Goal: Task Accomplishment & Management: Use online tool/utility

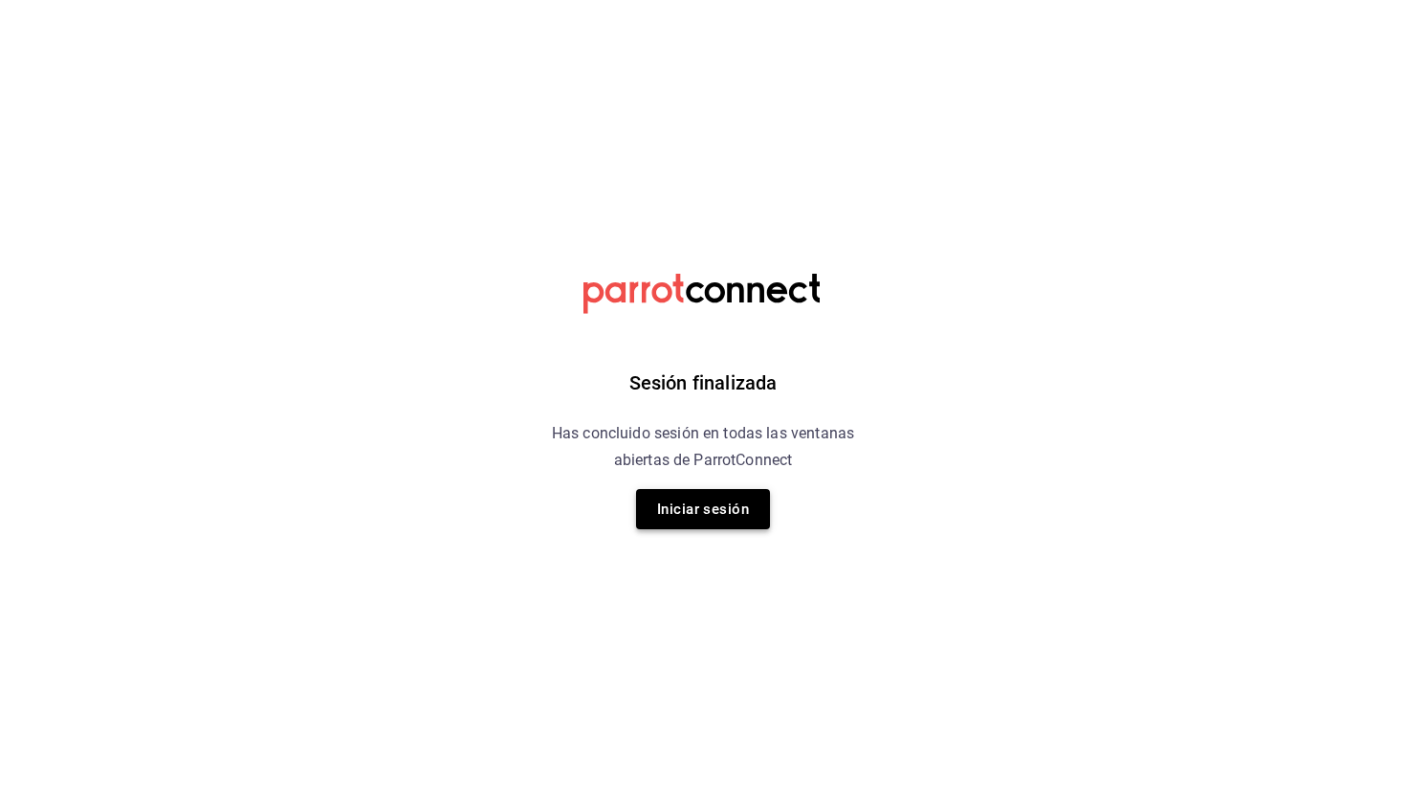
click at [753, 492] on button "Iniciar sesión" at bounding box center [703, 509] width 134 height 40
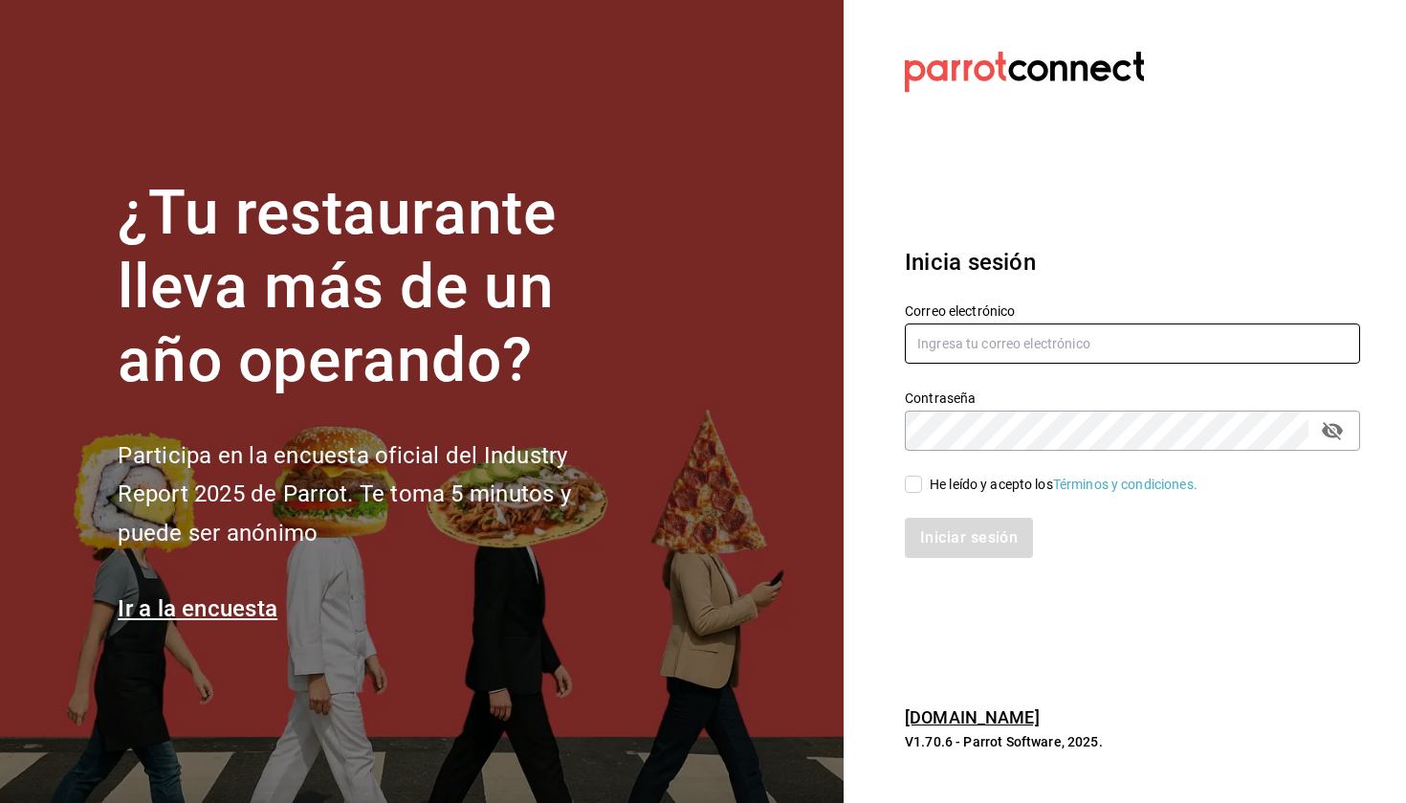
type input "ayartecruz10@gmail.com"
click at [918, 492] on input "He leído y acepto los Términos y condiciones." at bounding box center [913, 483] width 17 height 17
checkbox input "true"
click at [973, 530] on button "Iniciar sesión" at bounding box center [970, 538] width 130 height 40
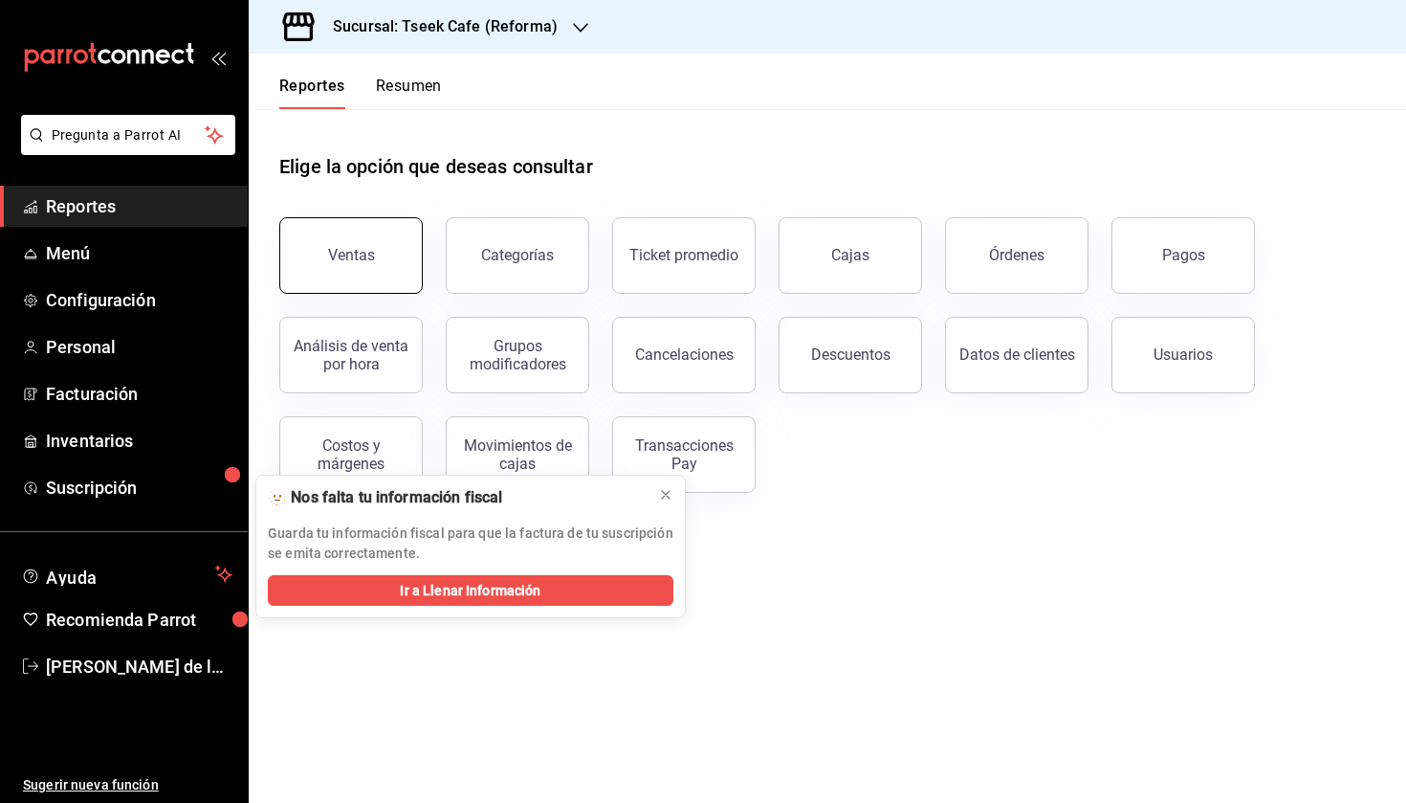
click at [338, 273] on button "Ventas" at bounding box center [350, 255] width 143 height 77
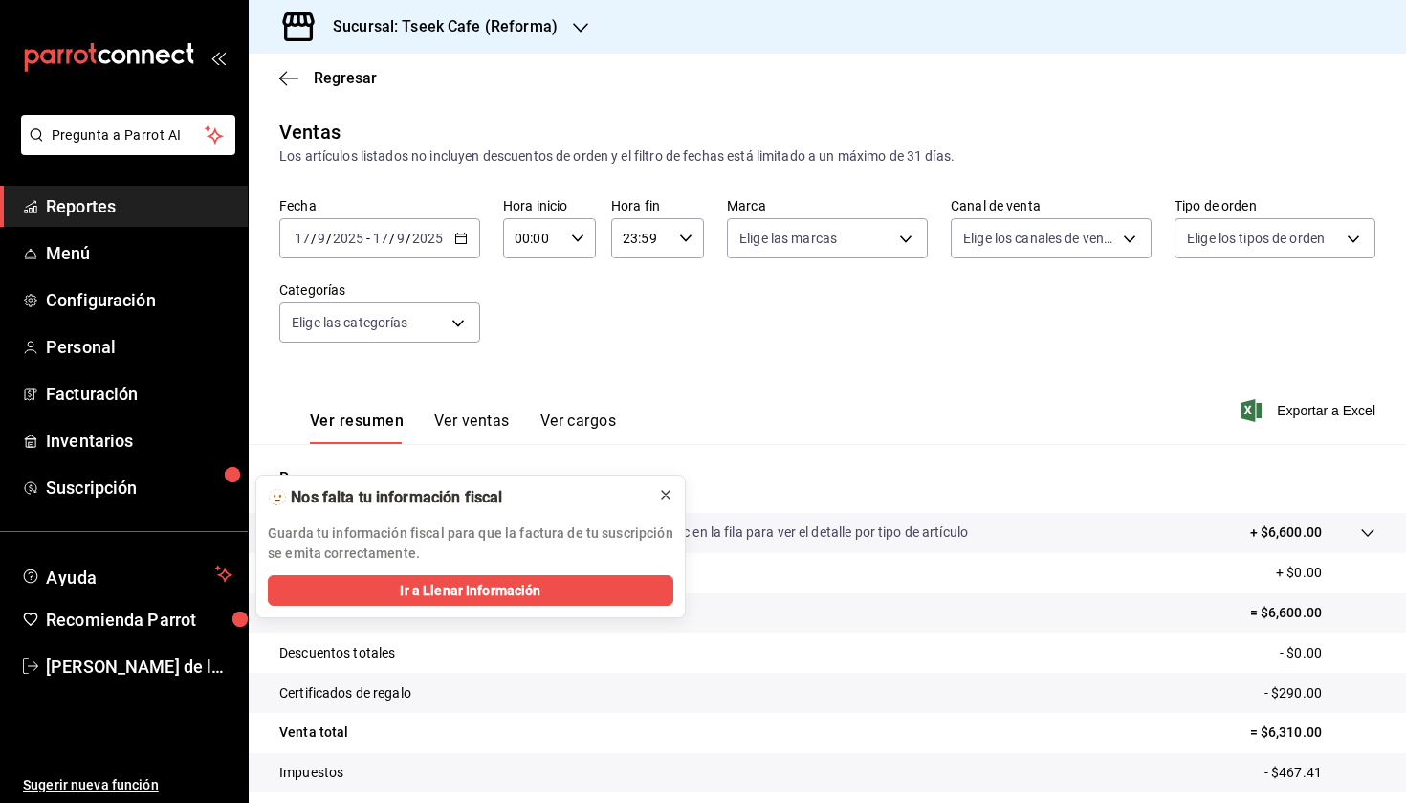
click at [673, 491] on button at bounding box center [666, 494] width 31 height 31
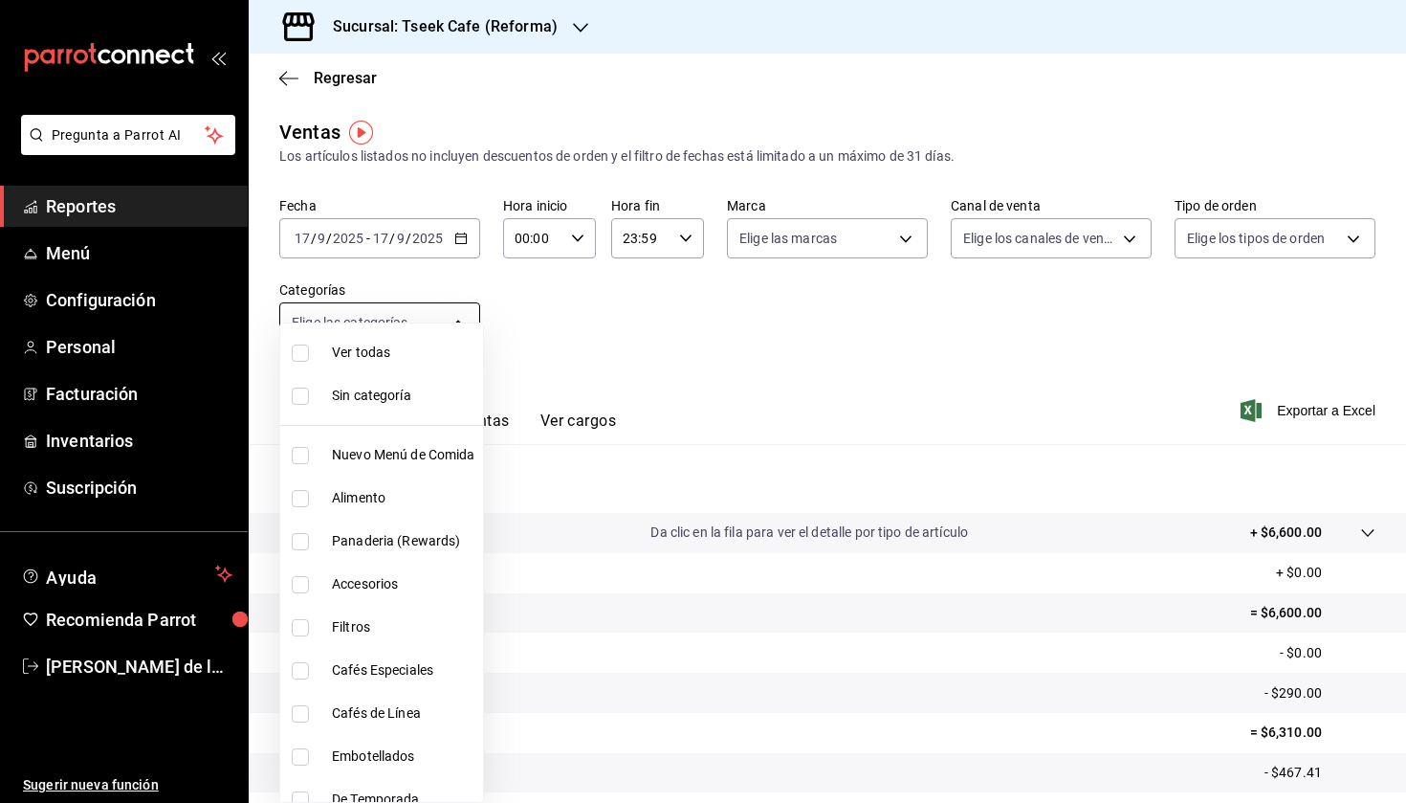
click at [403, 335] on body "Pregunta a Parrot AI Reportes Menú Configuración Personal Facturación Inventari…" at bounding box center [703, 401] width 1406 height 803
click at [399, 577] on span "Accesorios" at bounding box center [403, 584] width 143 height 20
type input "d87802f8-7354-4b21-91ec-b27f5177ced4"
checkbox input "true"
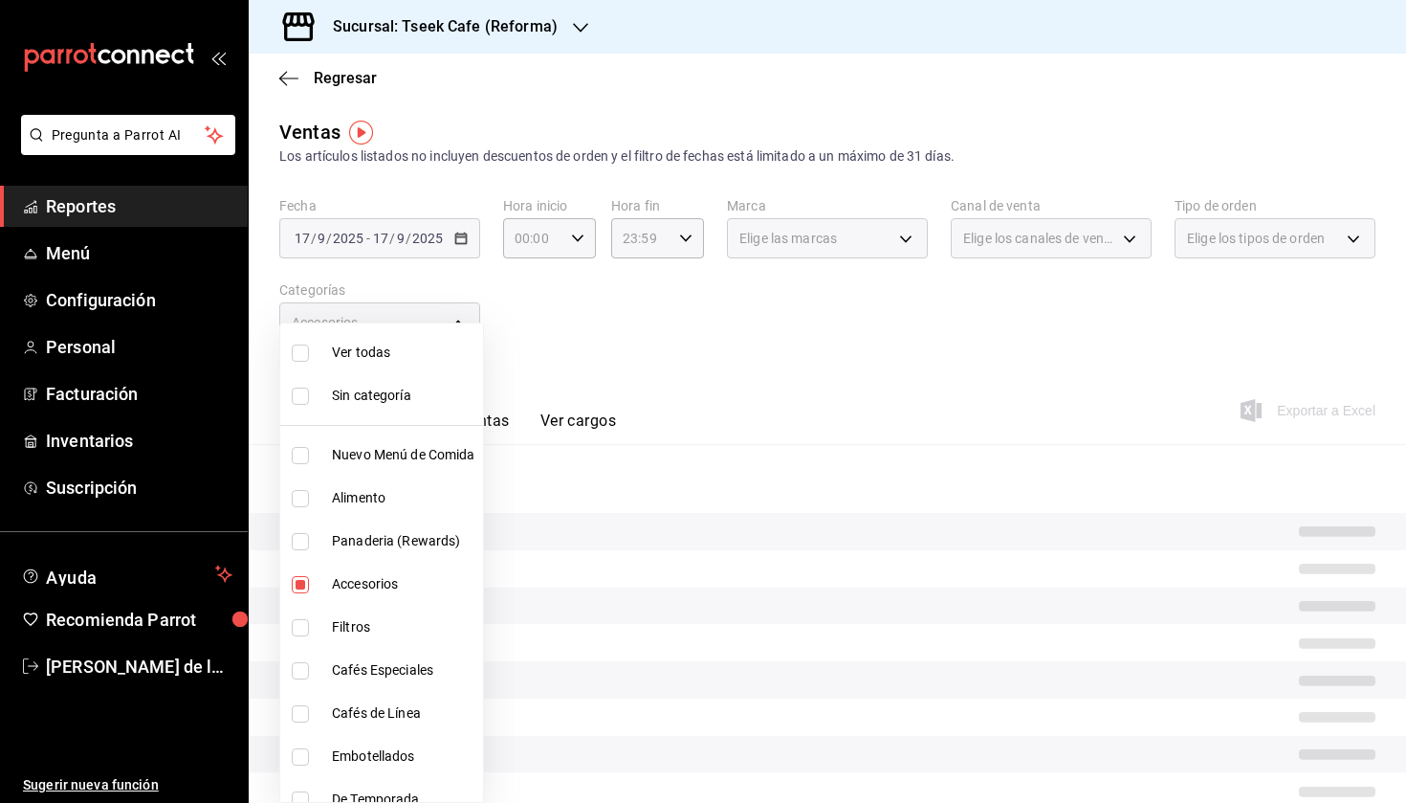
click at [511, 400] on div at bounding box center [703, 401] width 1406 height 803
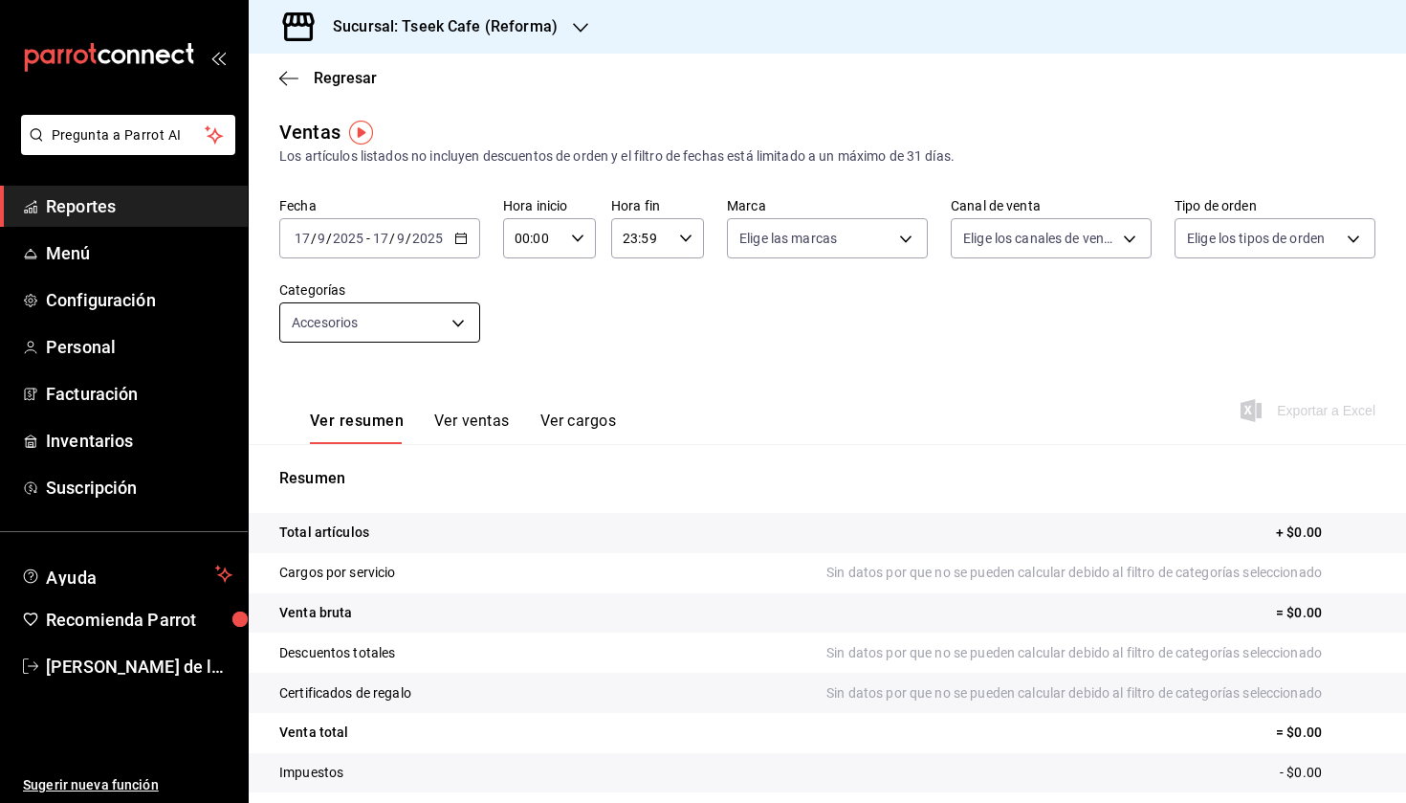
click at [425, 312] on body "Pregunta a Parrot AI Reportes Menú Configuración Personal Facturación Inventari…" at bounding box center [703, 401] width 1406 height 803
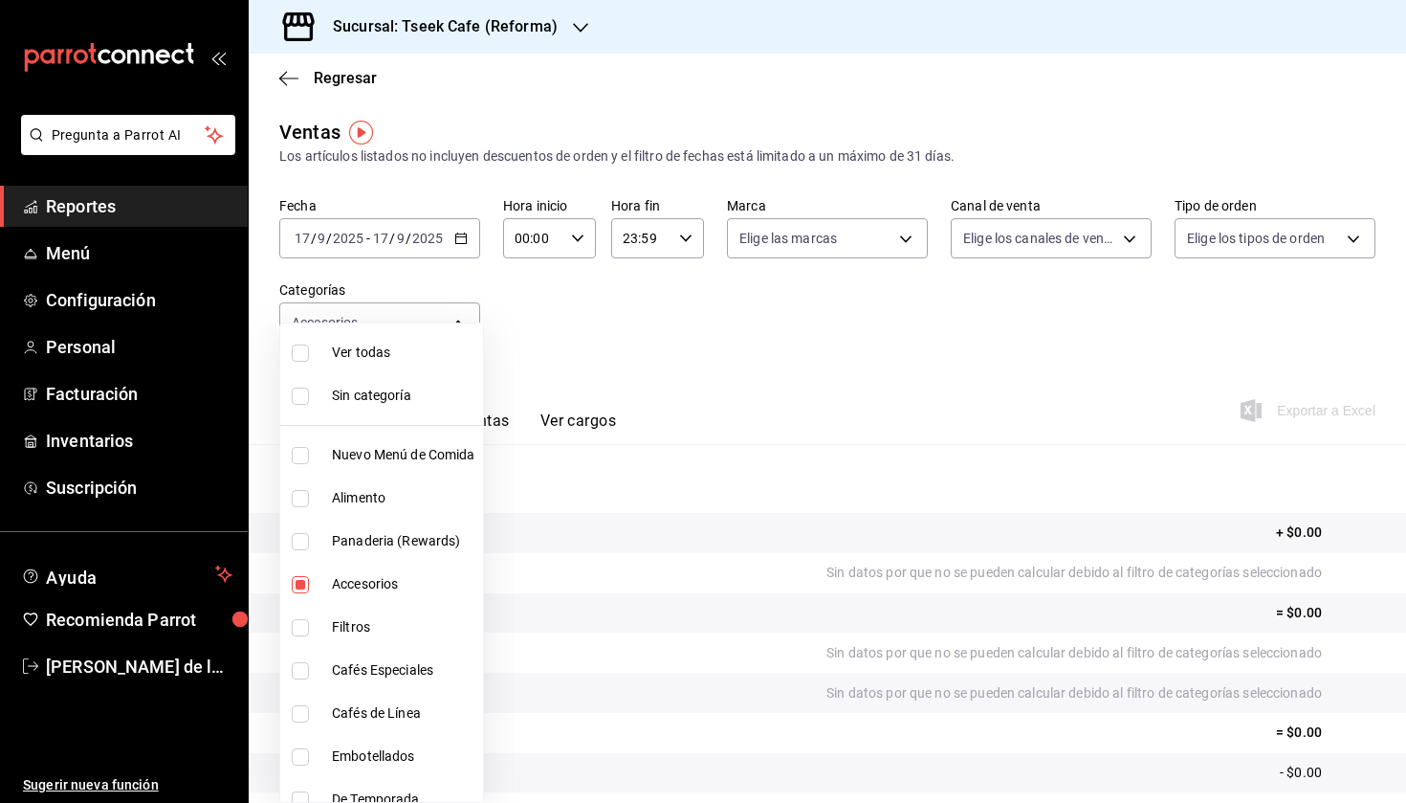
click at [434, 251] on div at bounding box center [703, 401] width 1406 height 803
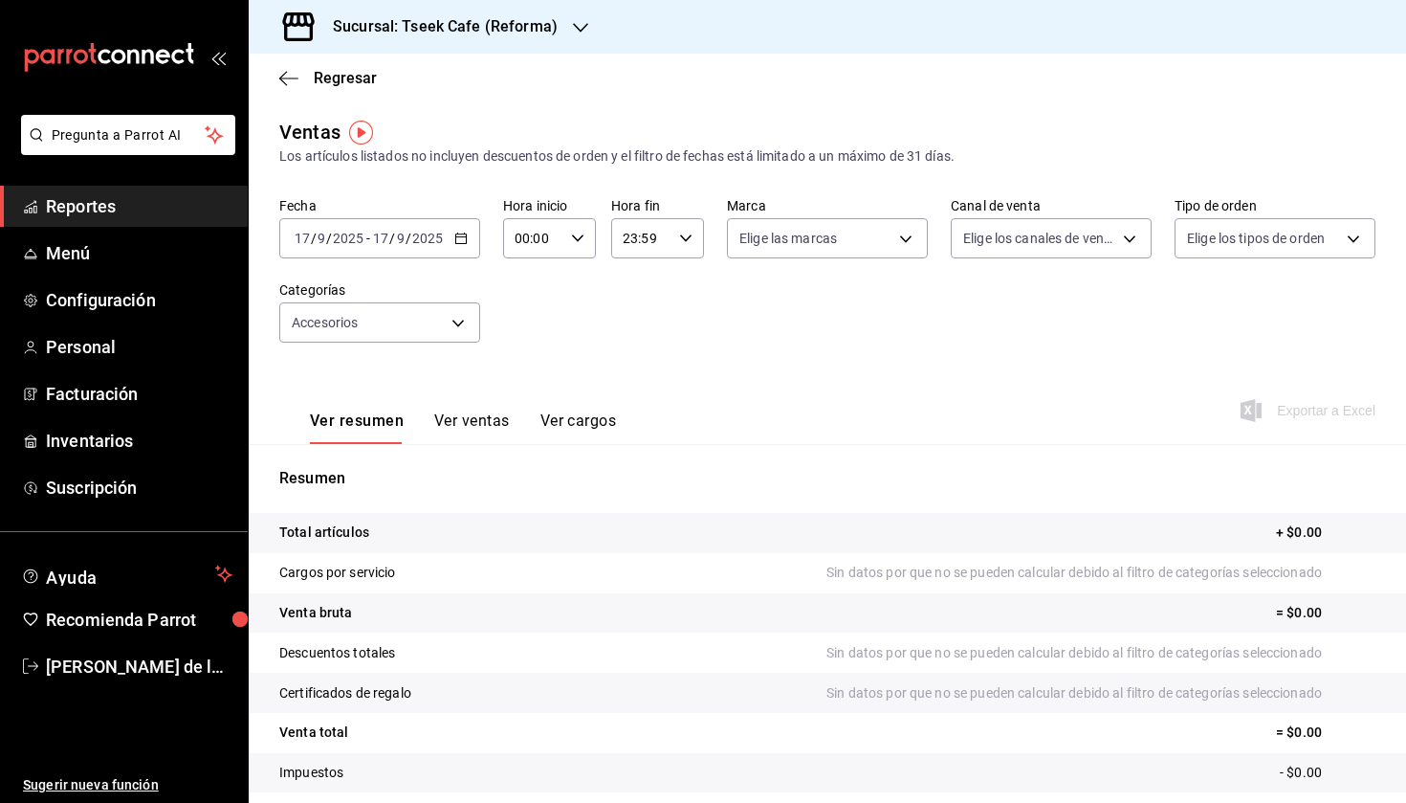
click at [434, 251] on div "Ver todas Sin categoría Nuevo Menú de Comida Alimento Panaderia (Rewards) Acces…" at bounding box center [703, 401] width 1406 height 803
click at [399, 235] on input "9" at bounding box center [401, 238] width 10 height 15
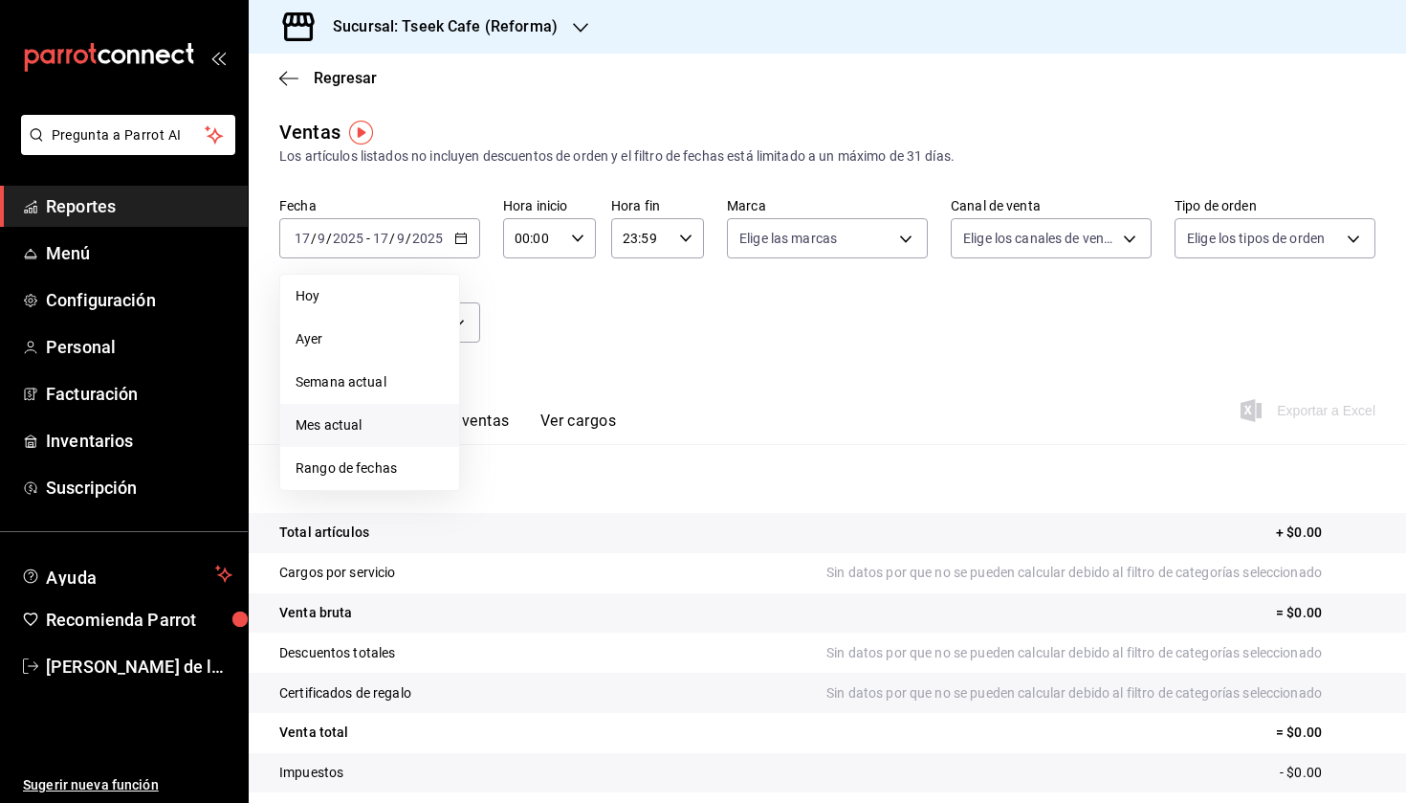
click at [385, 439] on li "Mes actual" at bounding box center [369, 425] width 179 height 43
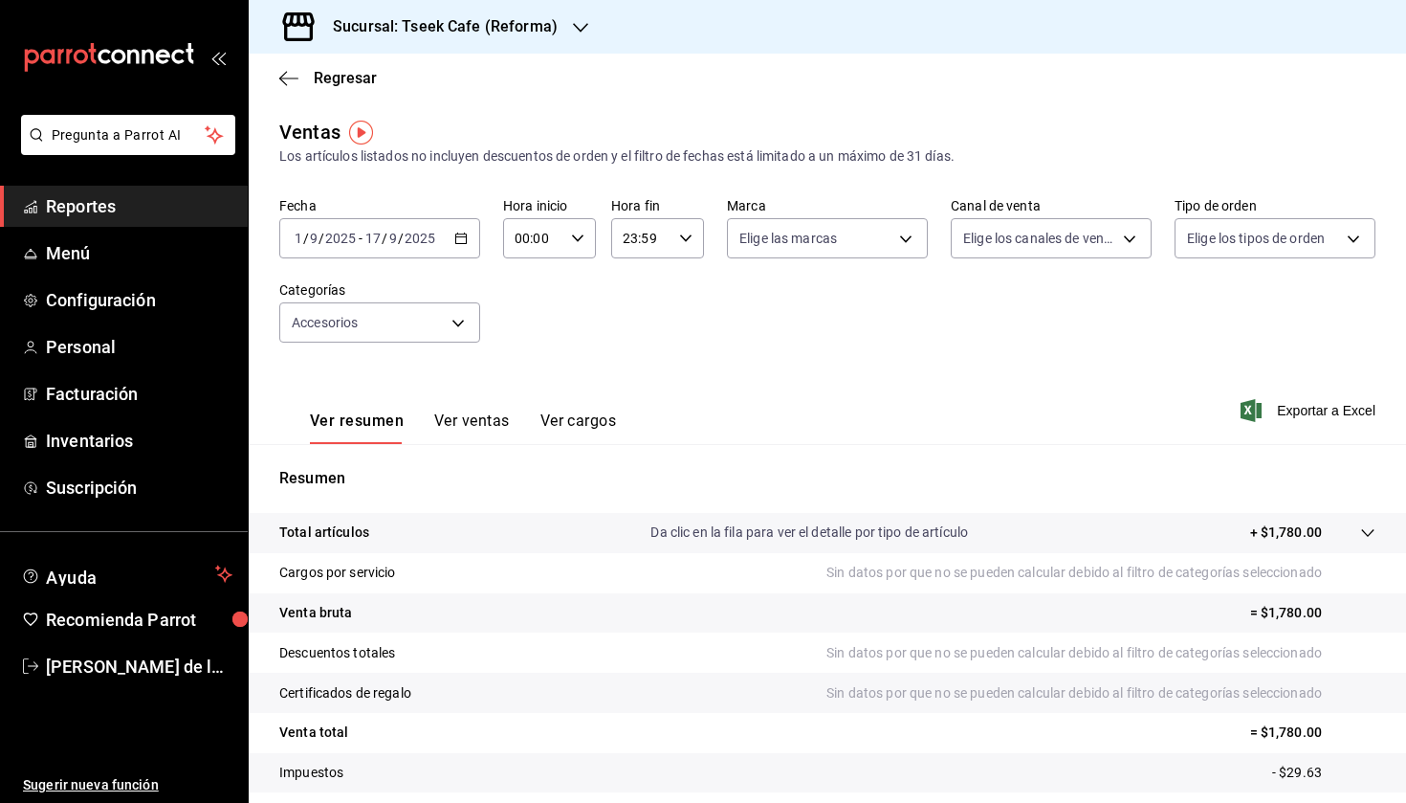
click at [457, 423] on button "Ver ventas" at bounding box center [472, 427] width 76 height 33
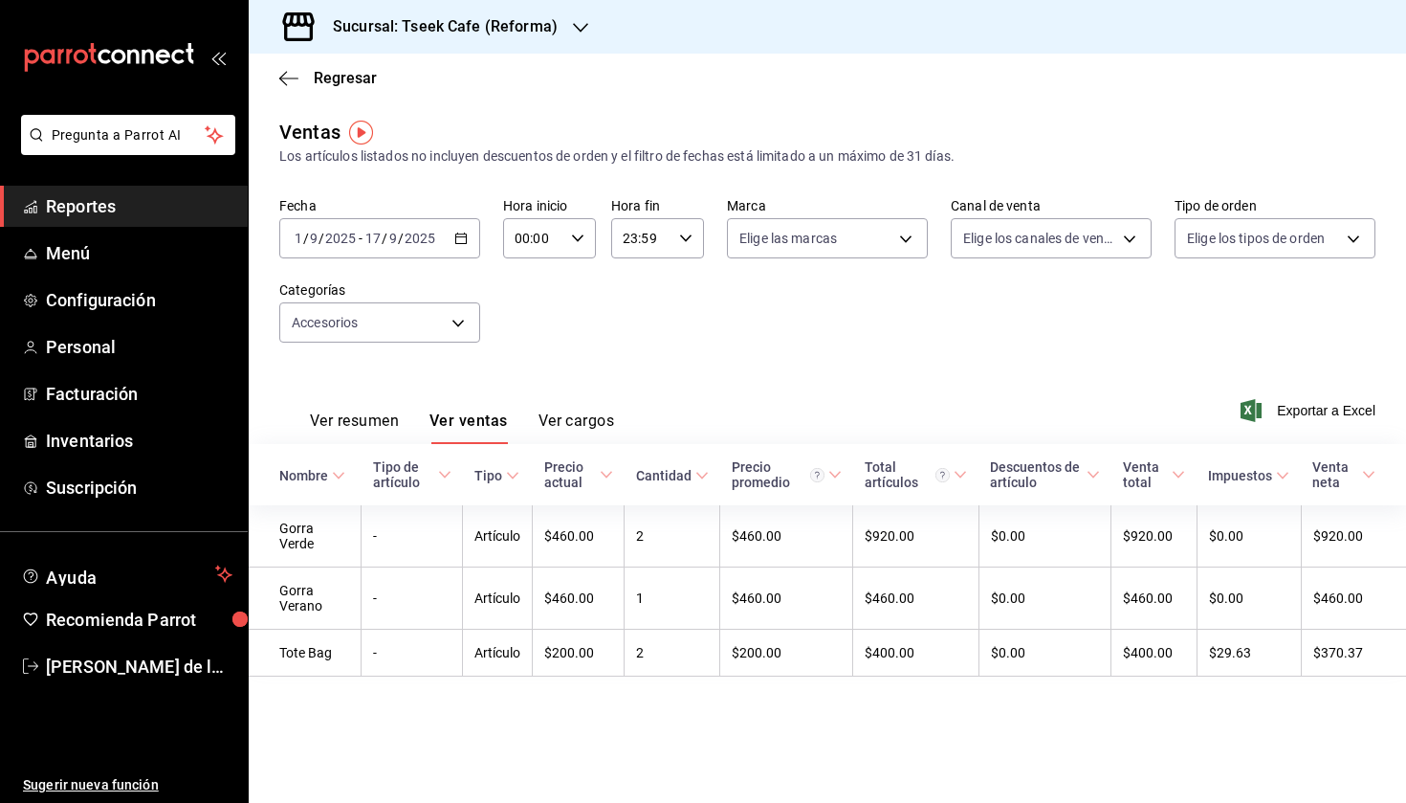
click at [436, 38] on div "Sucursal: Tseek Cafe (Reforma)" at bounding box center [430, 27] width 332 height 54
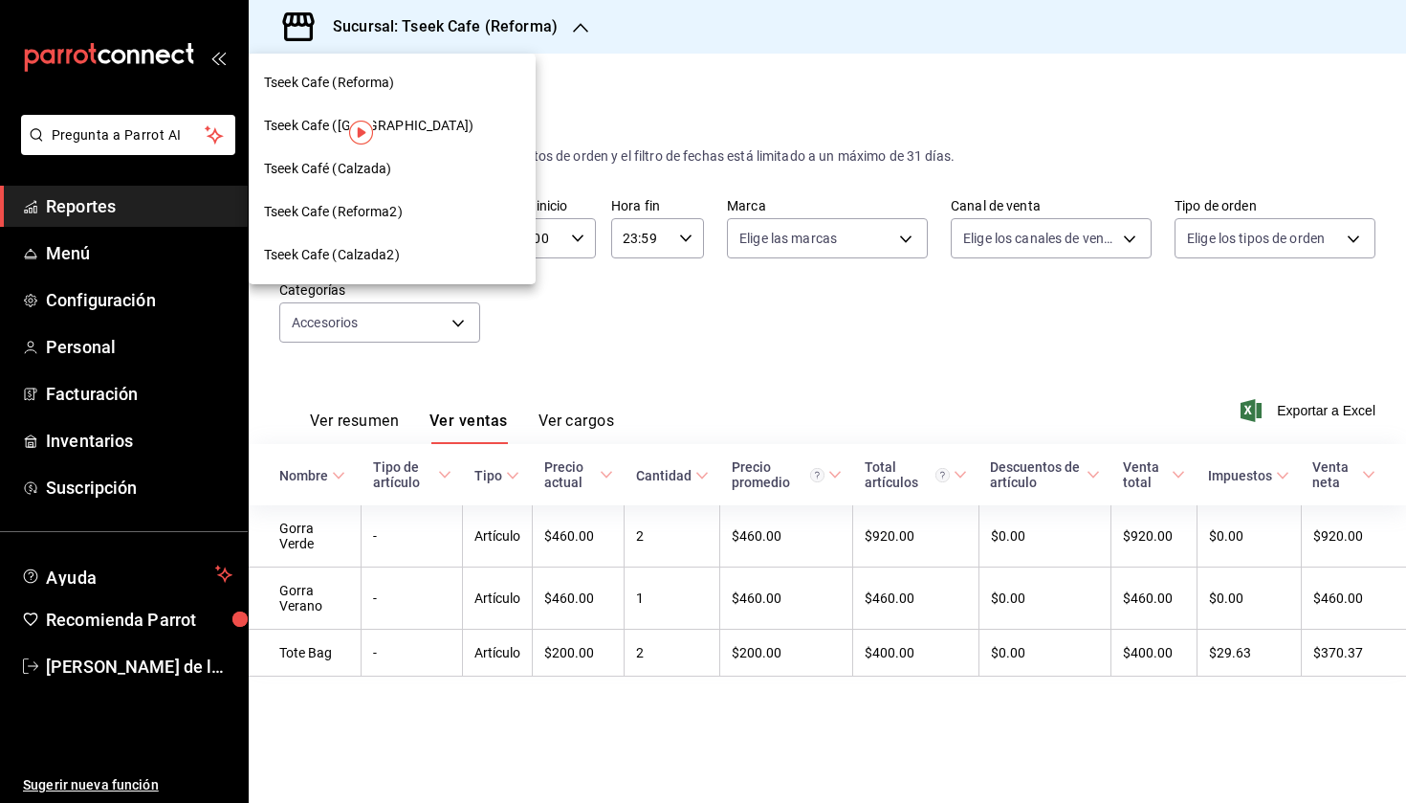
click at [421, 353] on div at bounding box center [703, 401] width 1406 height 803
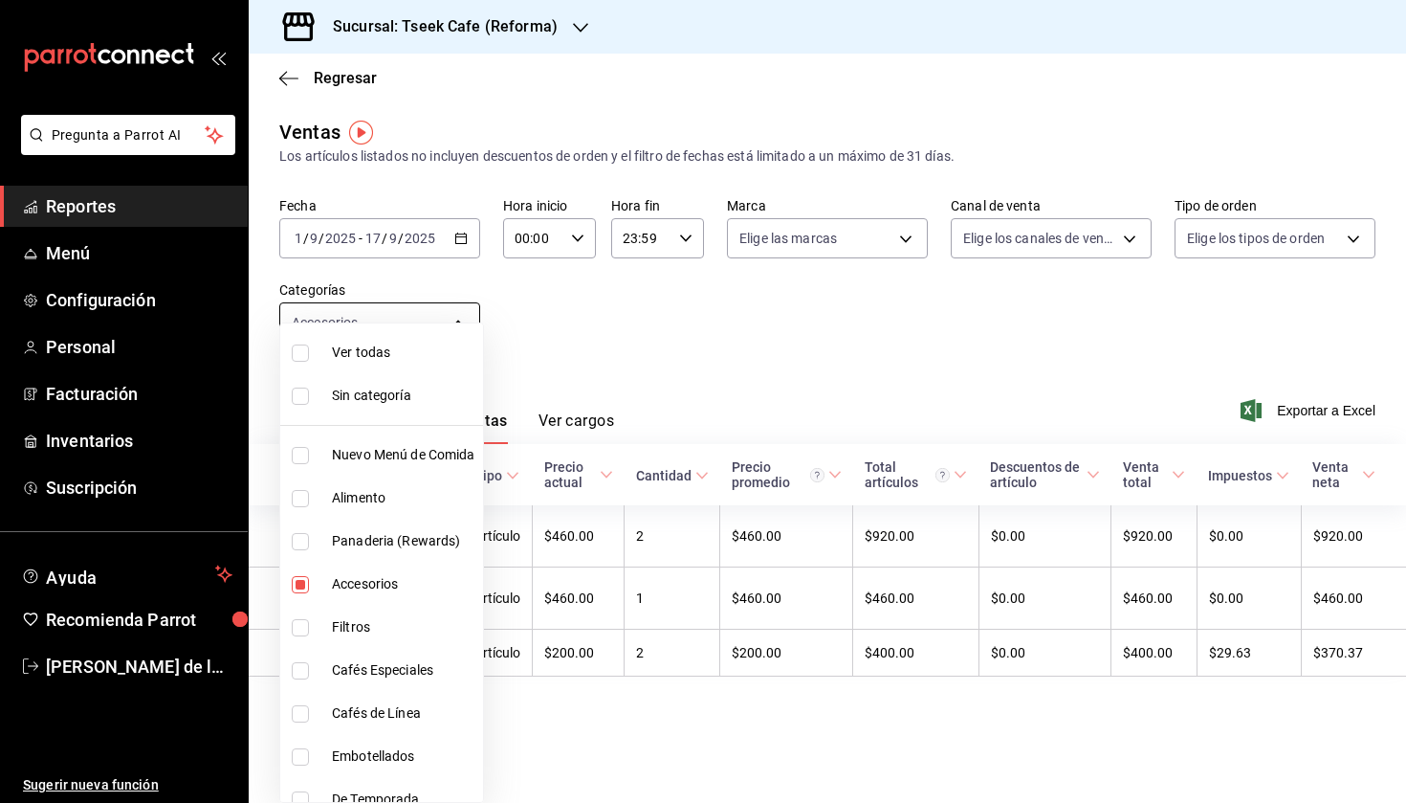
click at [412, 325] on body "Pregunta a Parrot AI Reportes Menú Configuración Personal Facturación Inventari…" at bounding box center [703, 401] width 1406 height 803
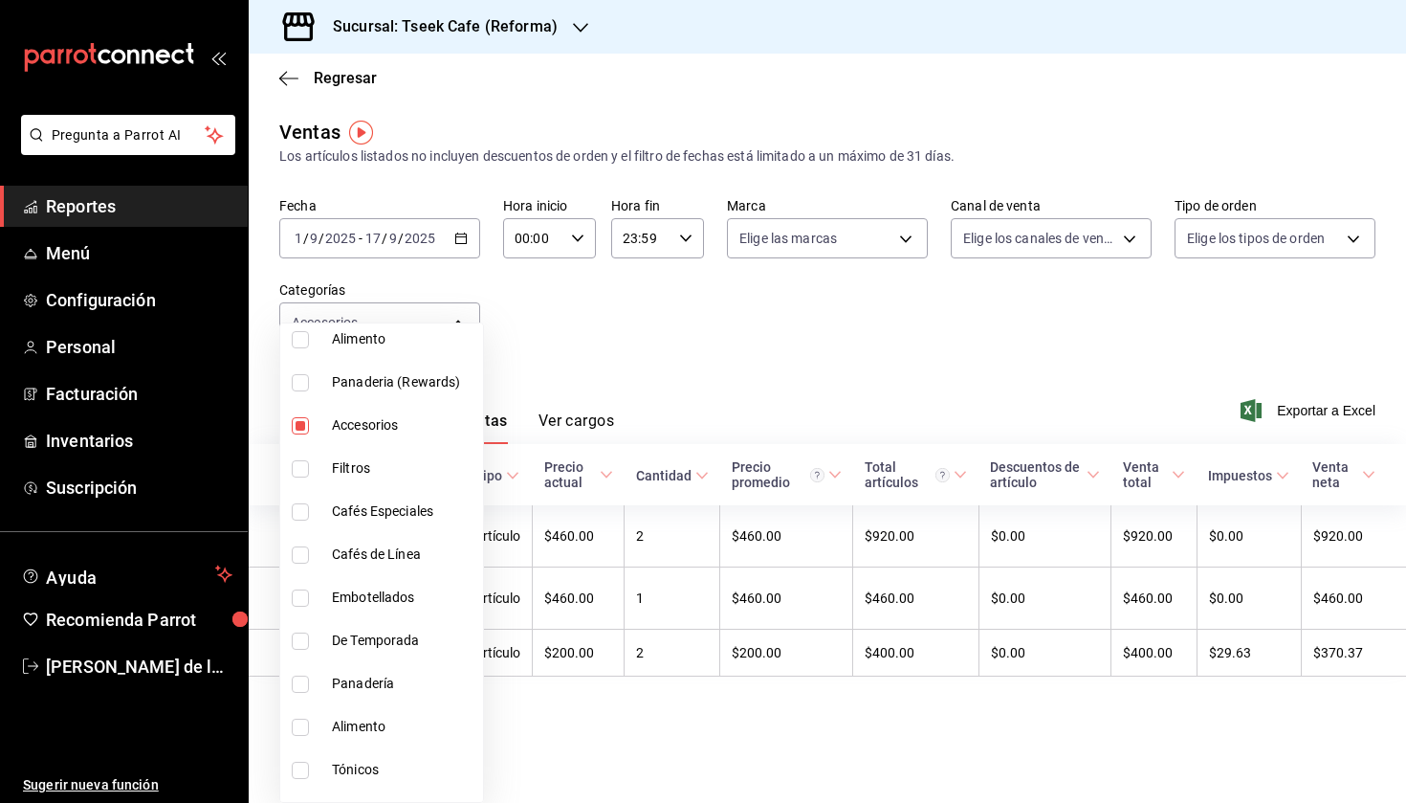
scroll to position [157, 0]
click at [364, 651] on span "De Temporada" at bounding box center [403, 642] width 143 height 20
type input "d87802f8-7354-4b21-91ec-b27f5177ced4,e74a70d5-e3a7-4c3d-8f51-0899aae63ade"
checkbox input "true"
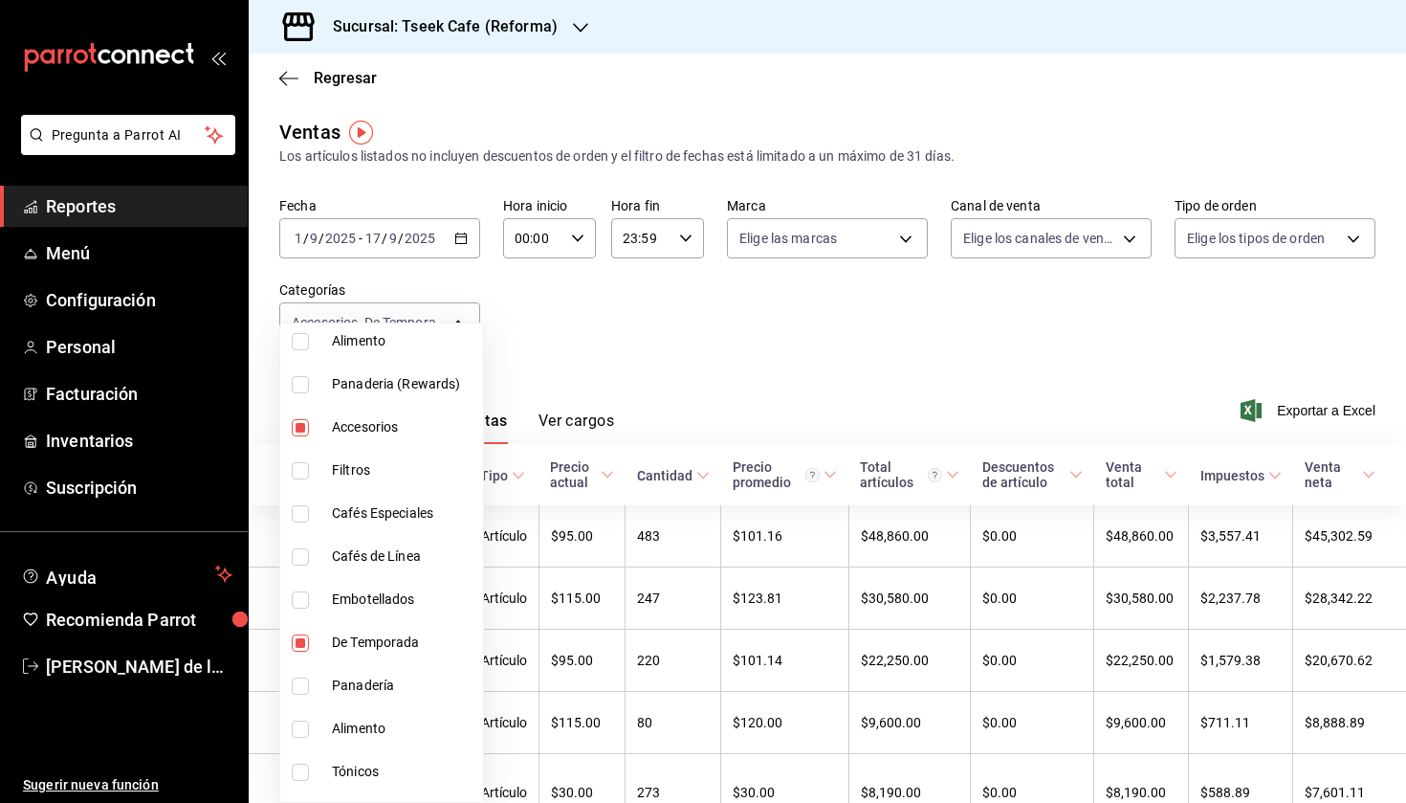
click at [654, 351] on div at bounding box center [703, 401] width 1406 height 803
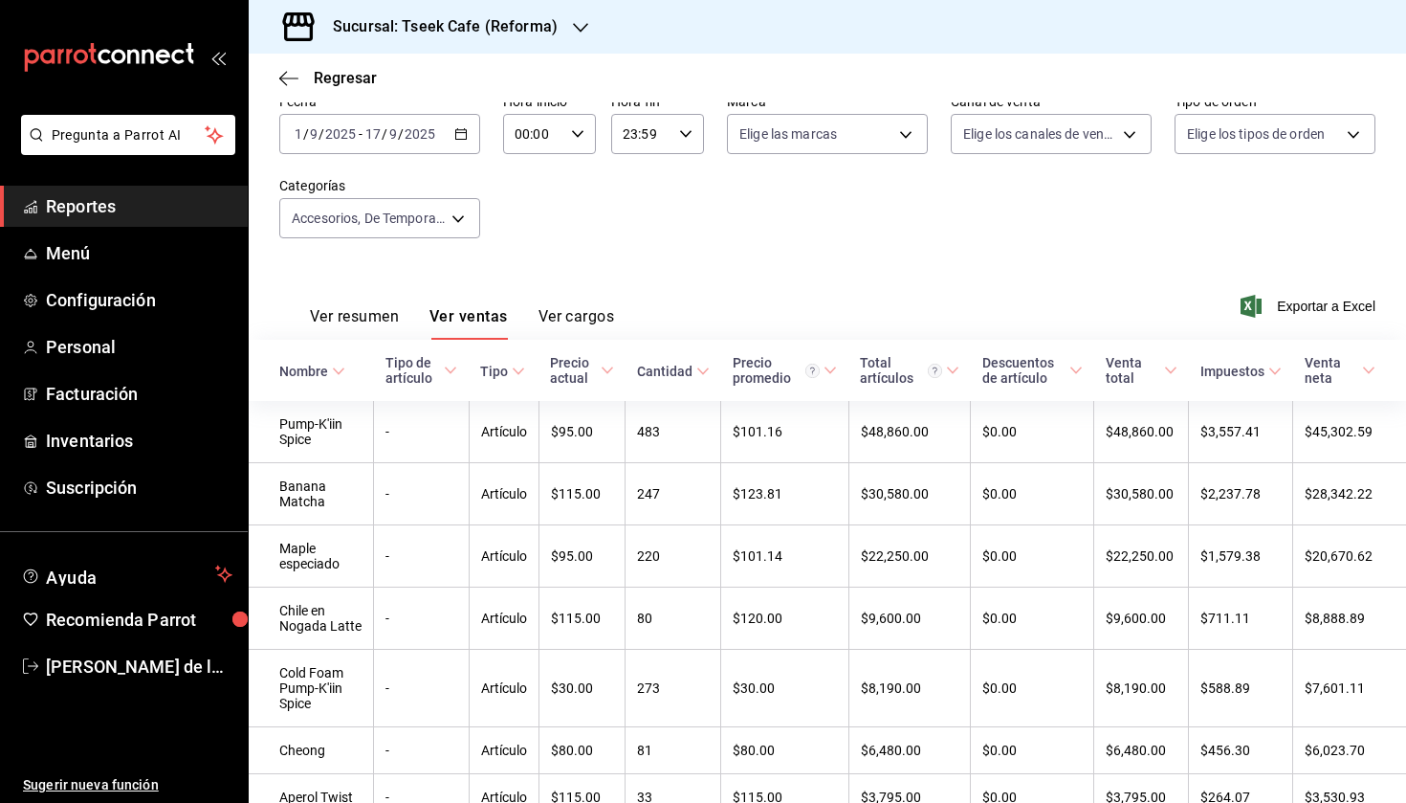
click at [459, 42] on div "Sucursal: Tseek Cafe (Reforma)" at bounding box center [430, 27] width 332 height 54
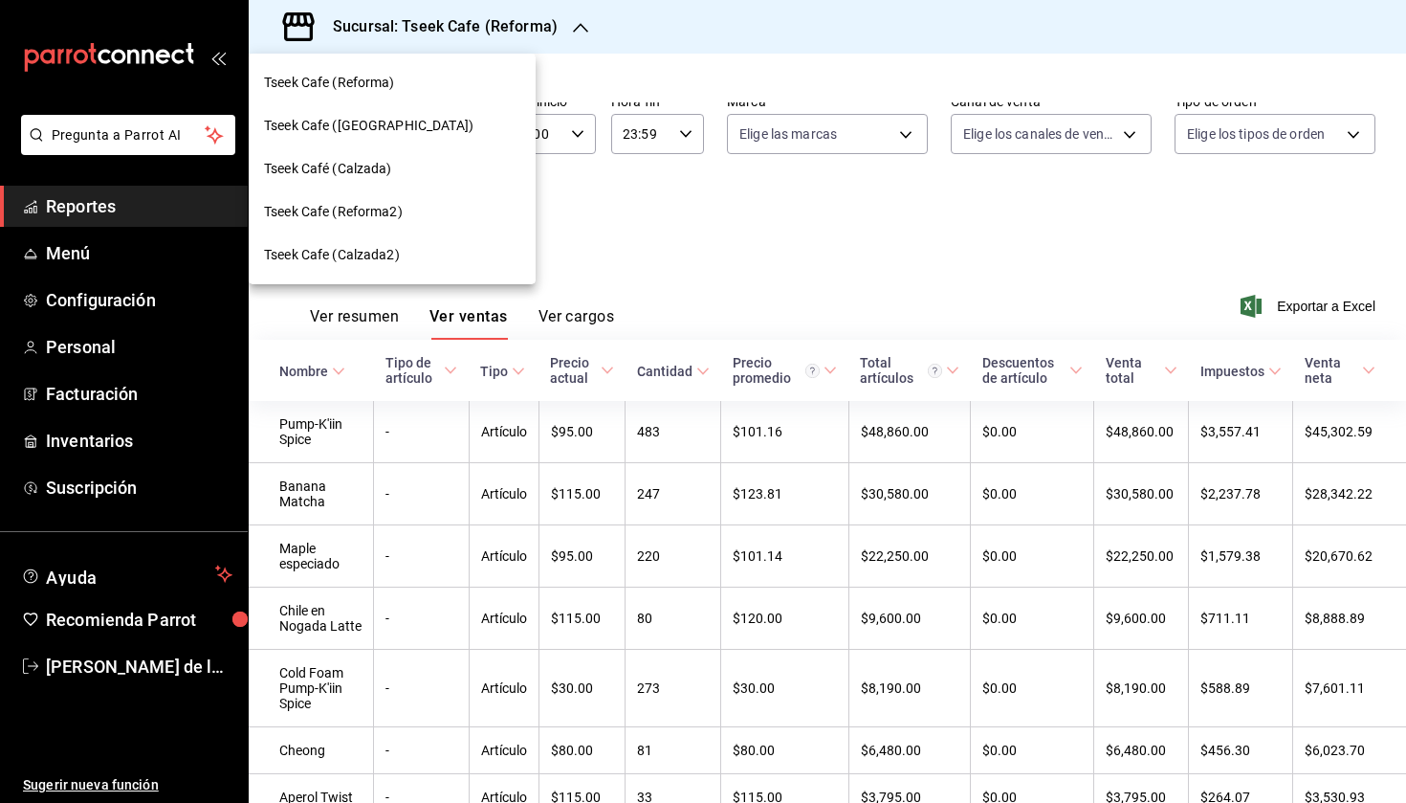
click at [423, 133] on div "Tseek Cafe ([GEOGRAPHIC_DATA])" at bounding box center [392, 126] width 256 height 20
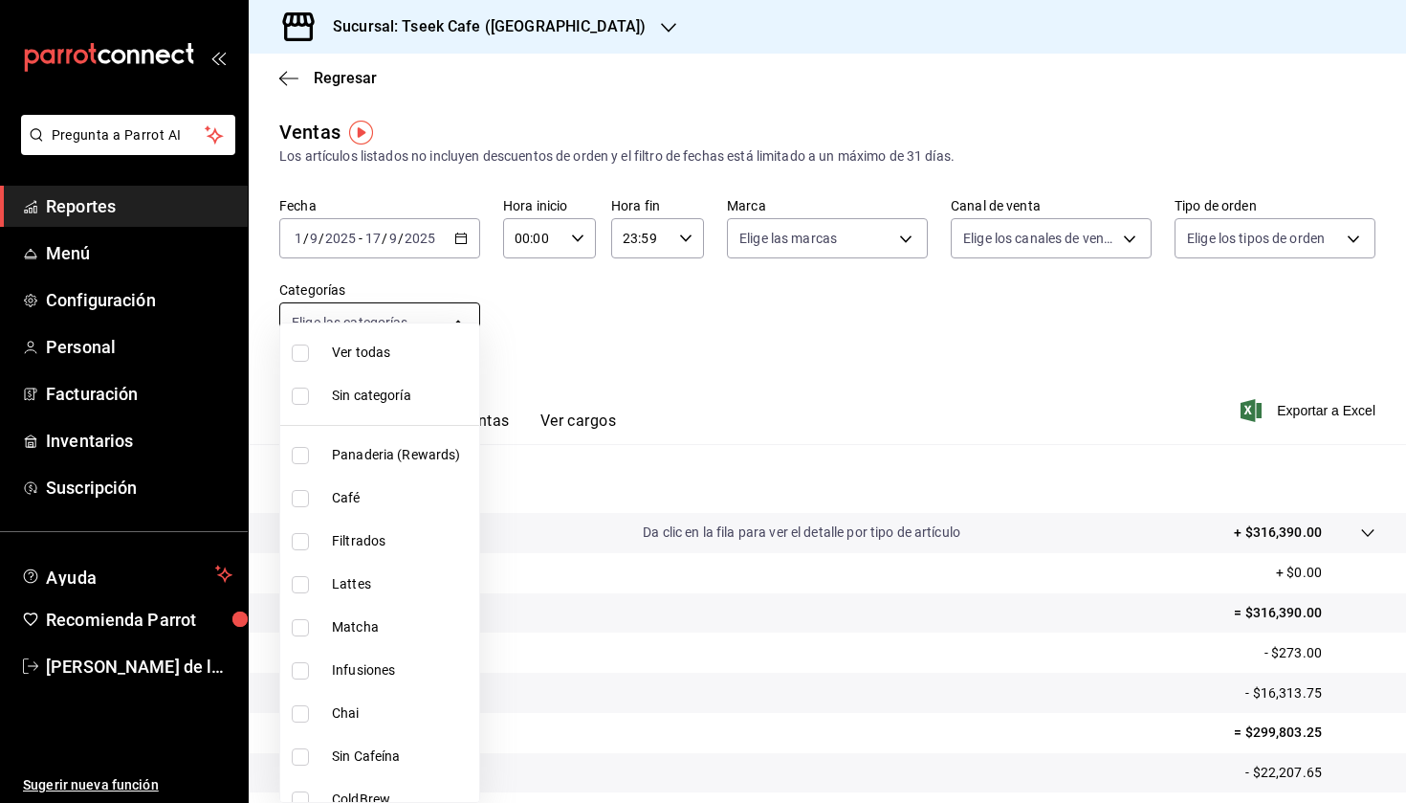
click at [403, 340] on body "Pregunta a Parrot AI Reportes Menú Configuración Personal Facturación Inventari…" at bounding box center [703, 401] width 1406 height 803
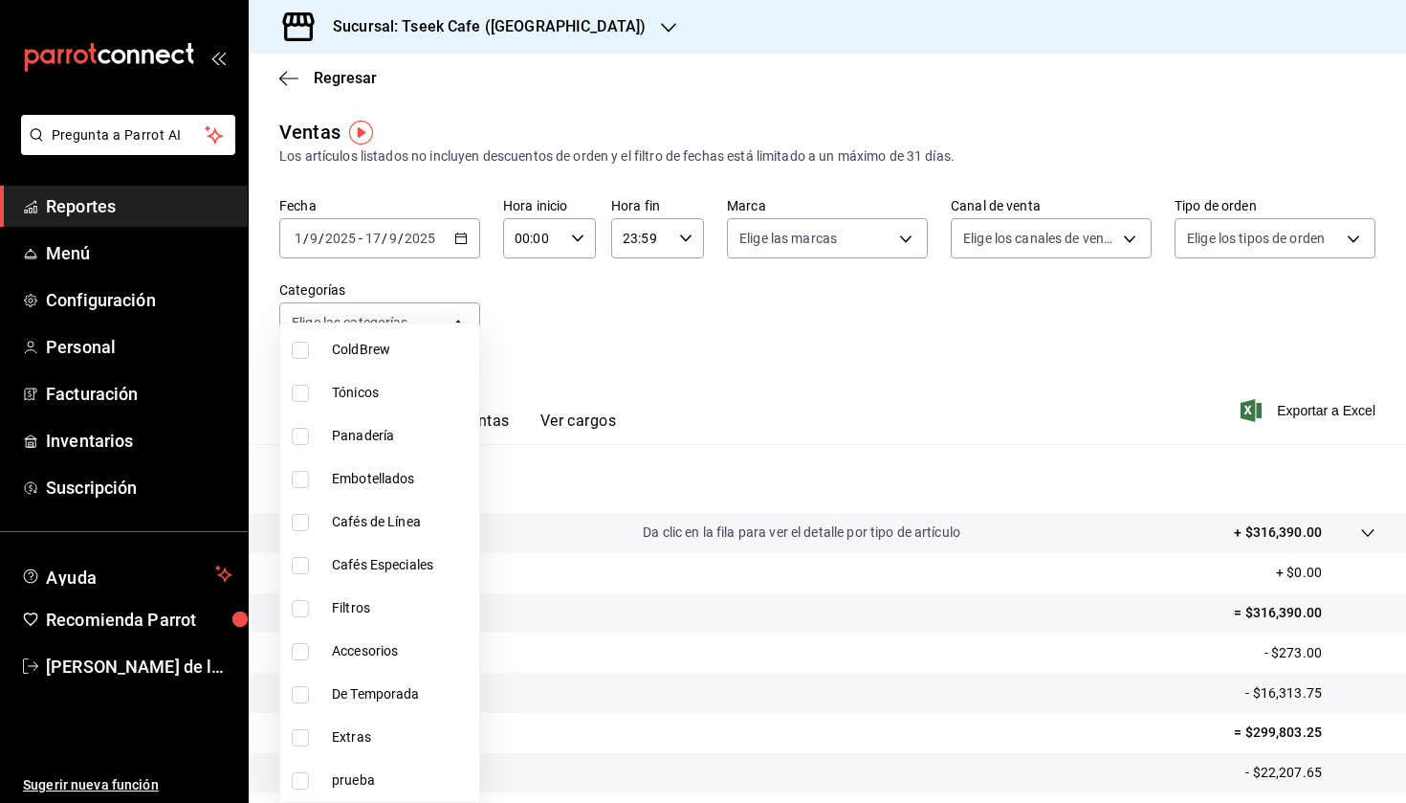
scroll to position [450, 0]
click at [379, 641] on span "Accesorios" at bounding box center [402, 651] width 140 height 20
type input "f72d1f5e-1178-4d91-a1b6-86c37f4a5915"
checkbox input "true"
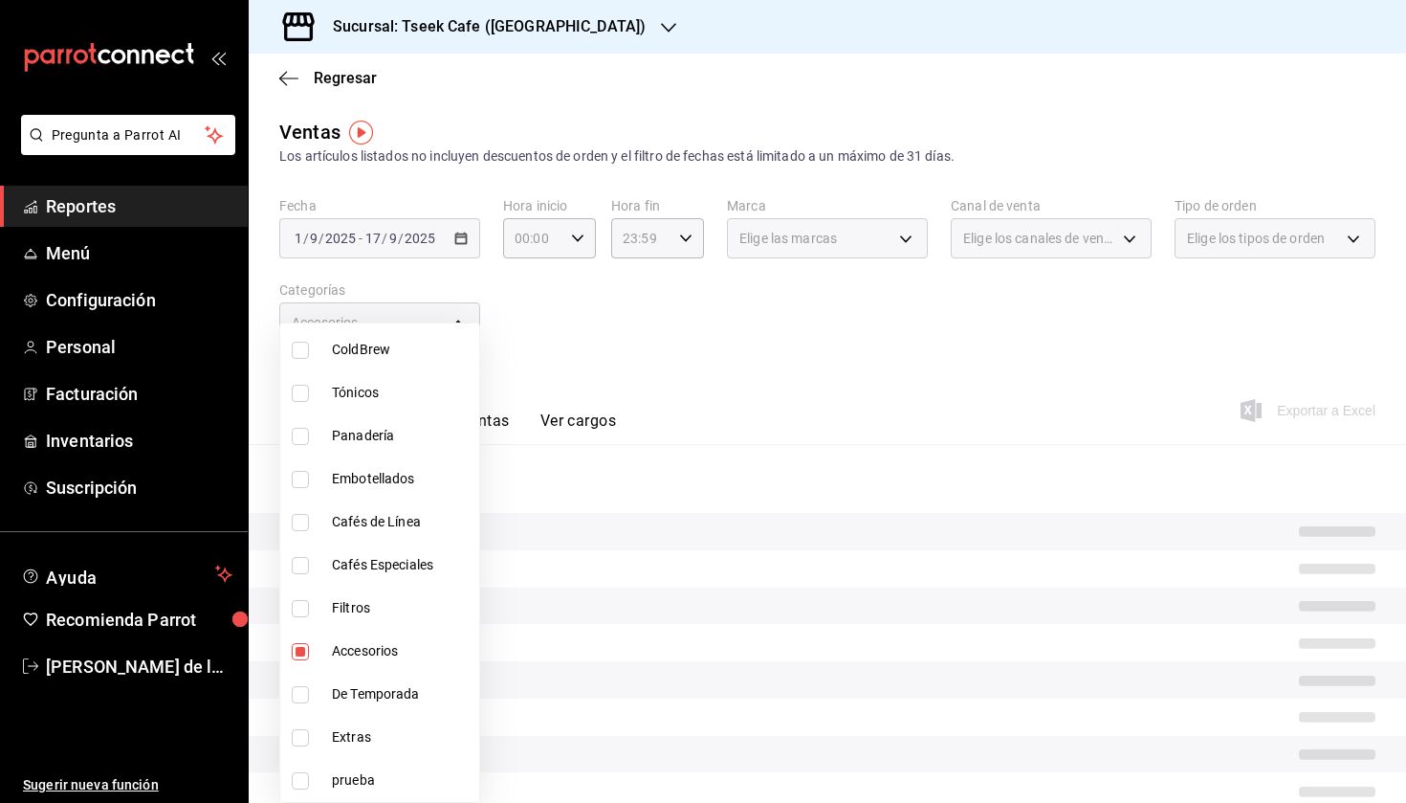
click at [740, 391] on div at bounding box center [703, 401] width 1406 height 803
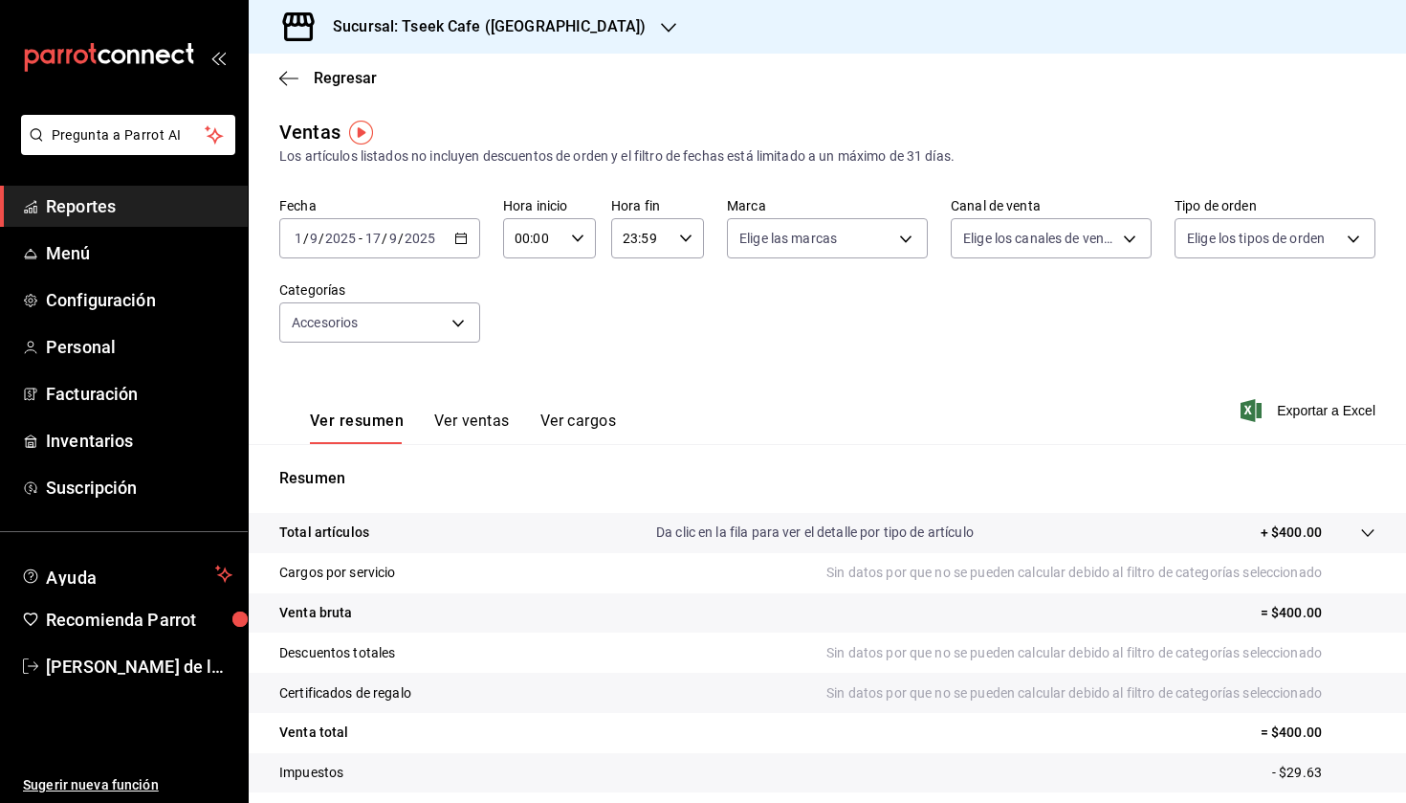
click at [427, 240] on input "2025" at bounding box center [420, 238] width 33 height 15
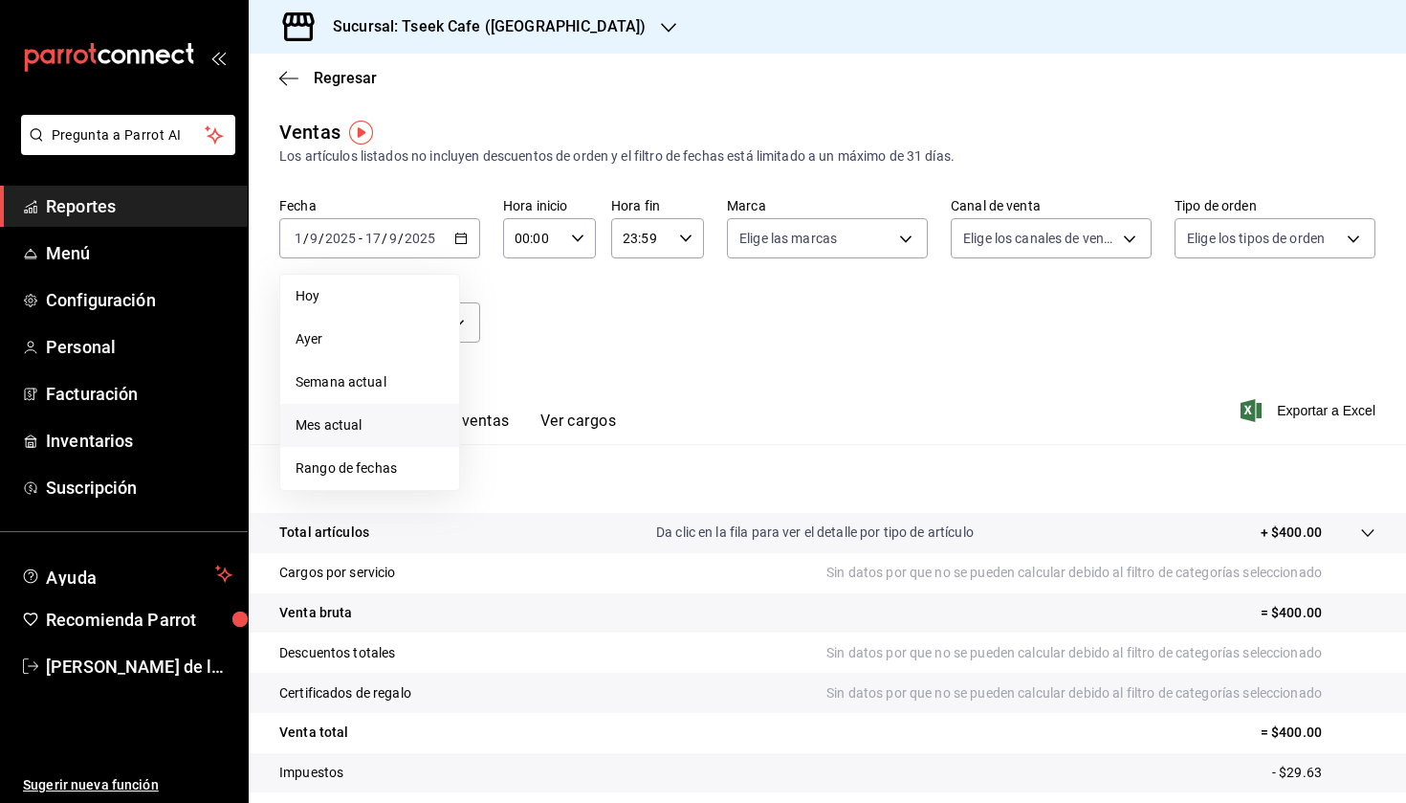
click at [398, 436] on li "Mes actual" at bounding box center [369, 425] width 179 height 43
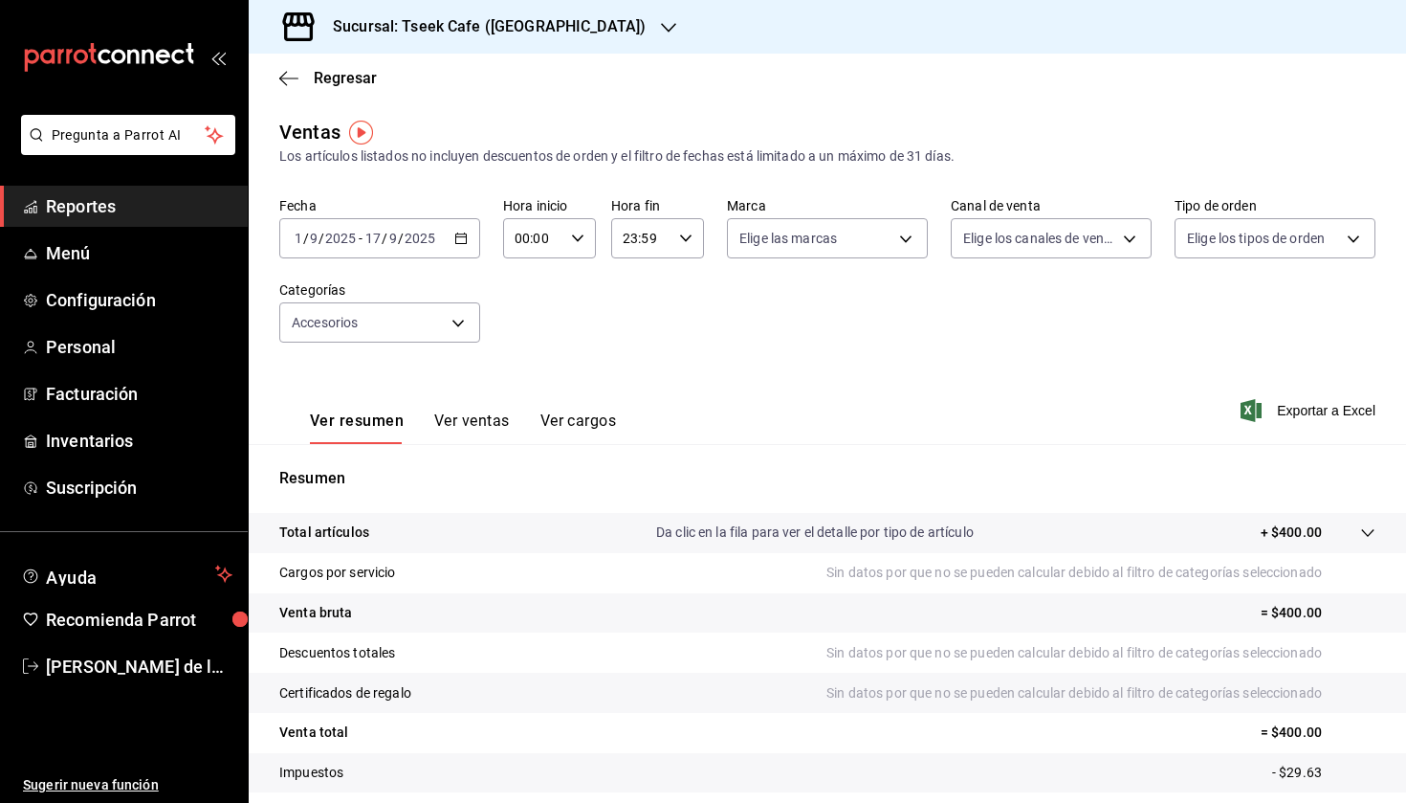
click at [501, 36] on h3 "Sucursal: Tseek Cafe ([GEOGRAPHIC_DATA])" at bounding box center [482, 26] width 328 height 23
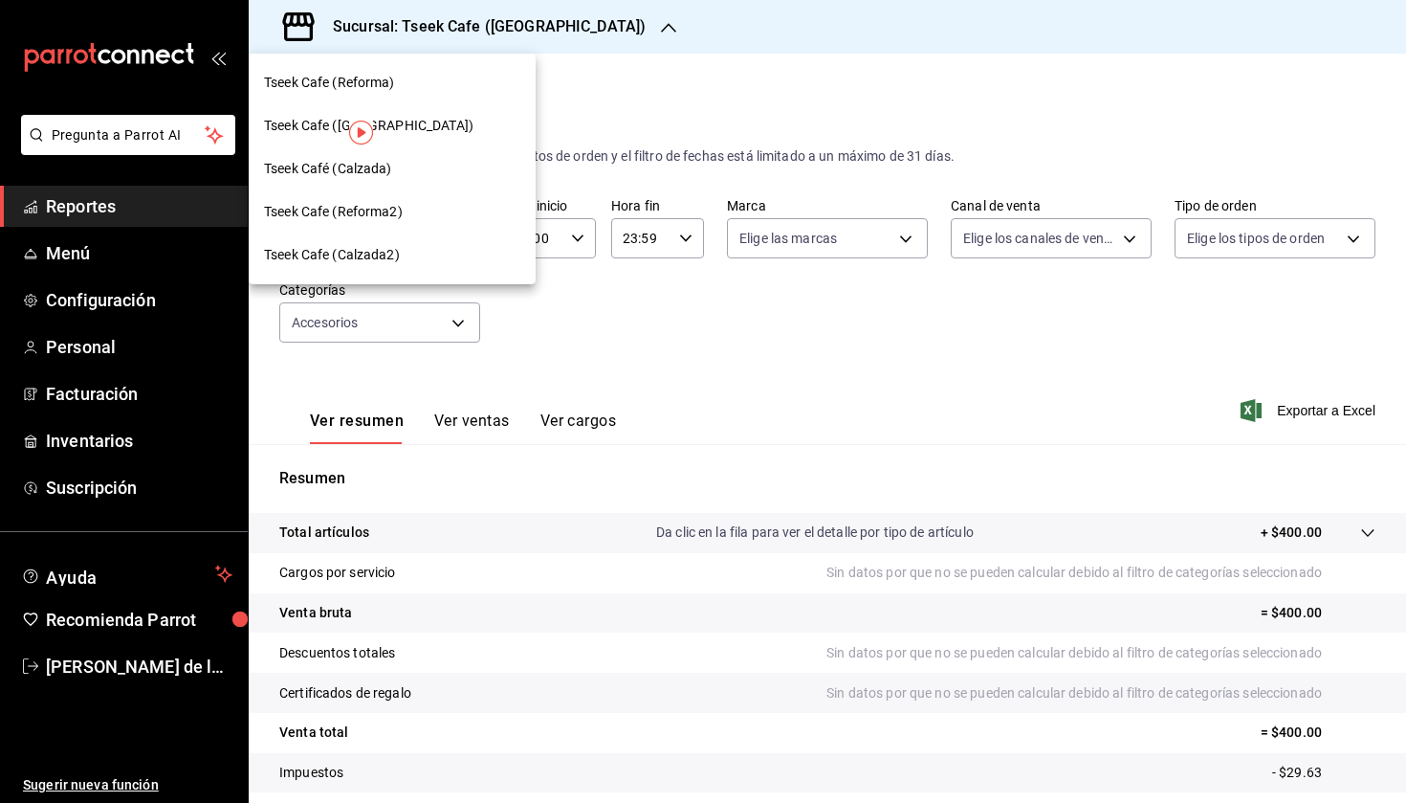
click at [458, 171] on div "Tseek Café (Calzada)" at bounding box center [392, 169] width 256 height 20
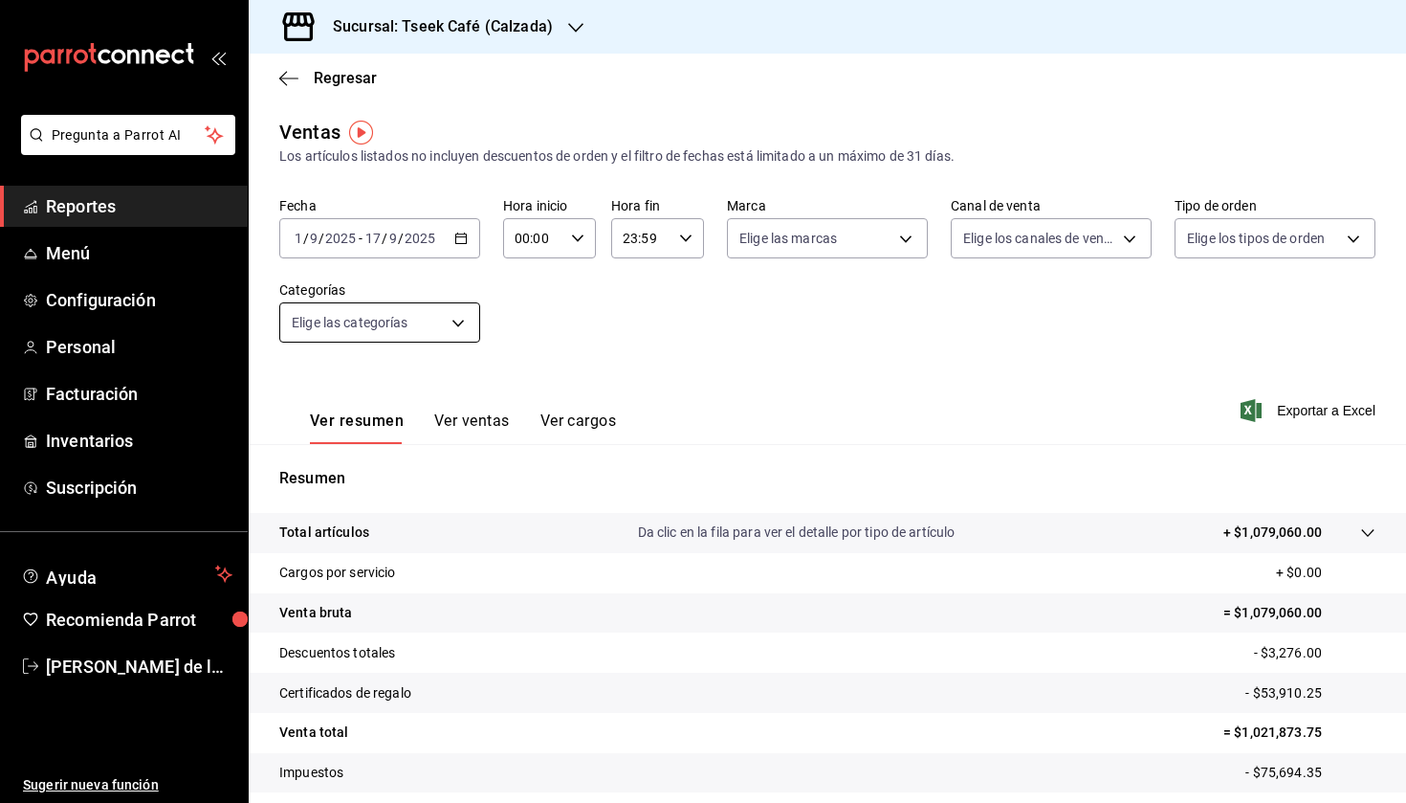
click at [420, 309] on body "Pregunta a Parrot AI Reportes Menú Configuración Personal Facturación Inventari…" at bounding box center [703, 401] width 1406 height 803
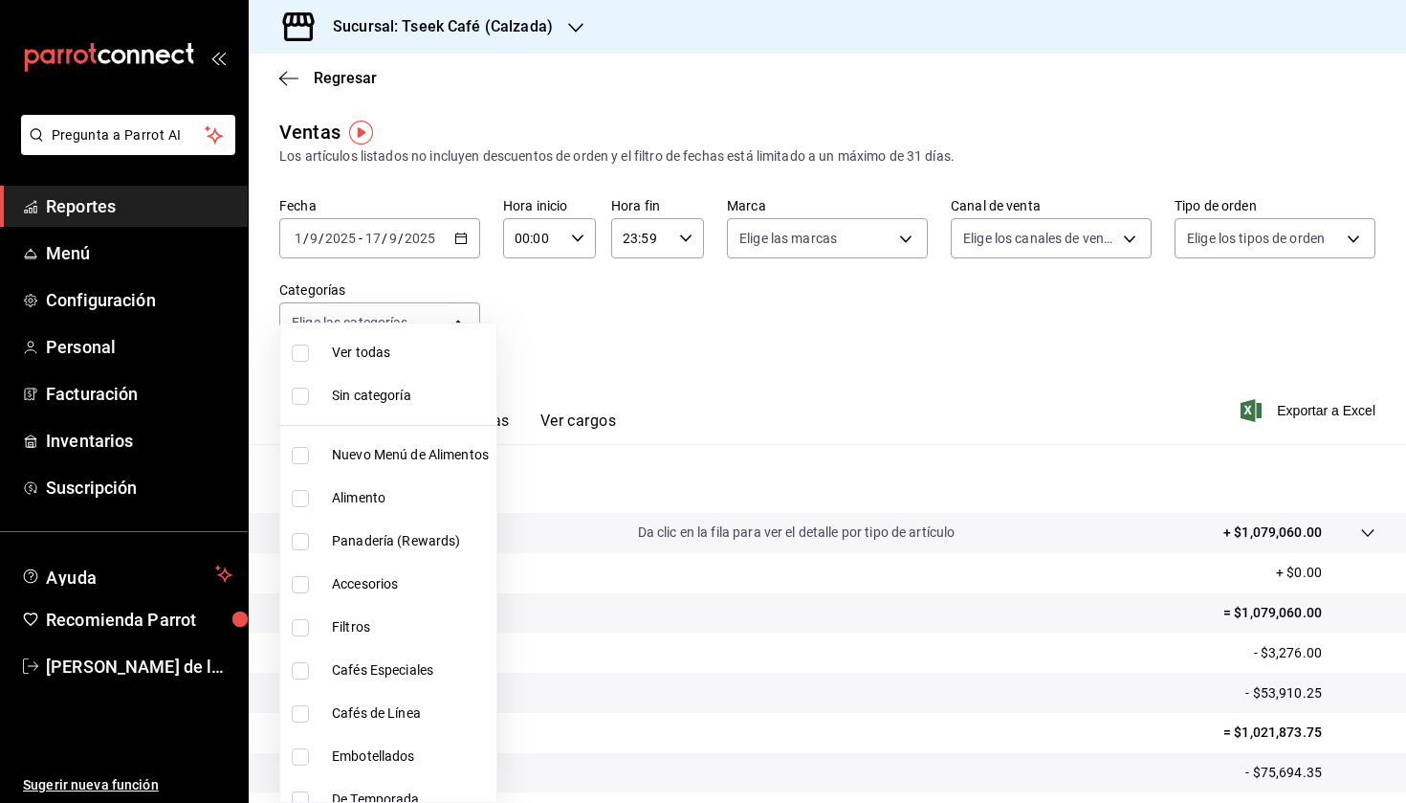
click at [426, 580] on span "Accesorios" at bounding box center [410, 584] width 157 height 20
type input "8e562b8b-16b1-4a0e-941c-4e63c6d36734"
checkbox input "true"
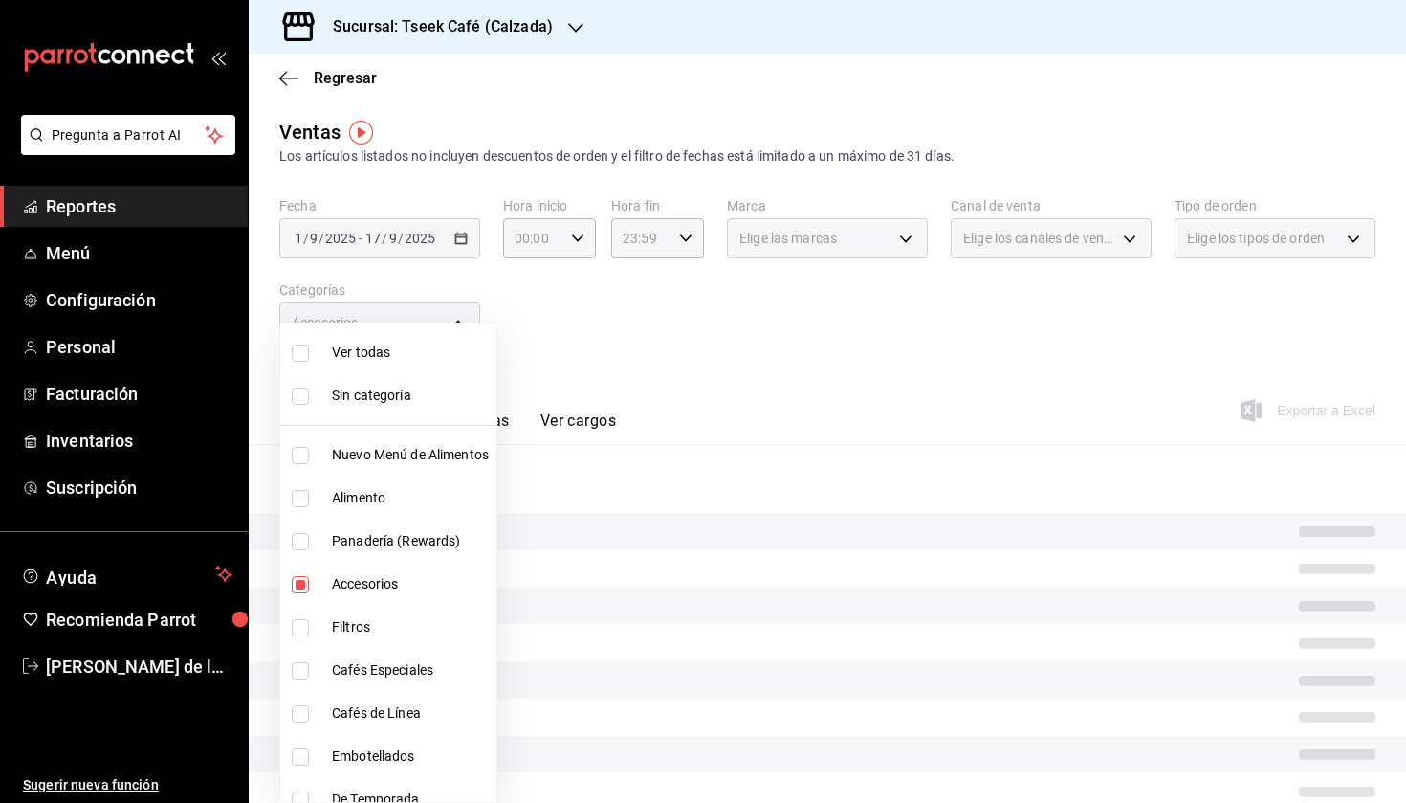
click at [708, 374] on div at bounding box center [703, 401] width 1406 height 803
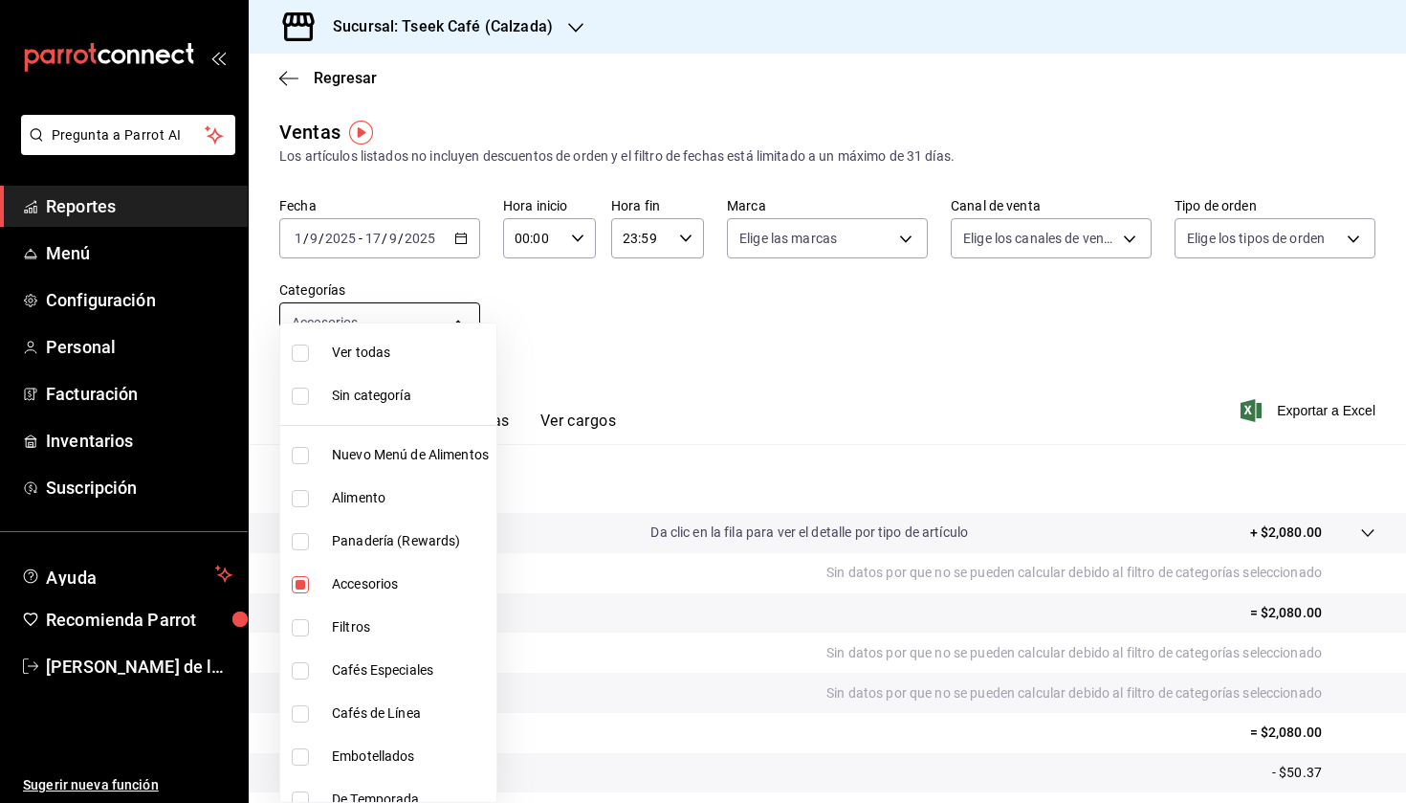
click at [461, 317] on body "Pregunta a Parrot AI Reportes Menú Configuración Personal Facturación Inventari…" at bounding box center [703, 401] width 1406 height 803
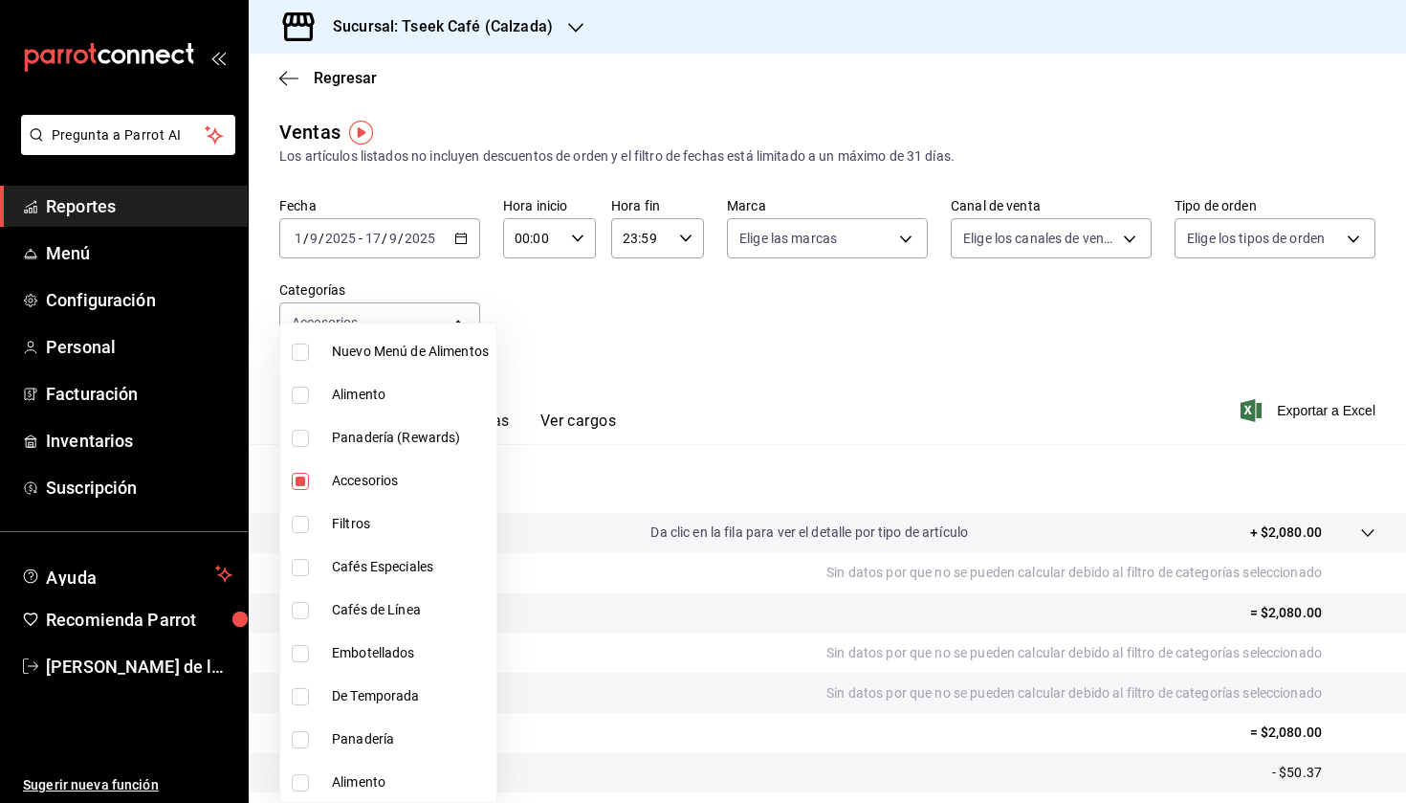
scroll to position [121, 0]
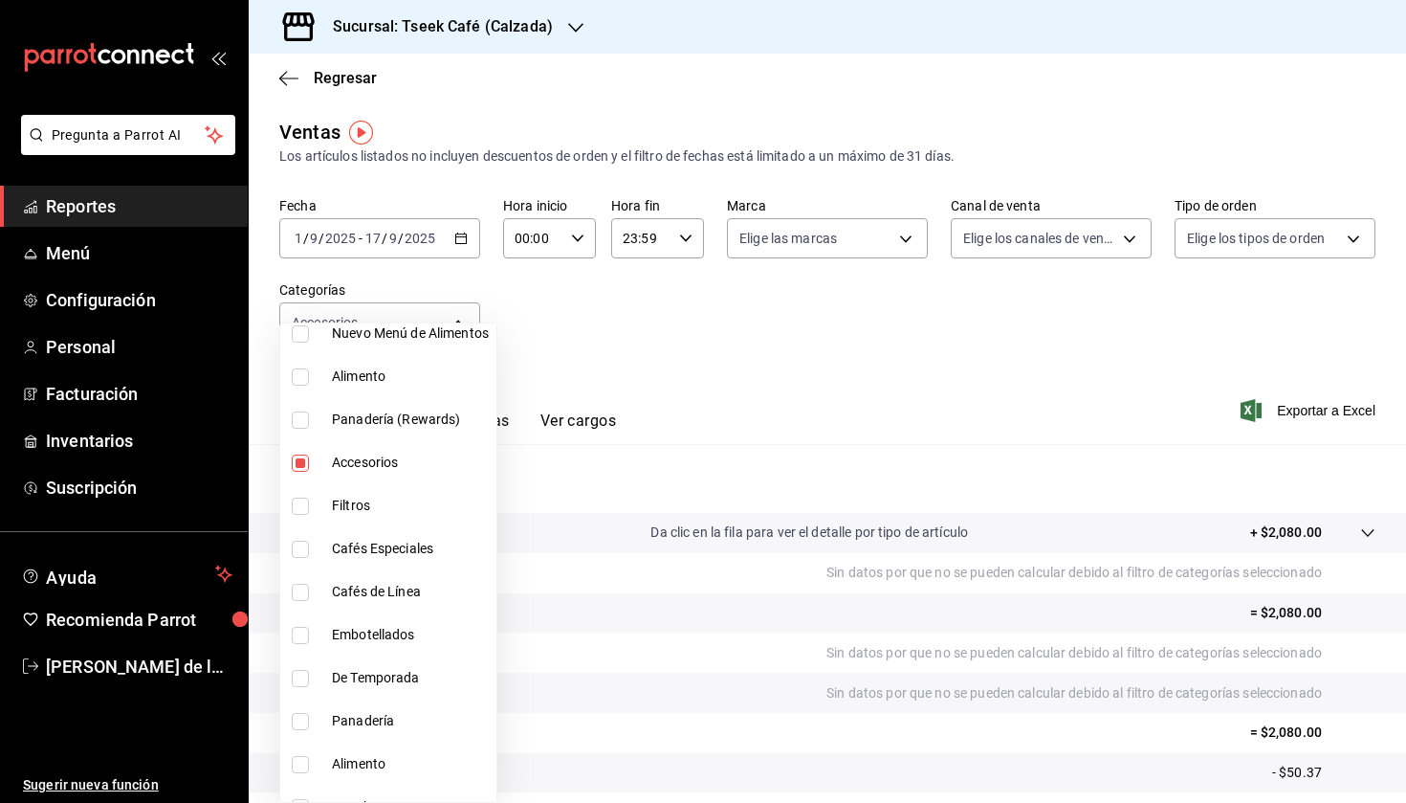
click at [344, 690] on li "De Temporada" at bounding box center [388, 677] width 216 height 43
type input "8e562b8b-16b1-4a0e-941c-4e63c6d36734,bdf14219-d975-4703-a7b1-bcc885befe14"
checkbox input "true"
click at [739, 407] on div at bounding box center [703, 401] width 1406 height 803
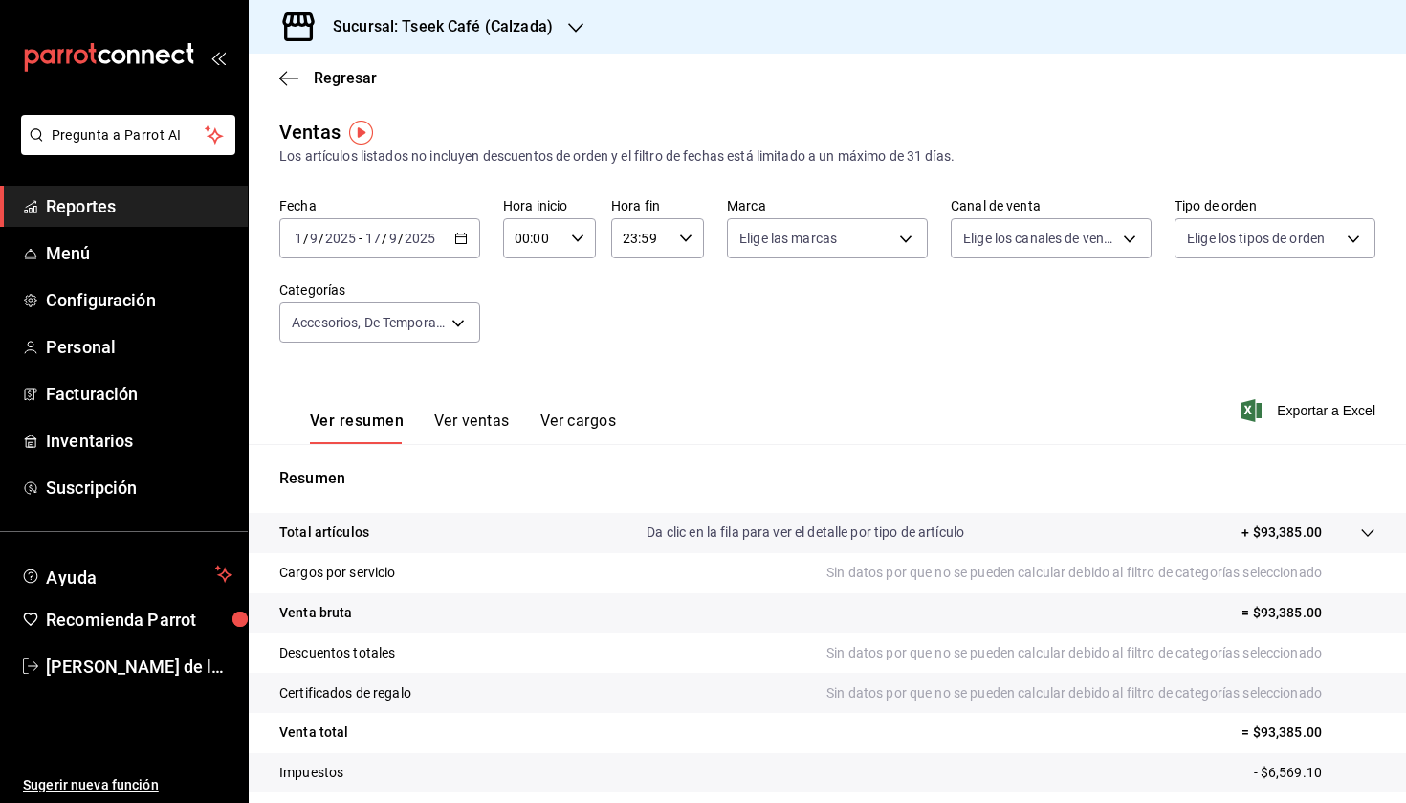
click at [493, 31] on h3 "Sucursal: Tseek Café (Calzada)" at bounding box center [435, 26] width 235 height 23
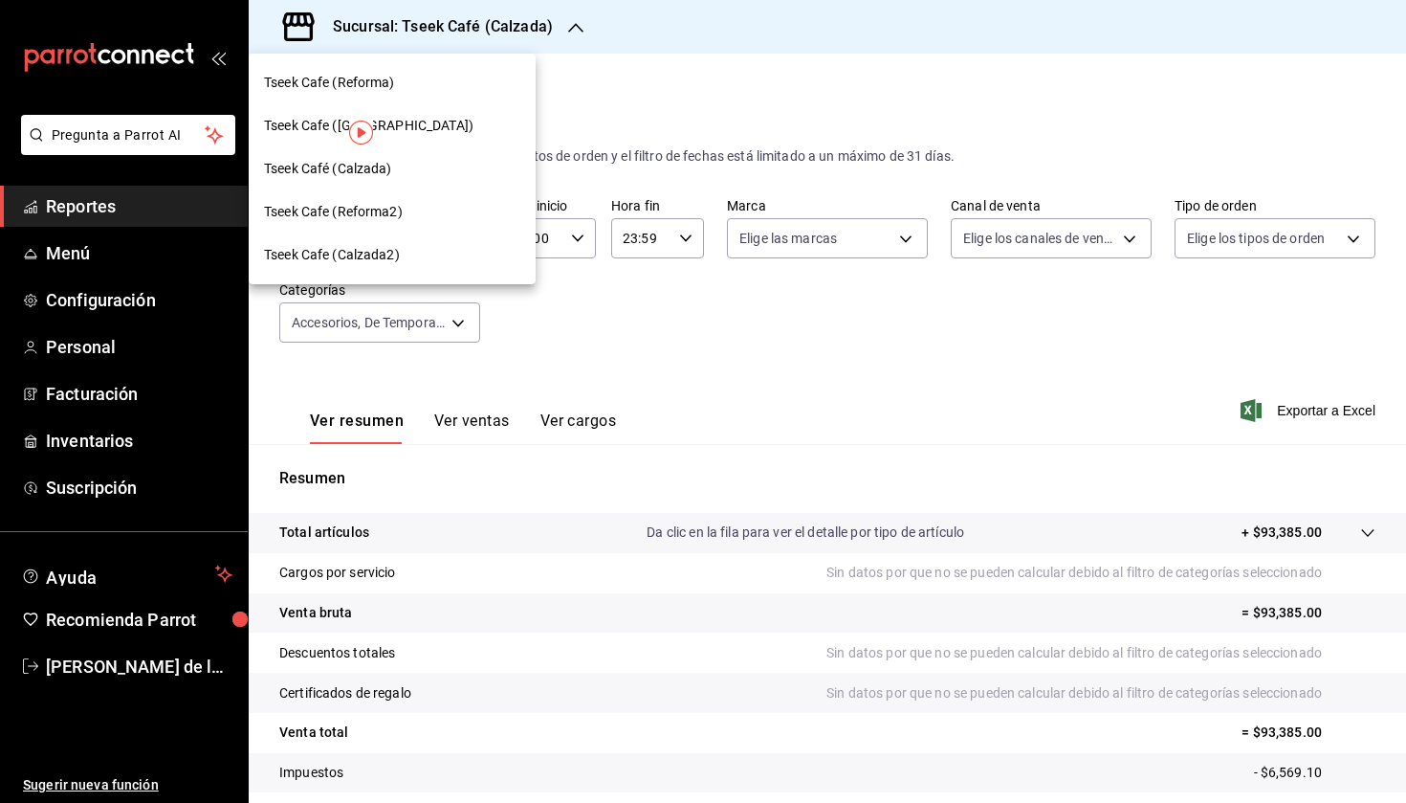
click at [579, 413] on div at bounding box center [703, 401] width 1406 height 803
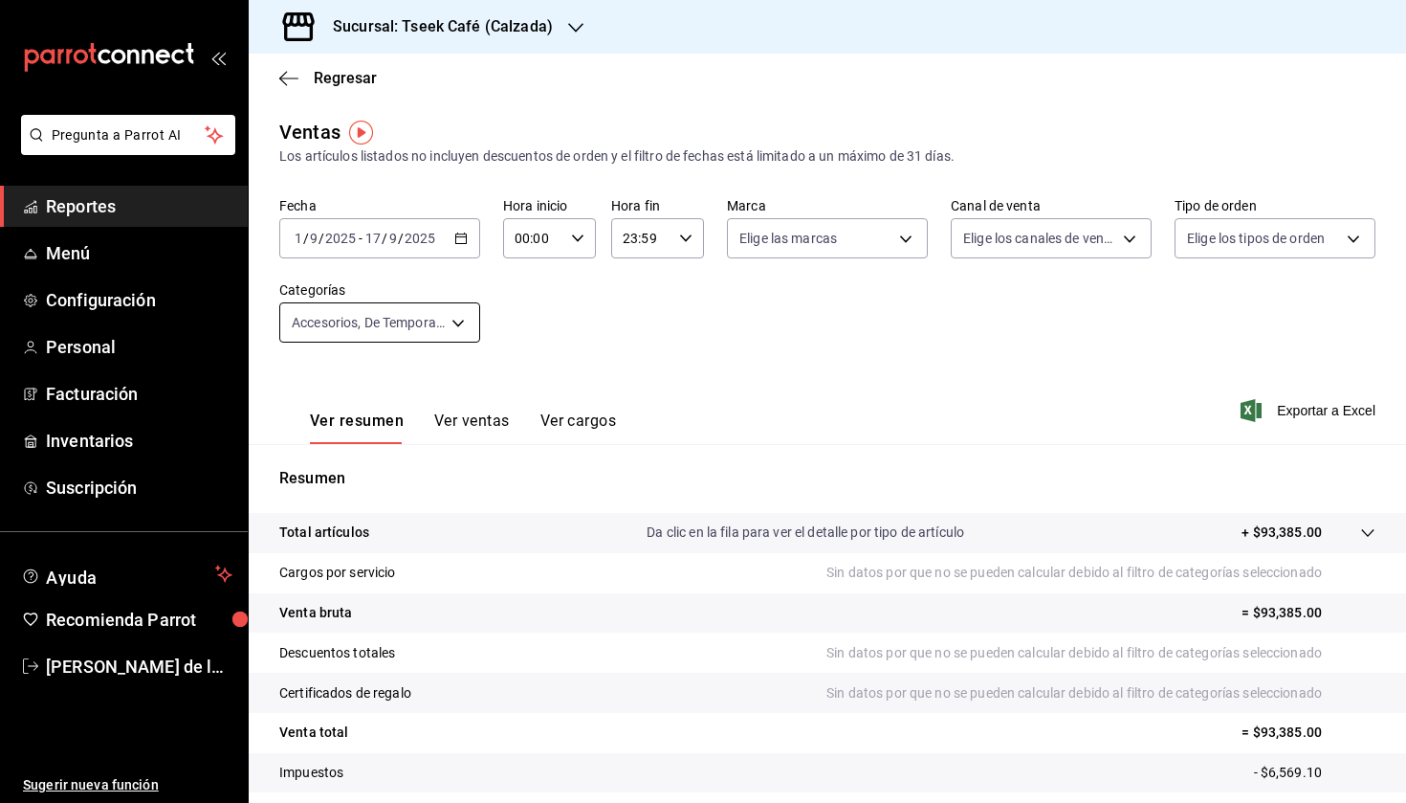
click at [354, 312] on body "Pregunta a Parrot AI Reportes Menú Configuración Personal Facturación Inventari…" at bounding box center [703, 401] width 1406 height 803
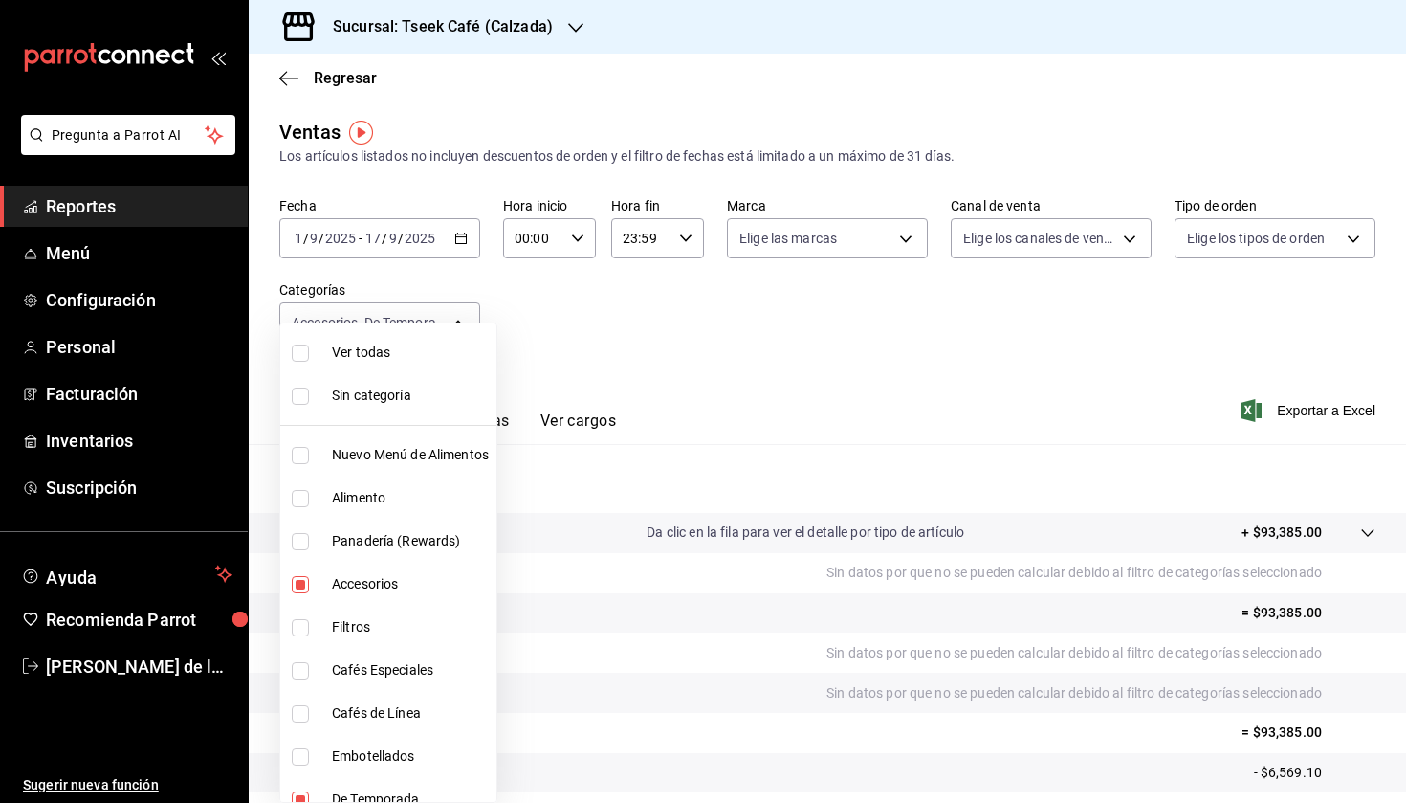
click at [412, 574] on span "Accesorios" at bounding box center [410, 584] width 157 height 20
type input "bdf14219-d975-4703-a7b1-bcc885befe14"
checkbox input "false"
click at [601, 247] on div at bounding box center [703, 401] width 1406 height 803
click at [430, 309] on body "Pregunta a Parrot AI Reportes Menú Configuración Personal Facturación Inventari…" at bounding box center [703, 401] width 1406 height 803
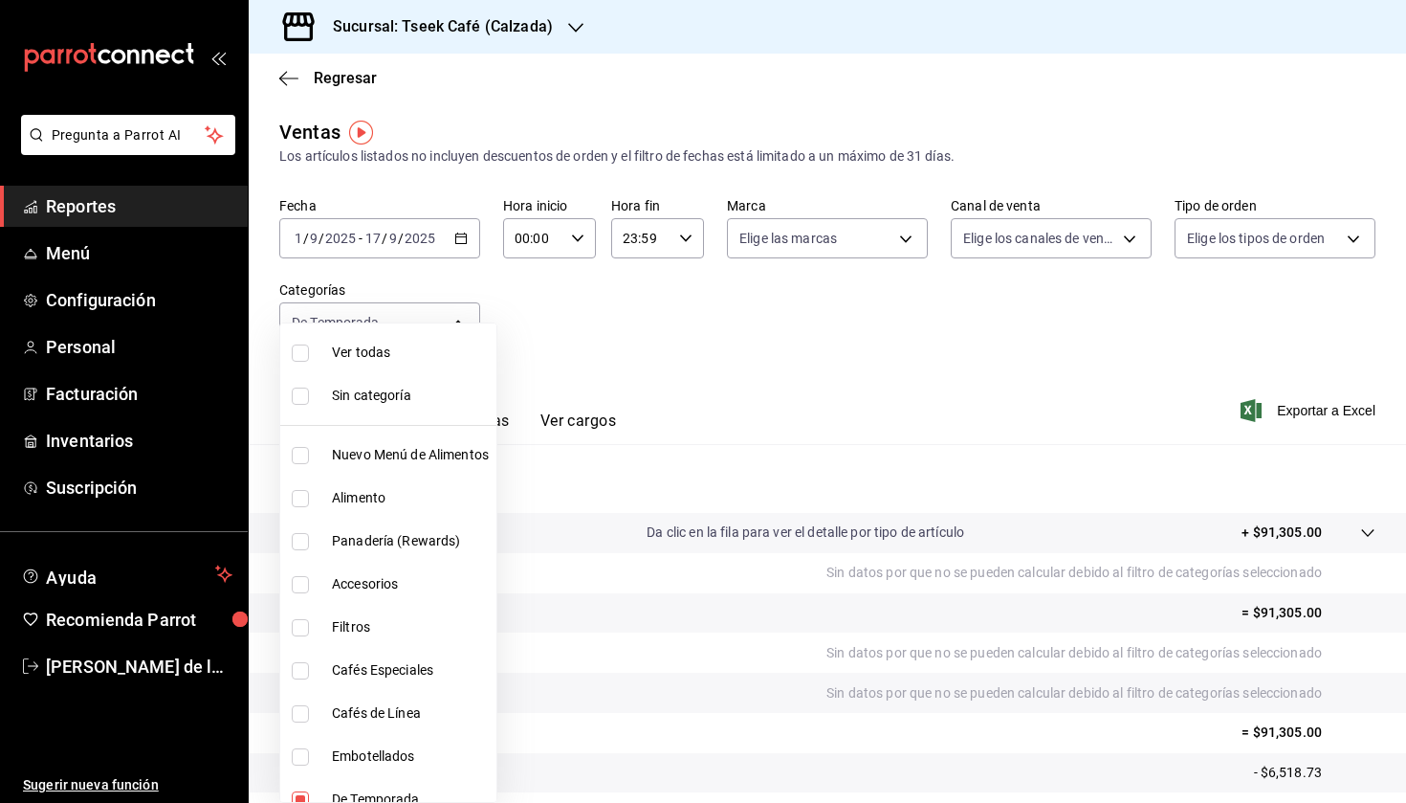
click at [442, 270] on div at bounding box center [703, 401] width 1406 height 803
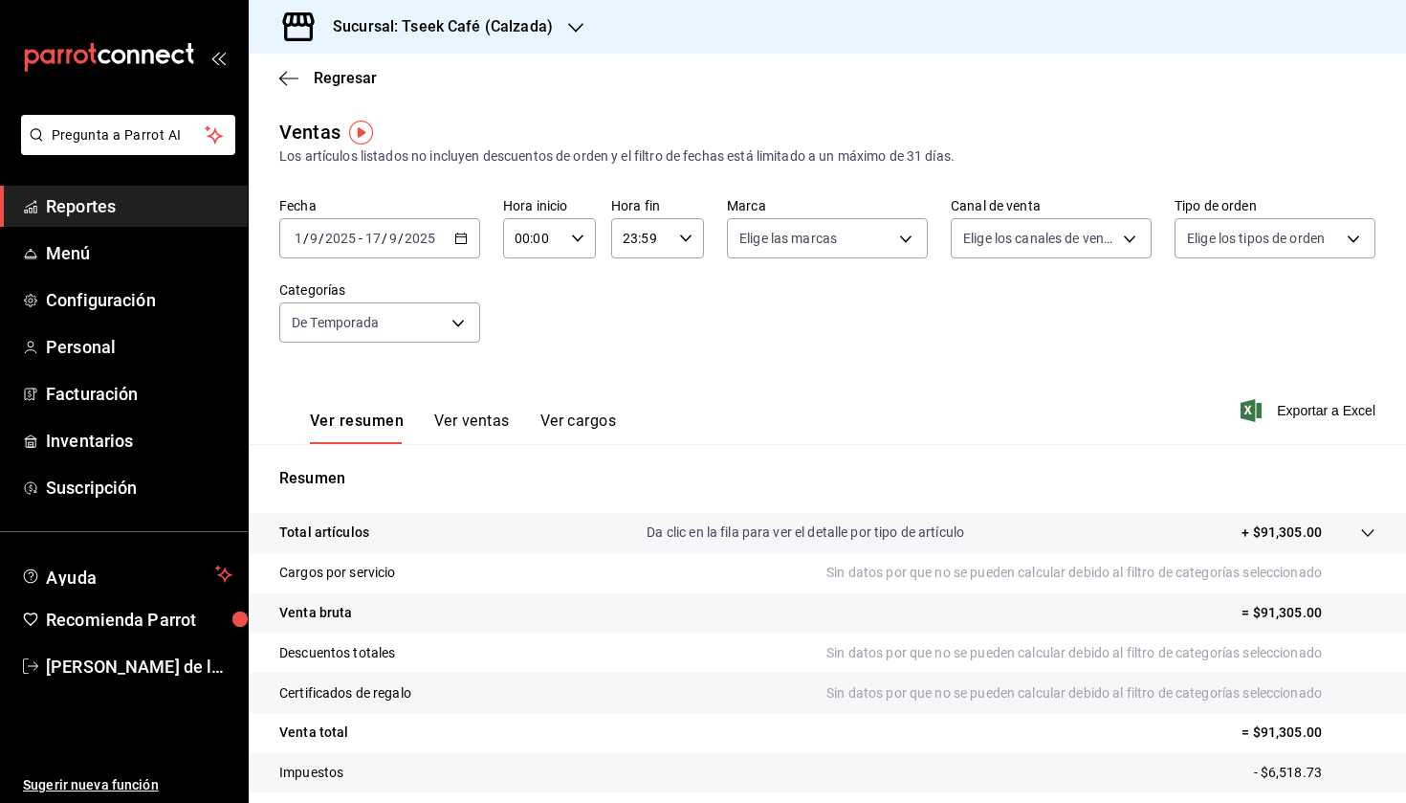
click at [443, 426] on button "Ver ventas" at bounding box center [472, 427] width 76 height 33
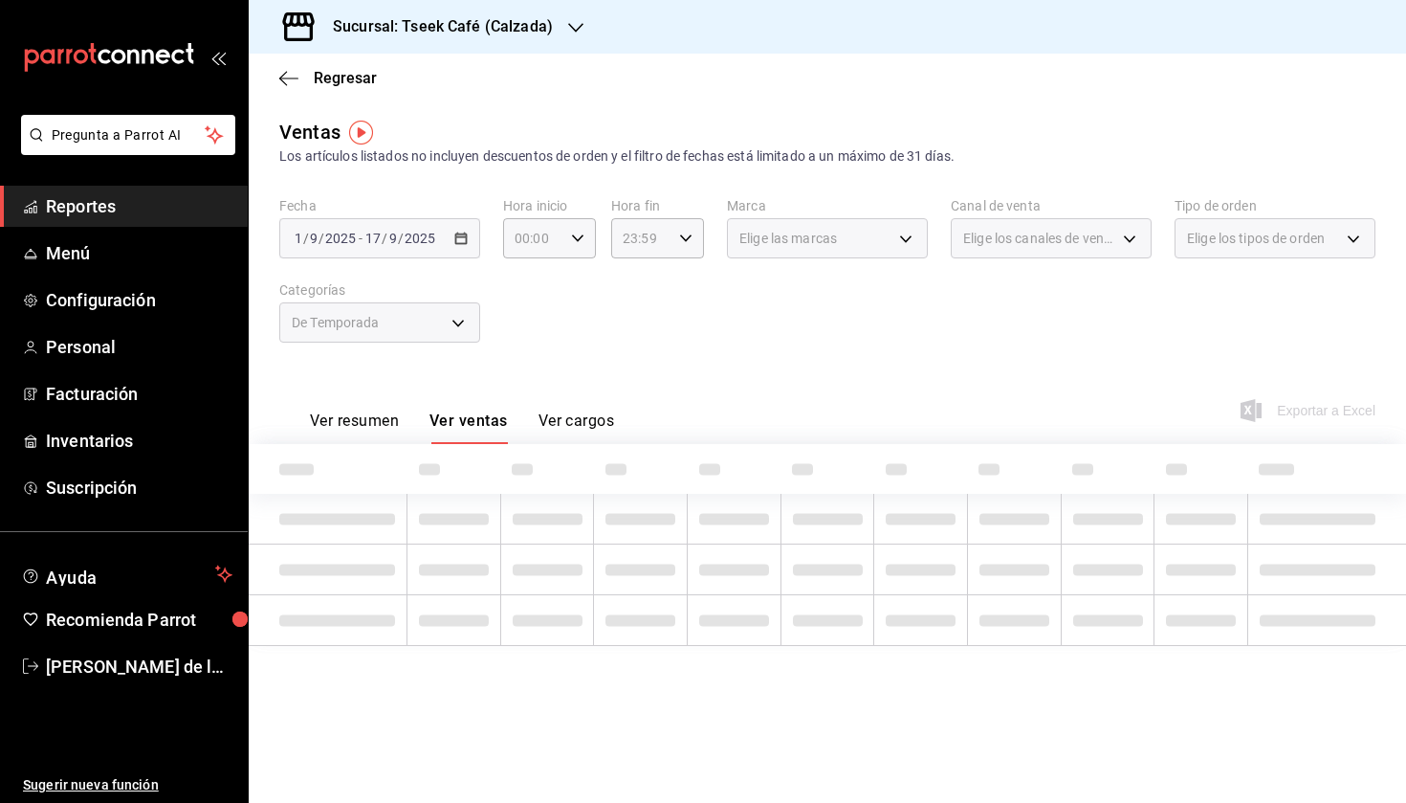
click at [540, 350] on div "Fecha [DATE] [DATE] - [DATE] [DATE] Hora inicio 00:00 Hora inicio Hora fin 23:5…" at bounding box center [827, 281] width 1096 height 168
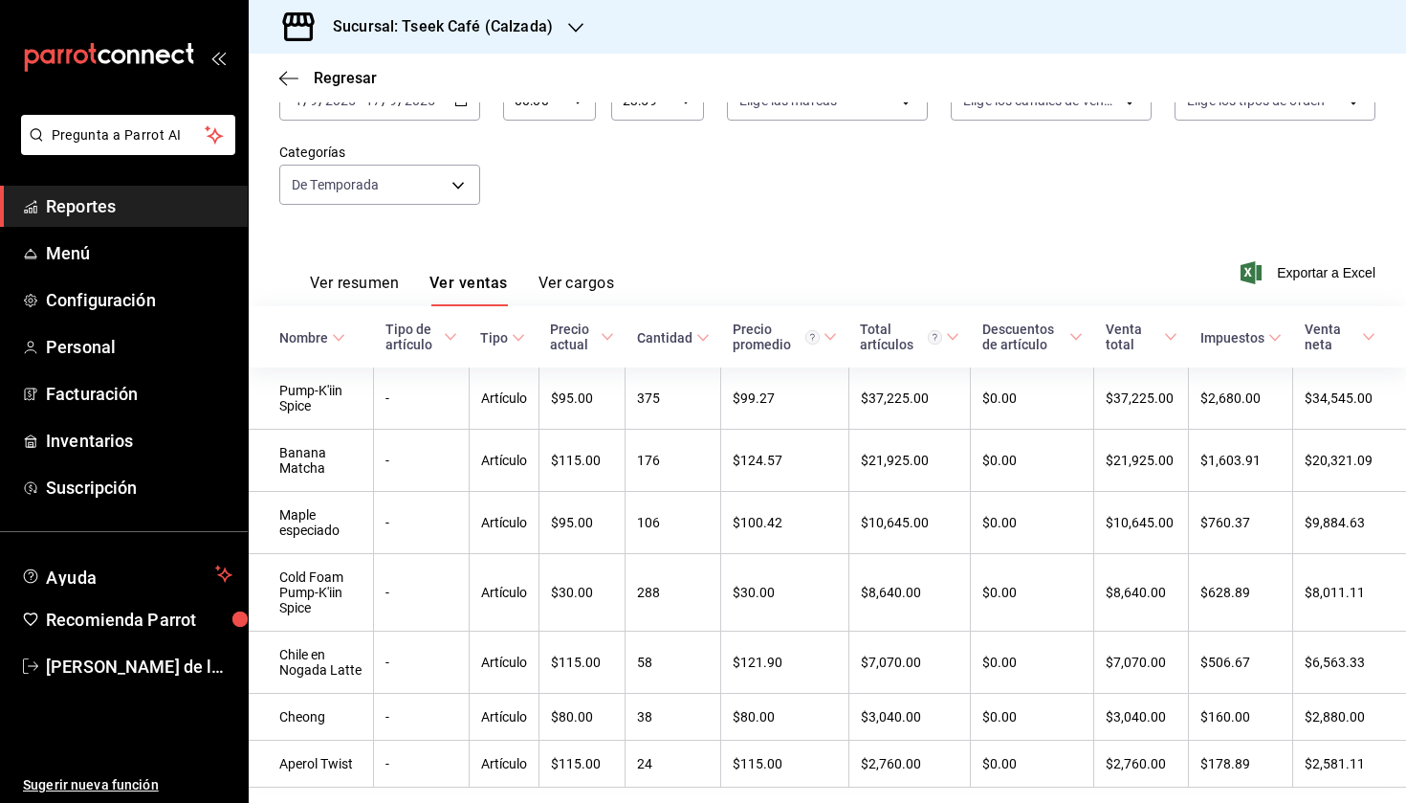
scroll to position [118, 0]
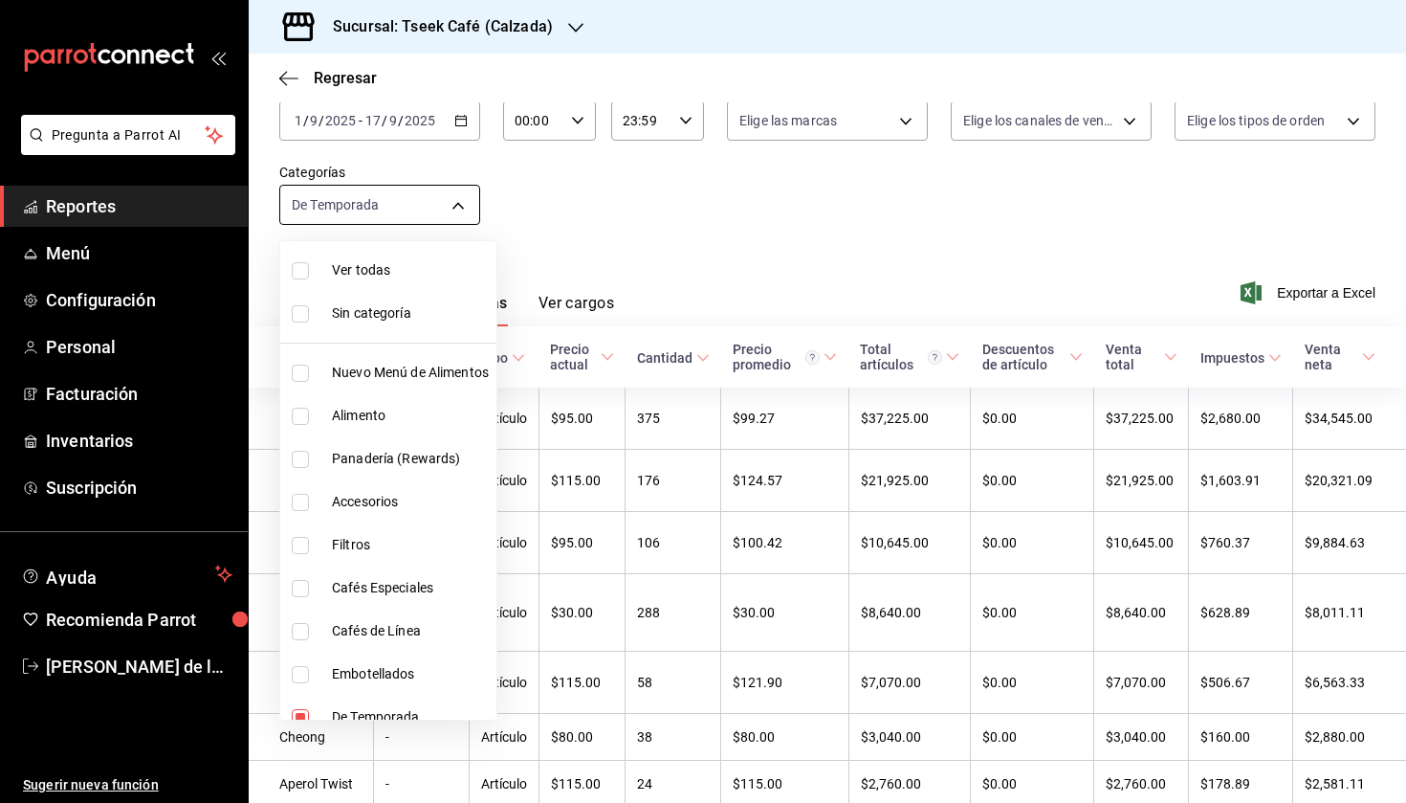
click at [448, 201] on body "Pregunta a Parrot AI Reportes Menú Configuración Personal Facturación Inventari…" at bounding box center [703, 401] width 1406 height 803
click at [395, 504] on span "Accesorios" at bounding box center [410, 502] width 157 height 20
type input "bdf14219-d975-4703-a7b1-bcc885befe14,8e562b8b-16b1-4a0e-941c-4e63c6d36734"
checkbox input "true"
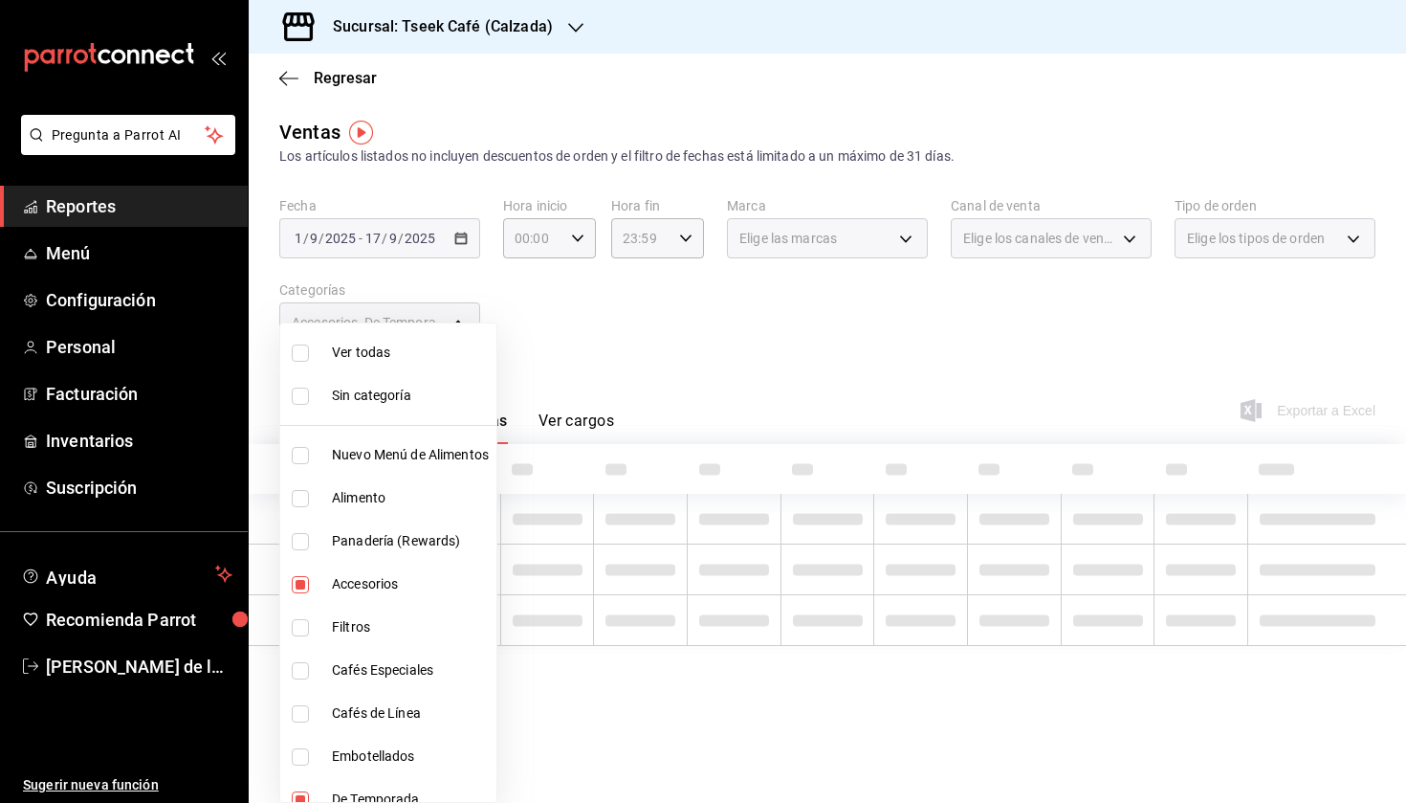
click at [662, 373] on div at bounding box center [703, 401] width 1406 height 803
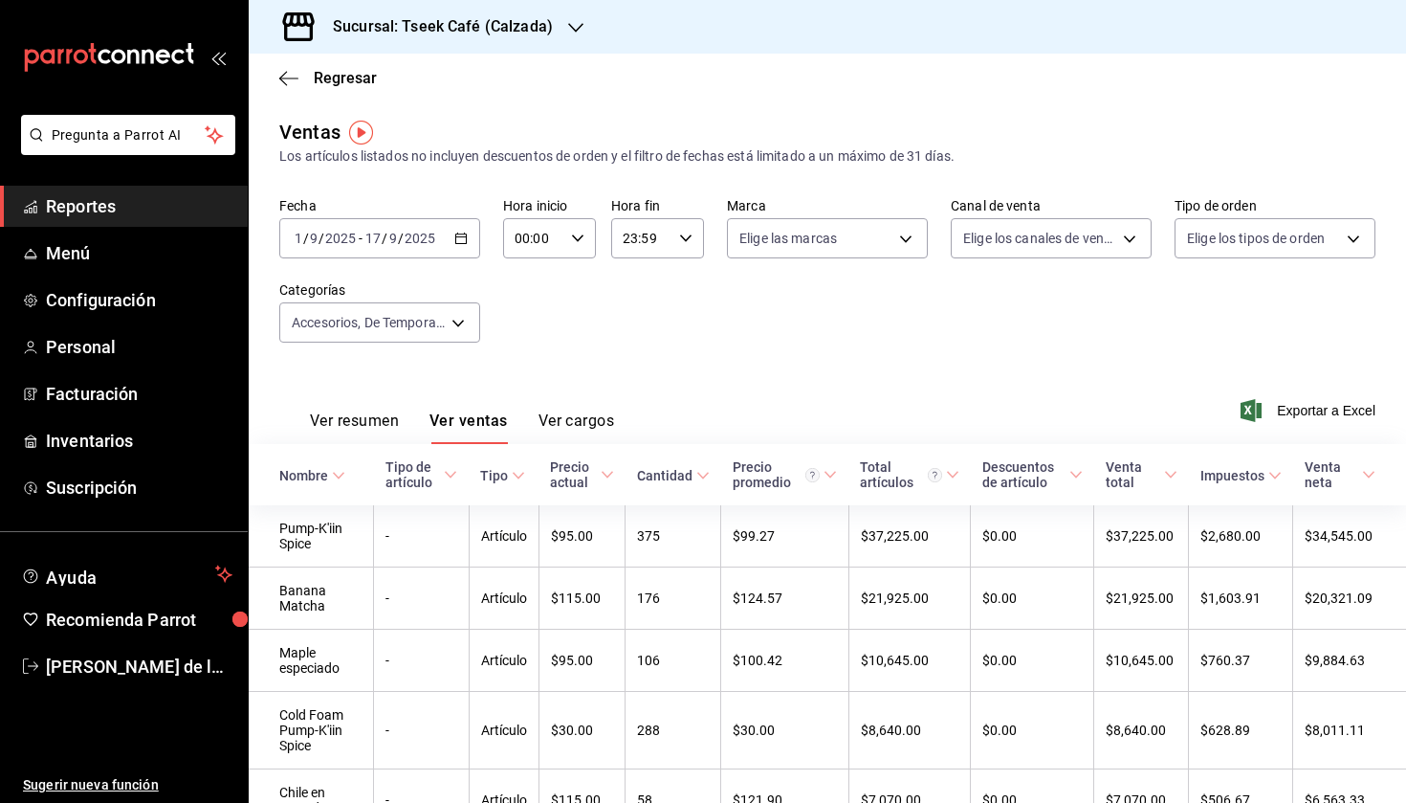
click at [411, 246] on div "[DATE] [DATE] - [DATE] [DATE]" at bounding box center [379, 238] width 201 height 40
click at [692, 359] on div "Fecha [DATE] [DATE] - [DATE] [DATE] Hora inicio 00:00 Hora inicio Hora fin 23:5…" at bounding box center [827, 281] width 1096 height 168
click at [422, 237] on input "2025" at bounding box center [420, 238] width 33 height 15
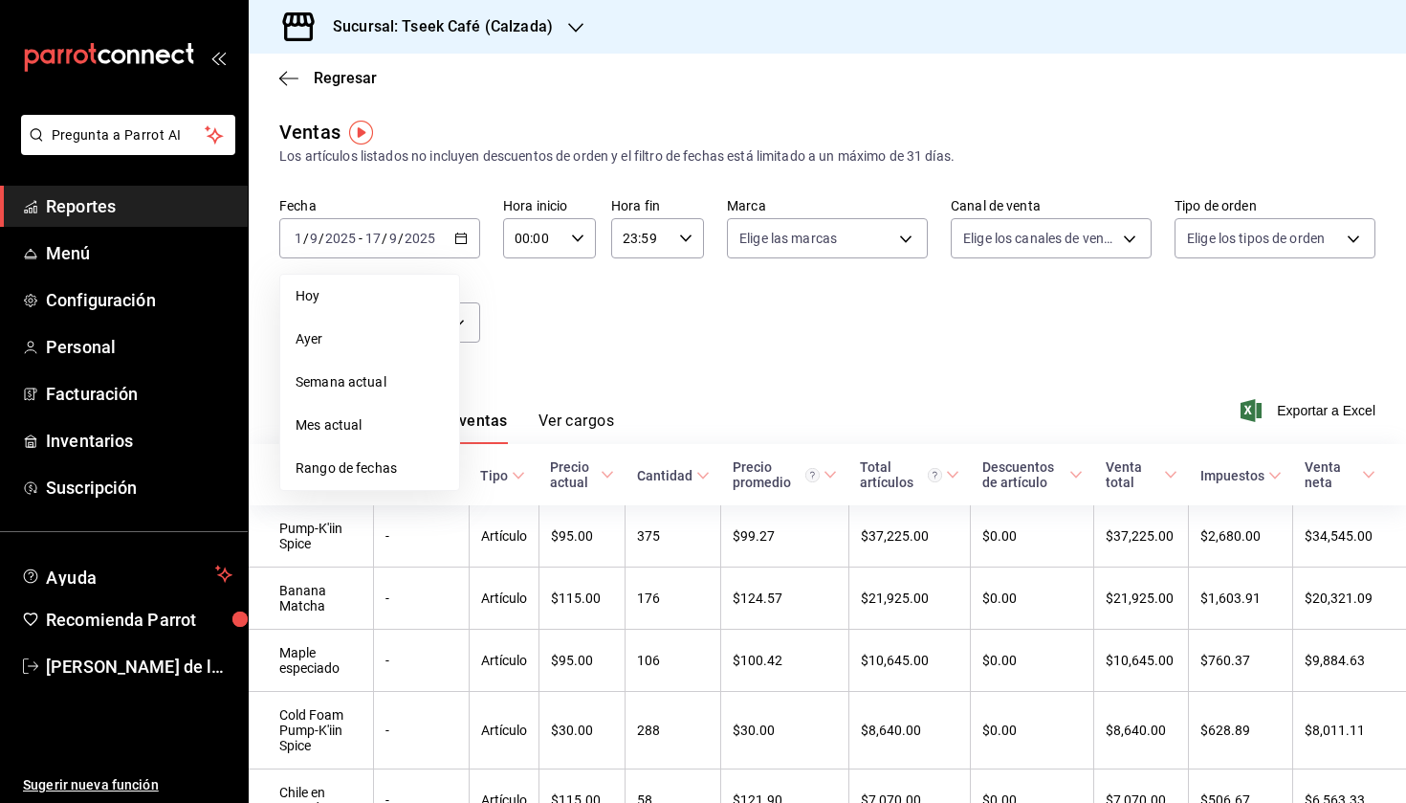
click at [592, 351] on div "Fecha [DATE] [DATE] - [DATE] [DATE] [DATE] [DATE] Semana actual Mes actual Rang…" at bounding box center [827, 281] width 1096 height 168
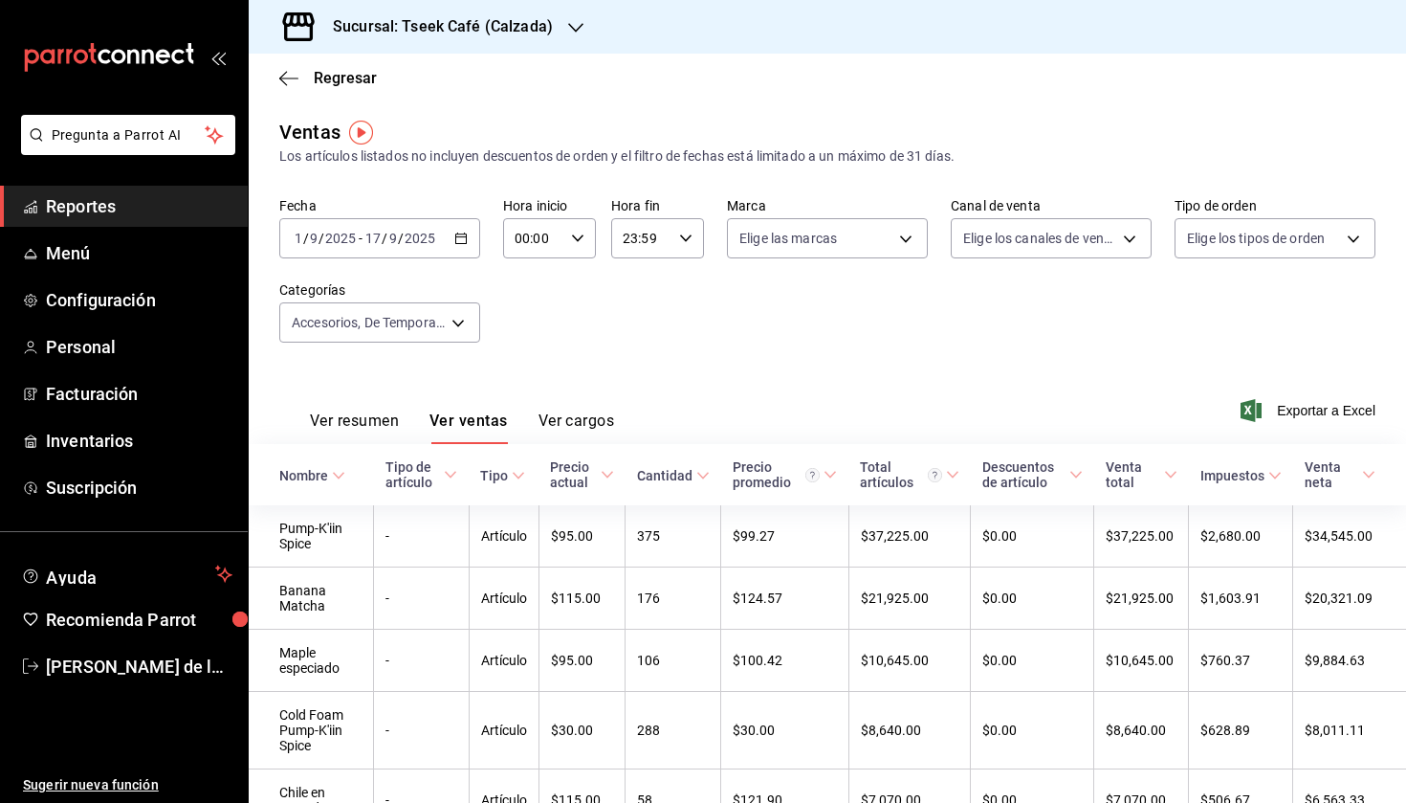
click at [434, 240] on input "2025" at bounding box center [420, 238] width 33 height 15
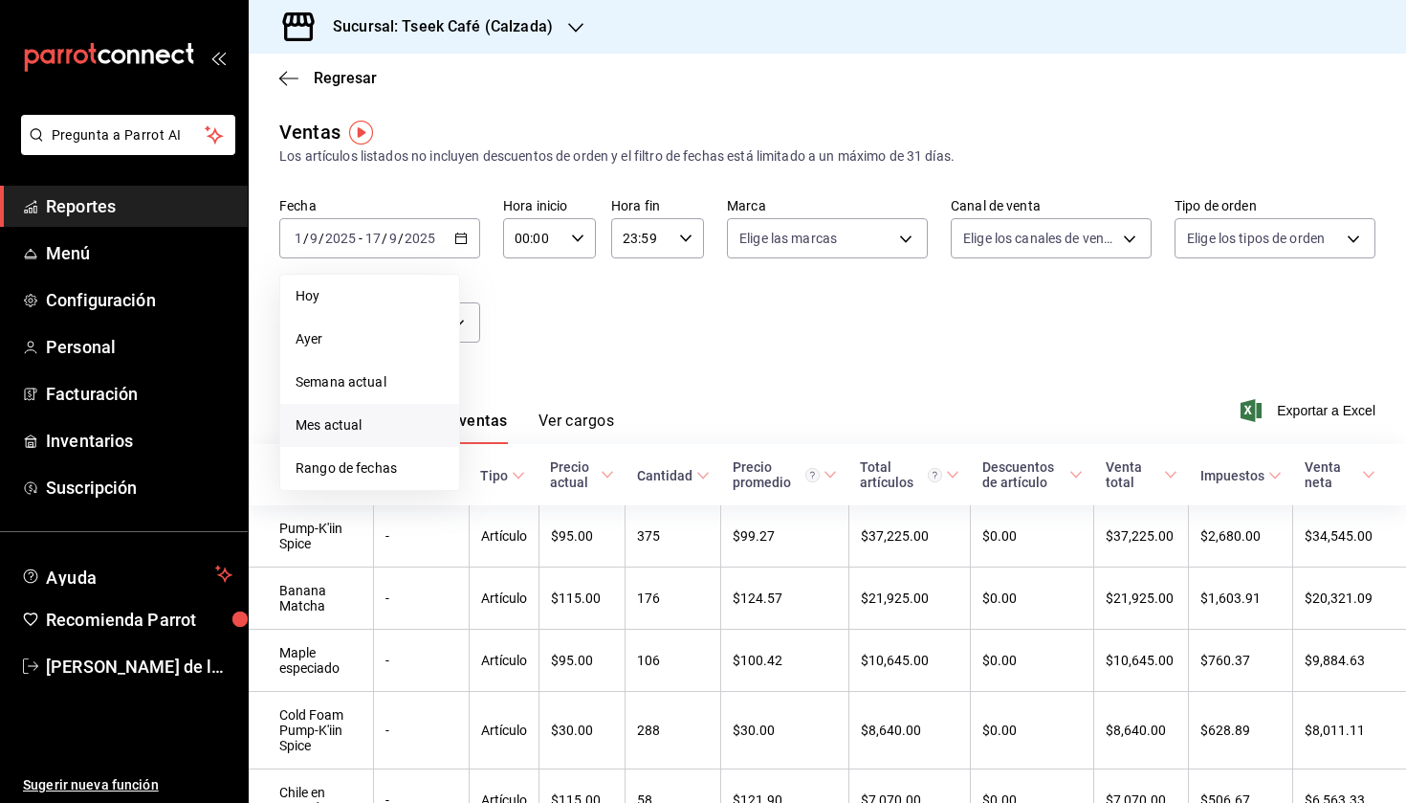
click at [385, 419] on span "Mes actual" at bounding box center [370, 425] width 148 height 20
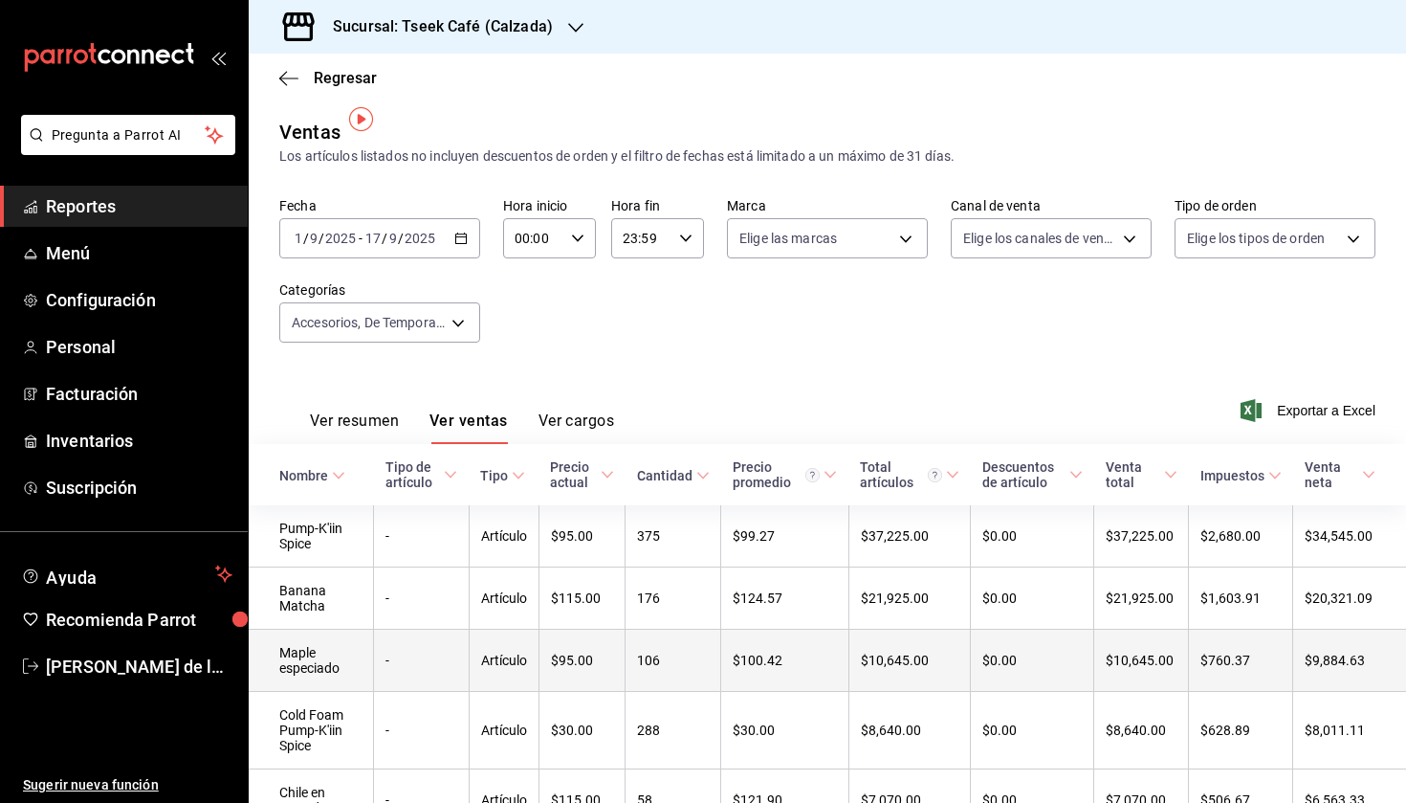
scroll to position [37, 0]
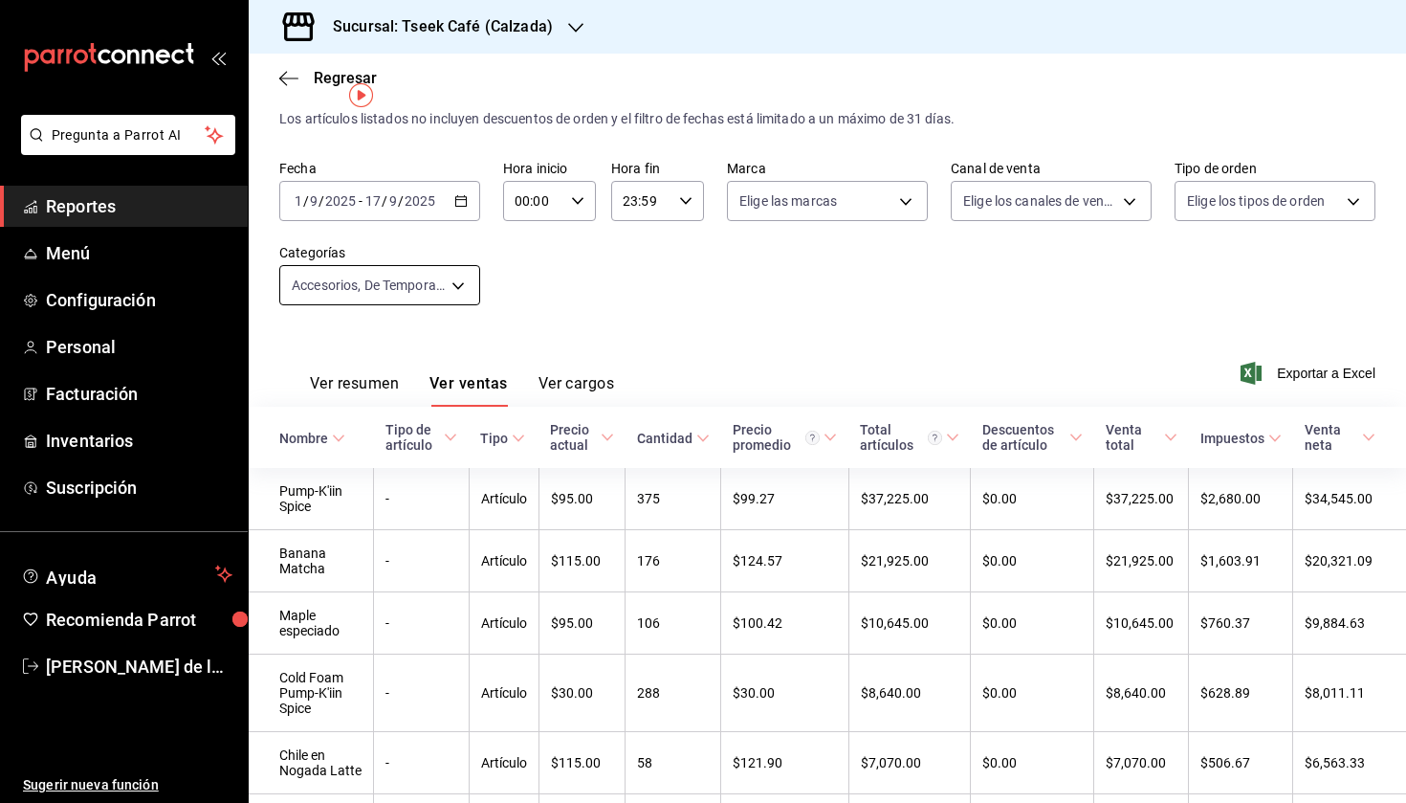
click at [386, 295] on body "Pregunta a Parrot AI Reportes Menú Configuración Personal Facturación Inventari…" at bounding box center [703, 401] width 1406 height 803
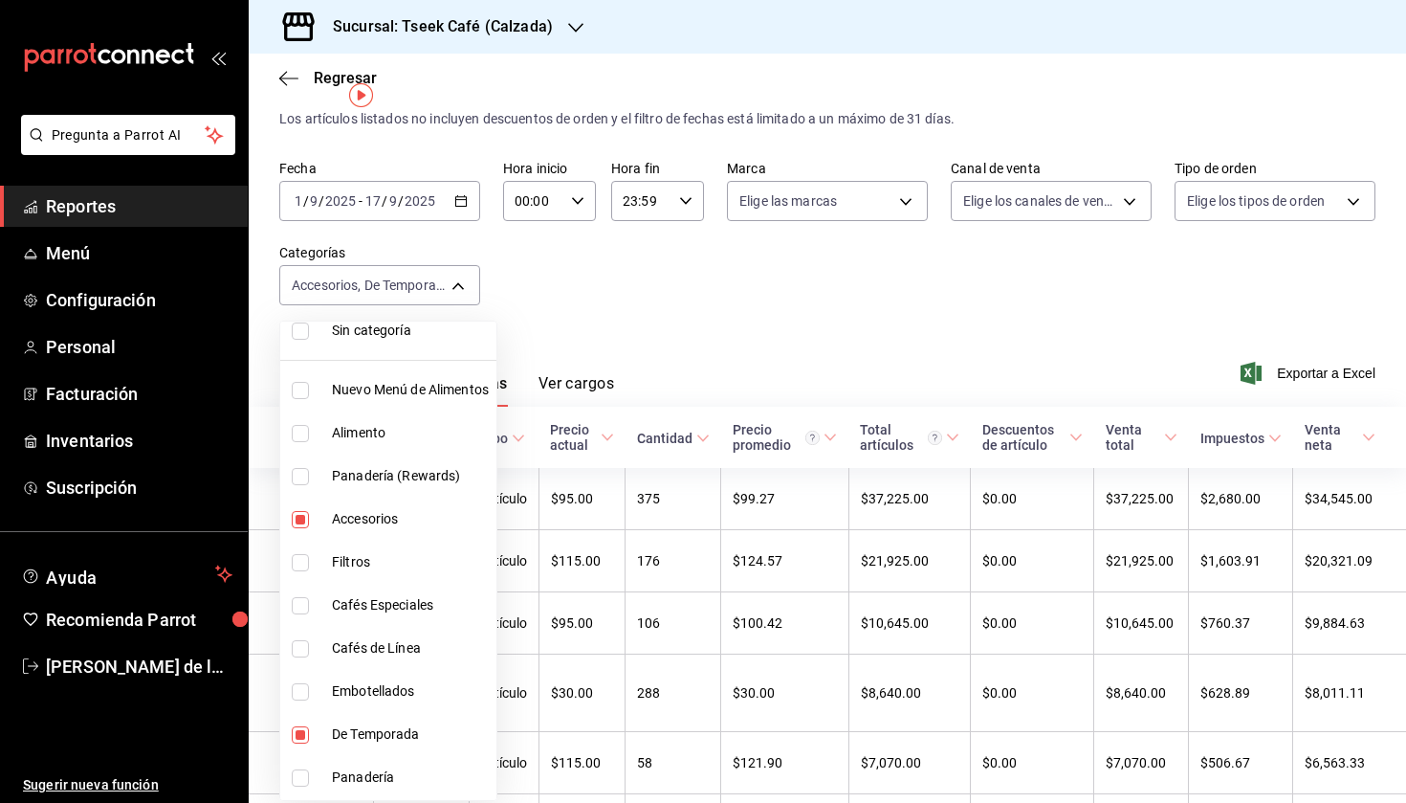
scroll to position [103, 0]
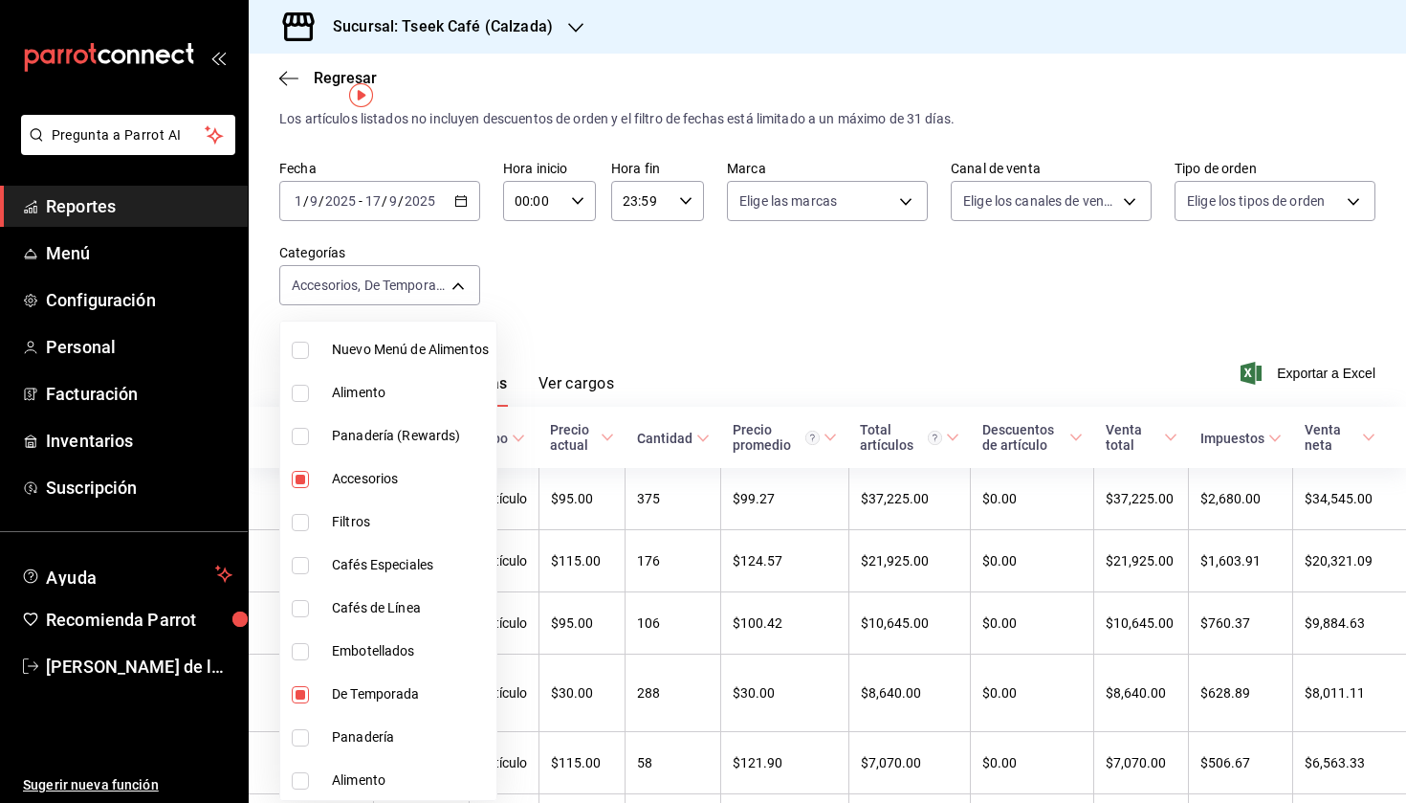
click at [308, 698] on input "checkbox" at bounding box center [300, 694] width 17 height 17
checkbox input "false"
type input "8e562b8b-16b1-4a0e-941c-4e63c6d36734"
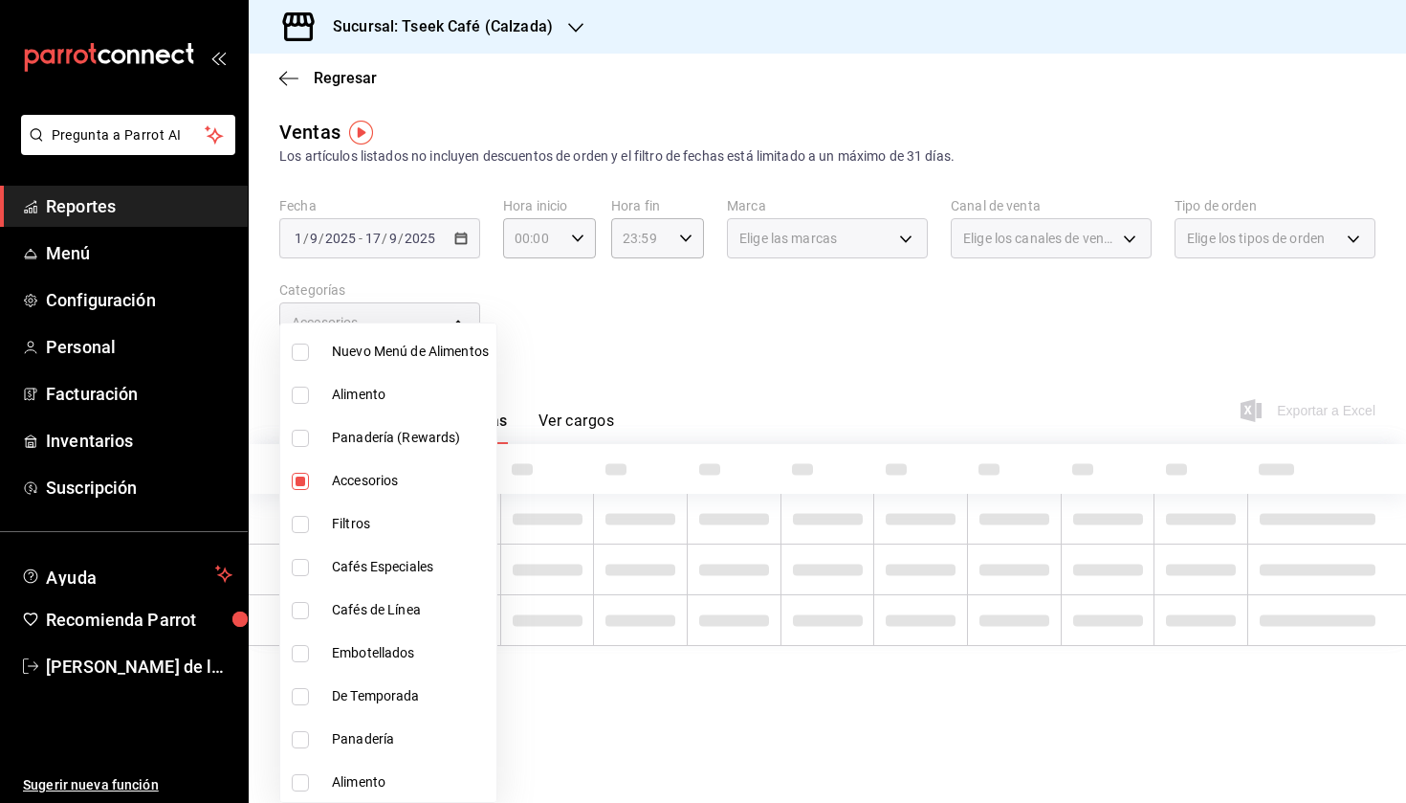
click at [907, 316] on div at bounding box center [703, 401] width 1406 height 803
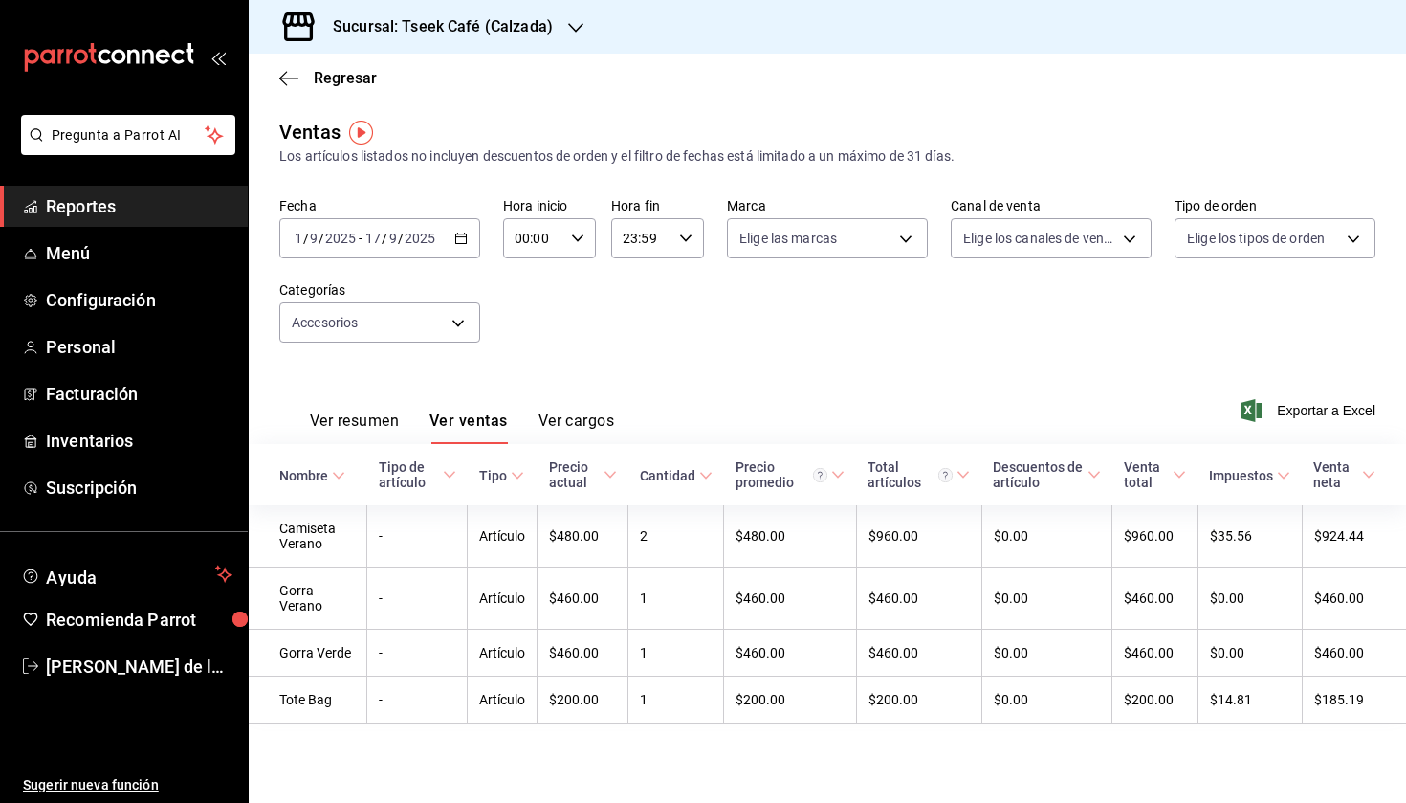
click at [340, 411] on button "Ver resumen" at bounding box center [354, 427] width 89 height 33
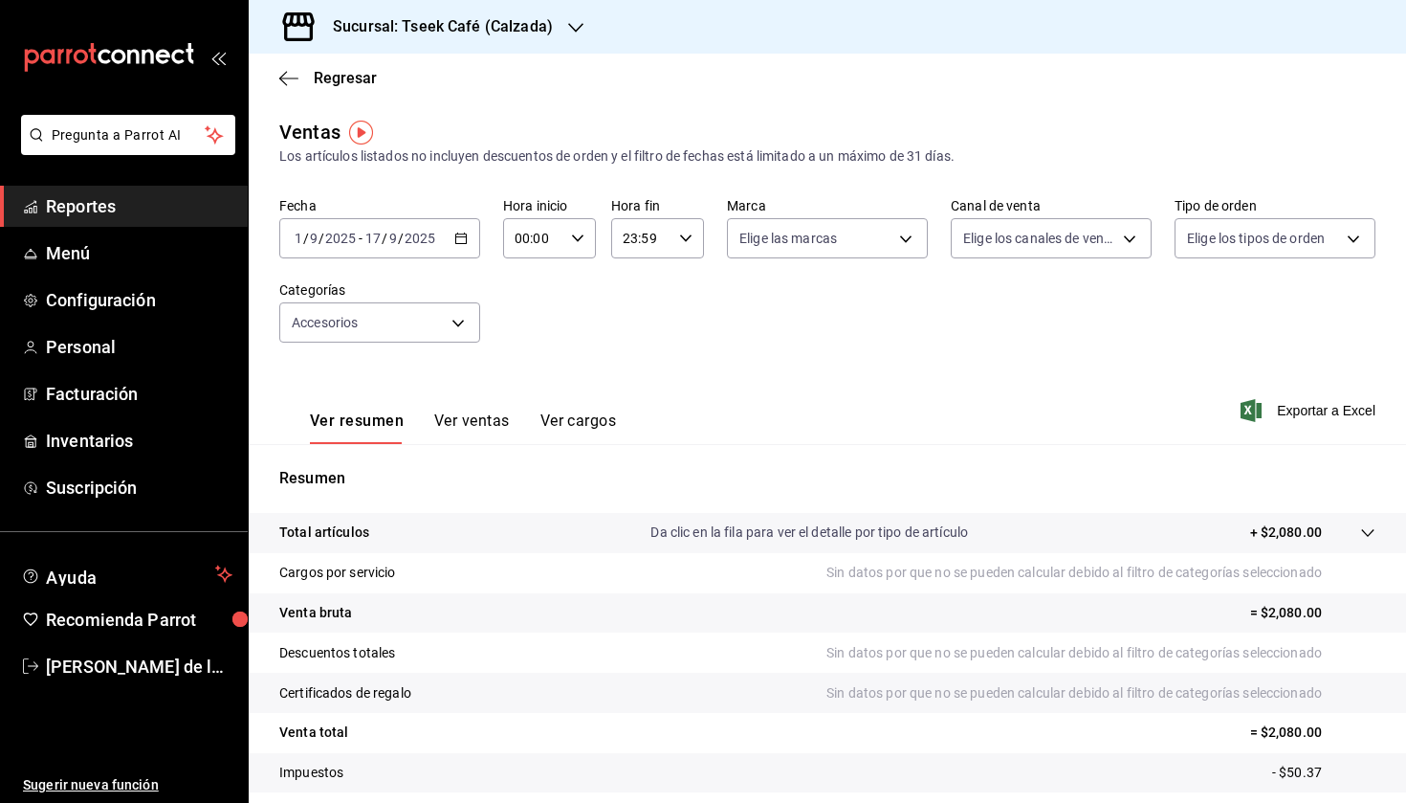
click at [531, 21] on h3 "Sucursal: Tseek Café (Calzada)" at bounding box center [435, 26] width 235 height 23
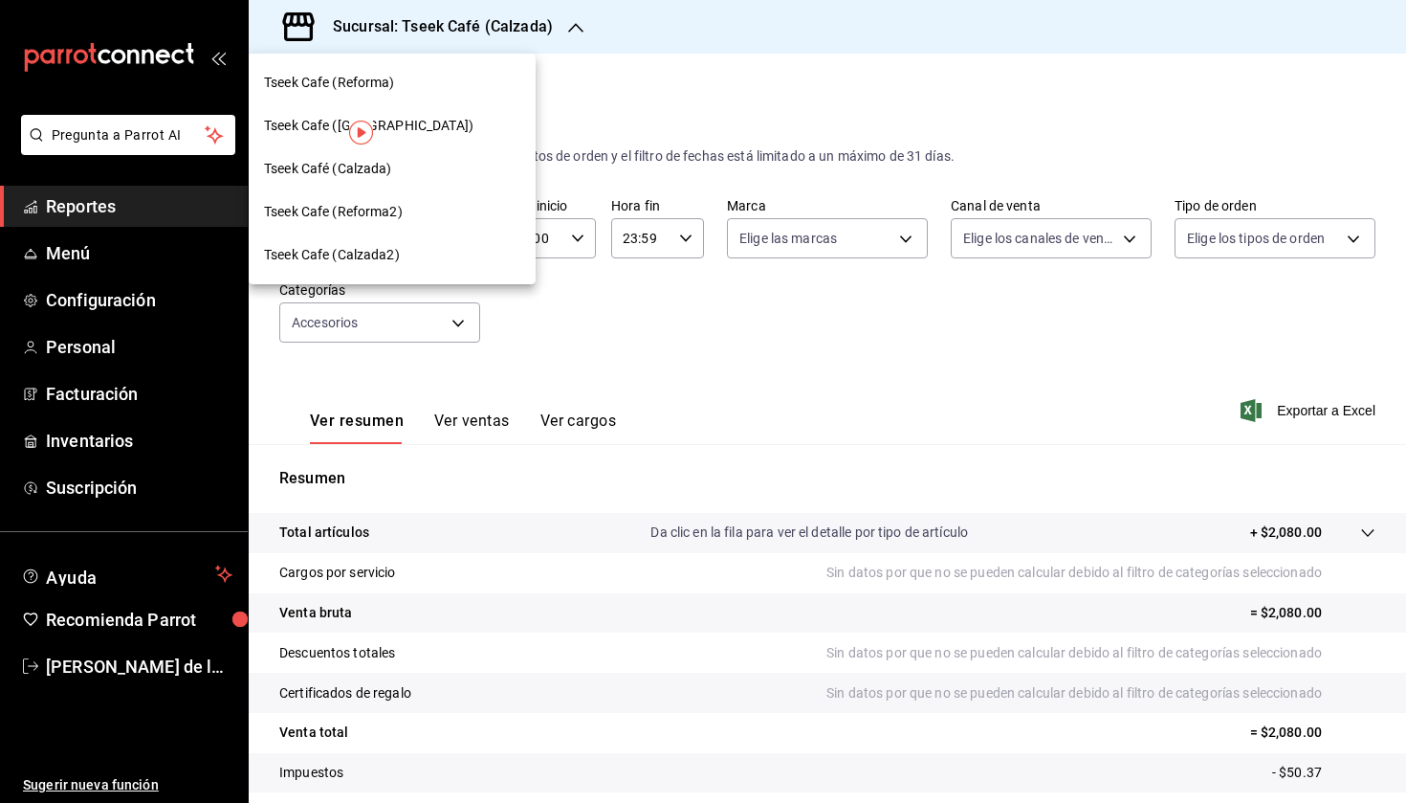
click at [418, 123] on div "Tseek Cafe ([GEOGRAPHIC_DATA])" at bounding box center [392, 126] width 256 height 20
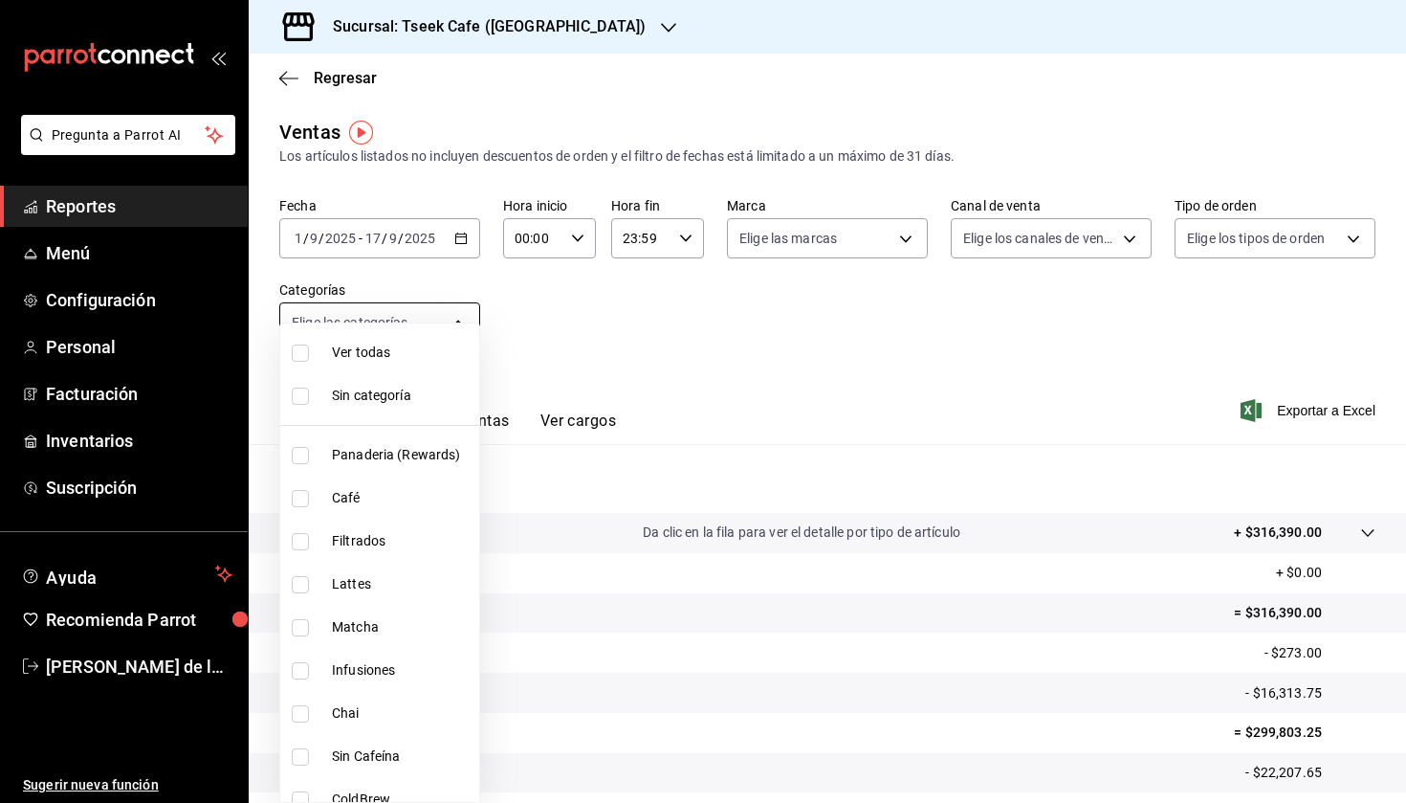
click at [420, 327] on body "Pregunta a Parrot AI Reportes Menú Configuración Personal Facturación Inventari…" at bounding box center [703, 401] width 1406 height 803
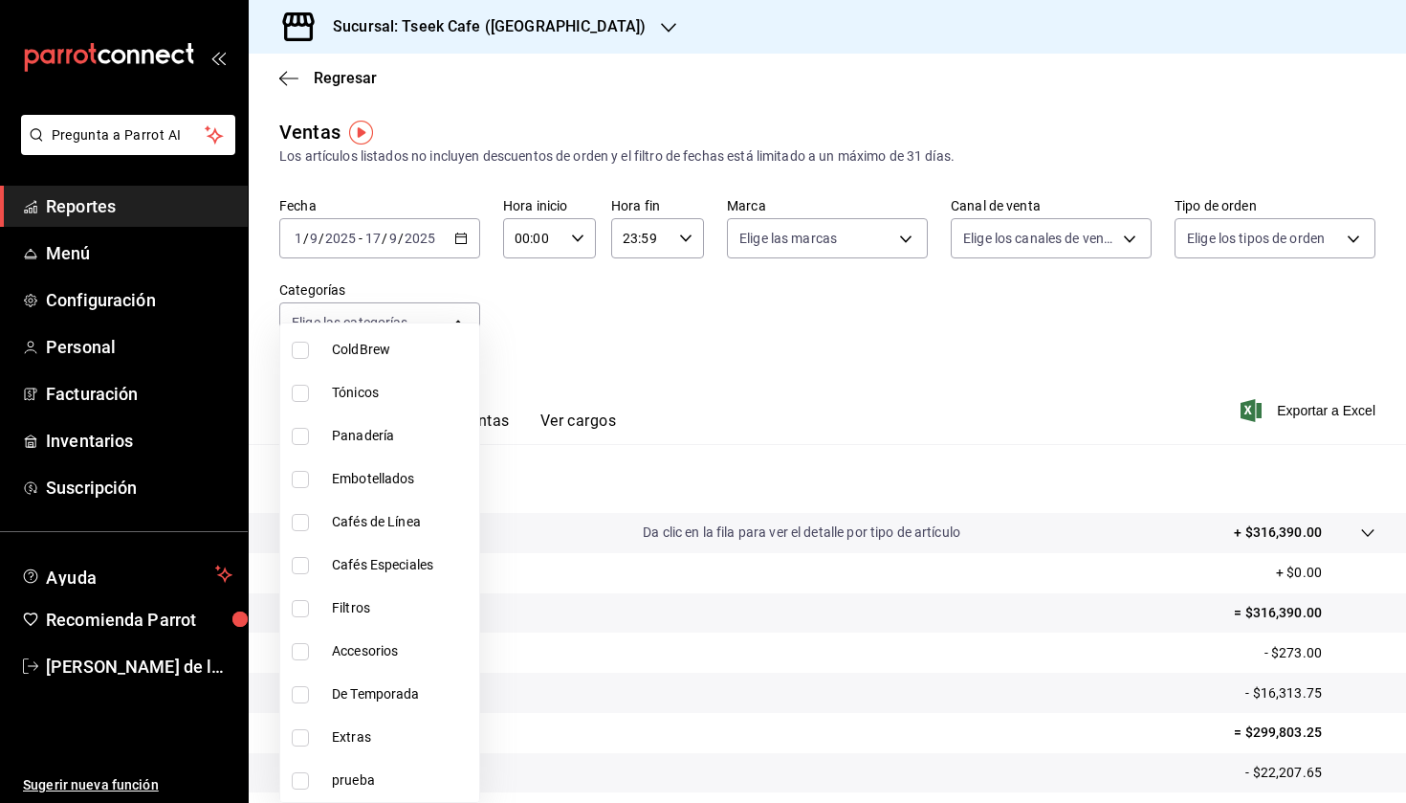
scroll to position [450, 0]
click at [393, 695] on span "De Temporada" at bounding box center [402, 694] width 140 height 20
type input "7712d0c1-418e-4c94-a653-8d1726db2f18"
checkbox input "true"
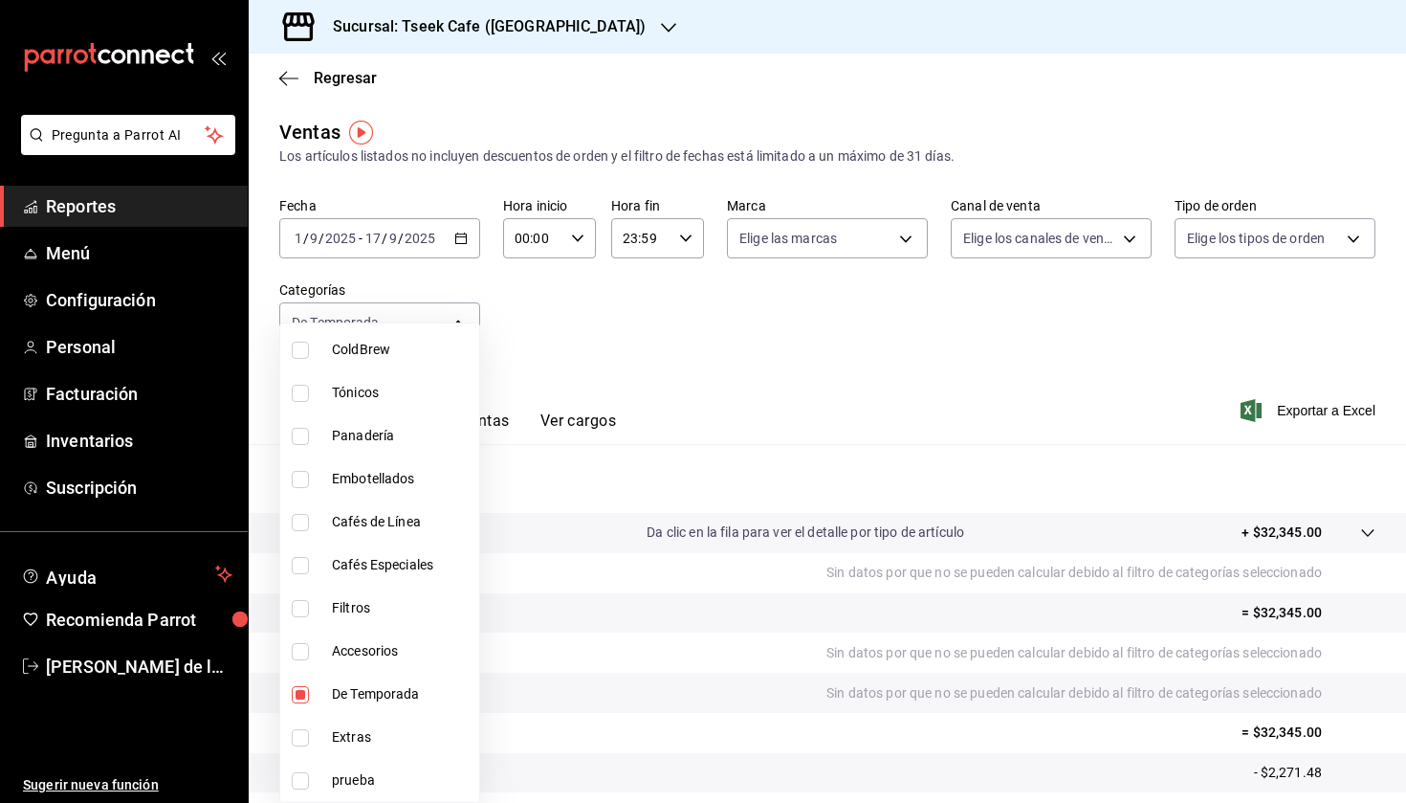
click at [789, 318] on div at bounding box center [703, 401] width 1406 height 803
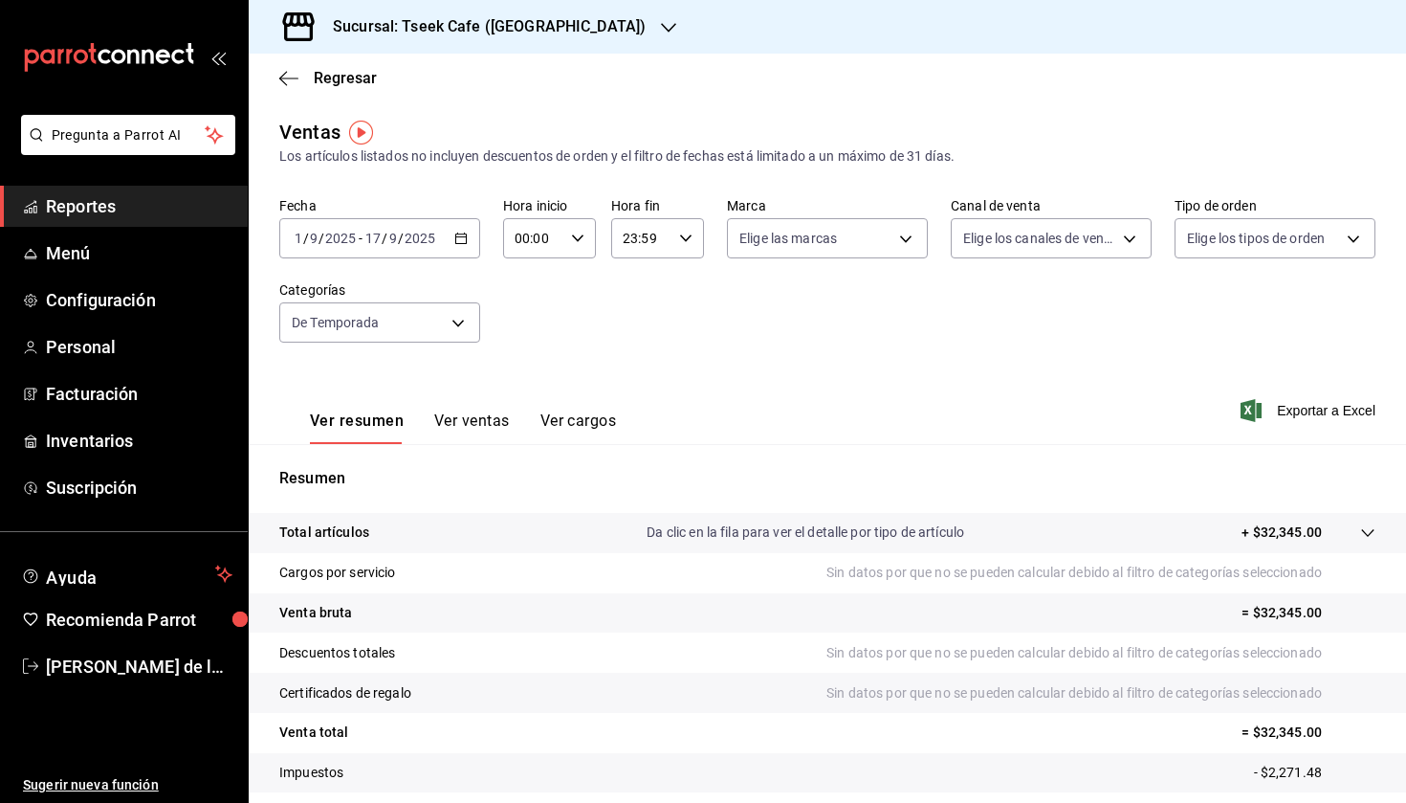
click at [430, 239] on input "2025" at bounding box center [420, 238] width 33 height 15
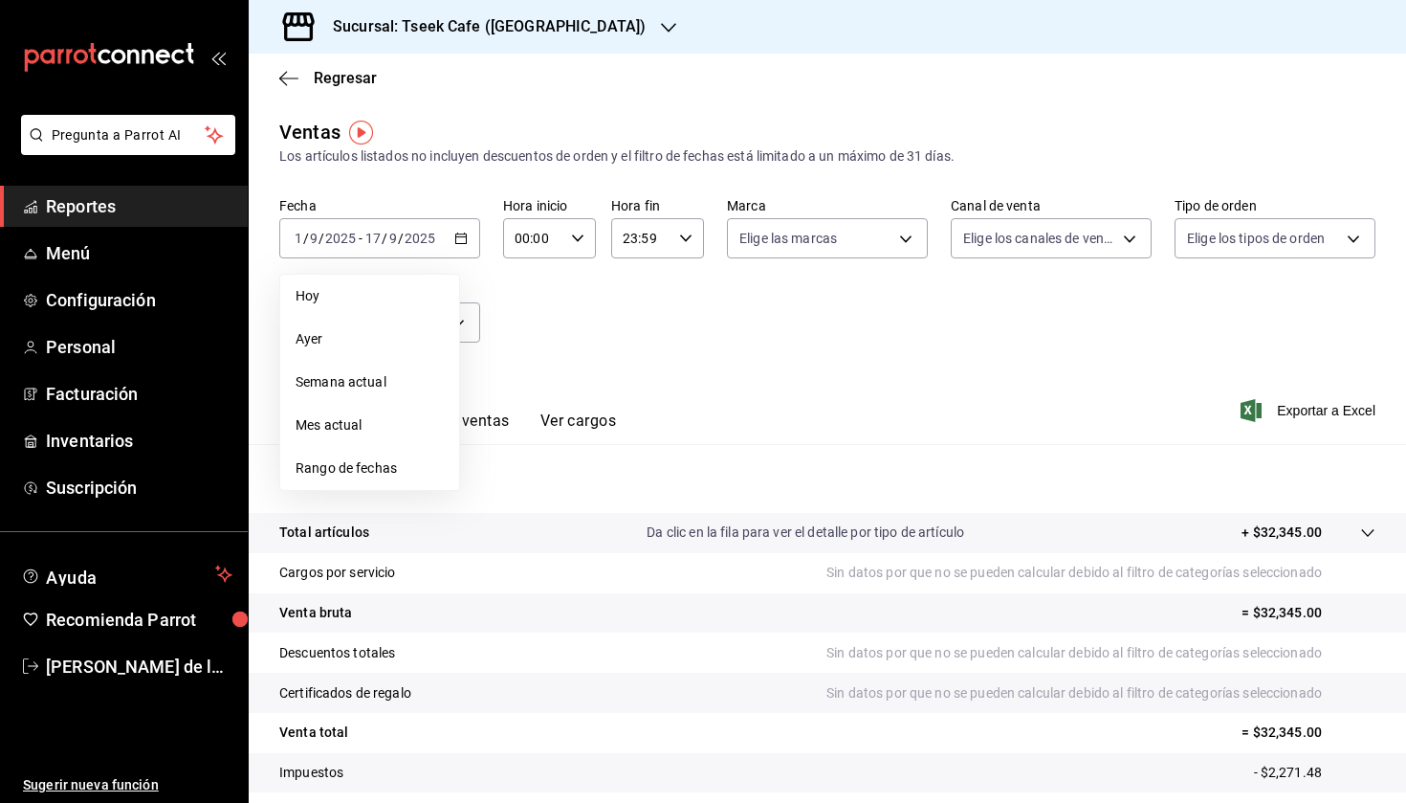
click at [533, 394] on div "Ver resumen Ver ventas Ver cargos" at bounding box center [447, 415] width 337 height 55
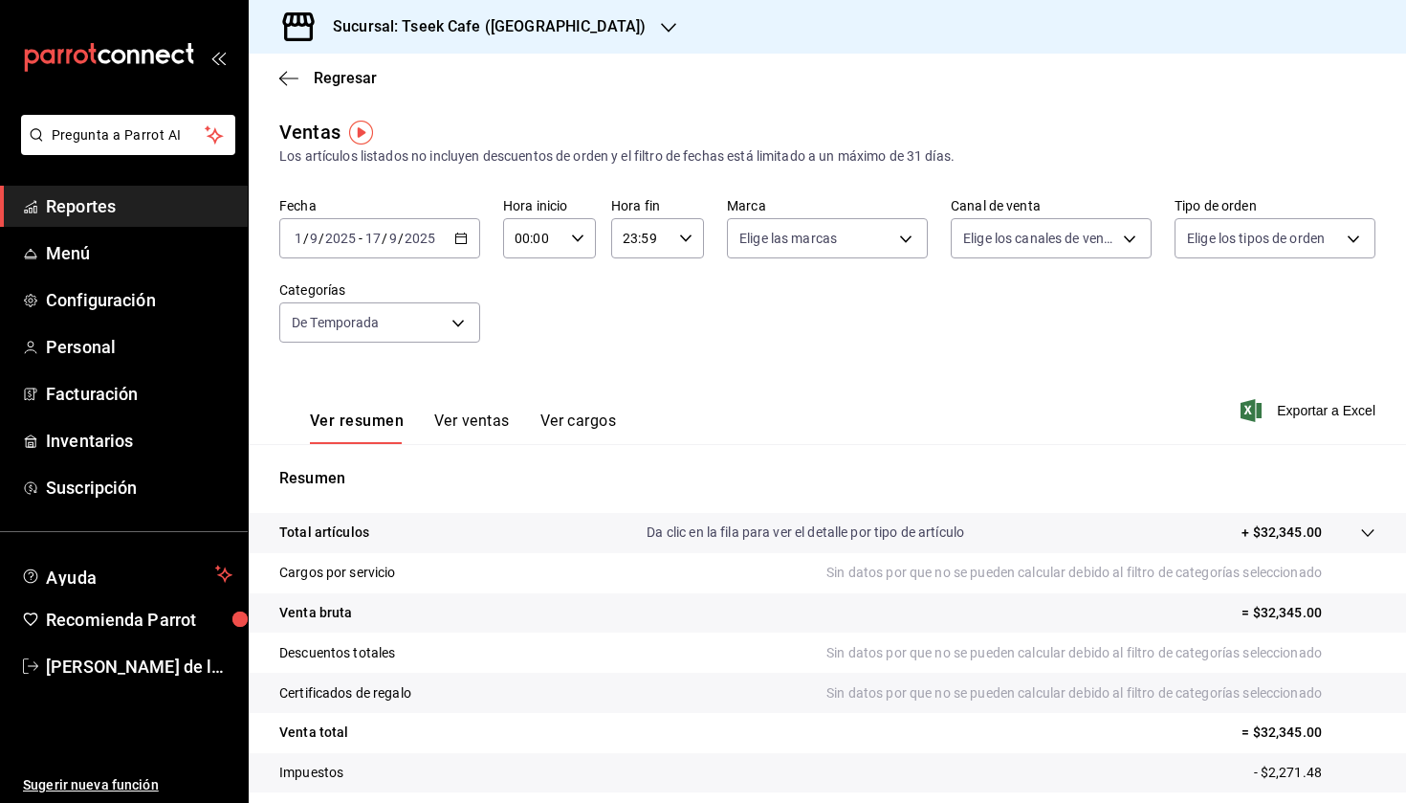
click at [423, 223] on div "[DATE] [DATE] - [DATE] [DATE]" at bounding box center [379, 238] width 201 height 40
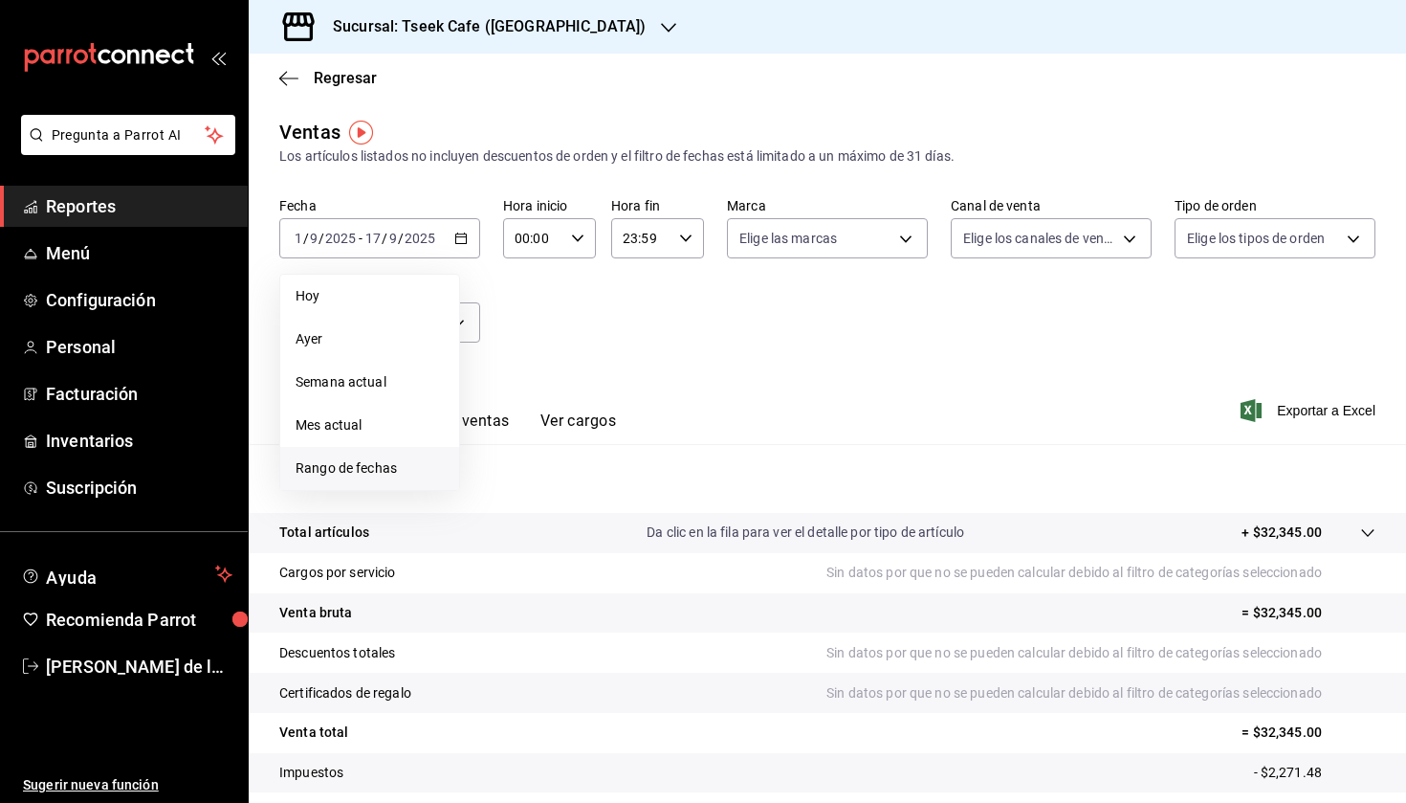
click at [407, 461] on span "Rango de fechas" at bounding box center [370, 468] width 148 height 20
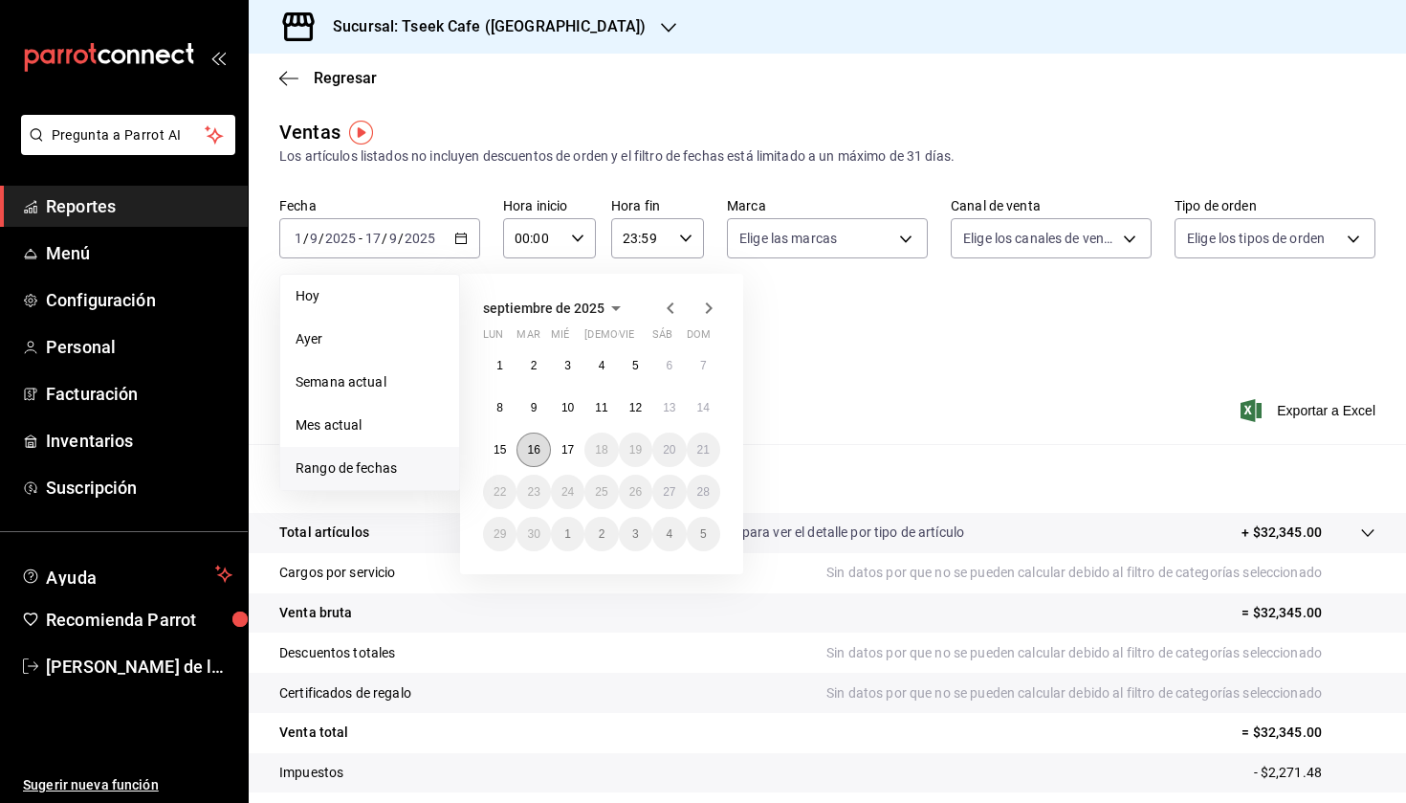
click at [532, 452] on abbr "16" at bounding box center [533, 449] width 12 height 13
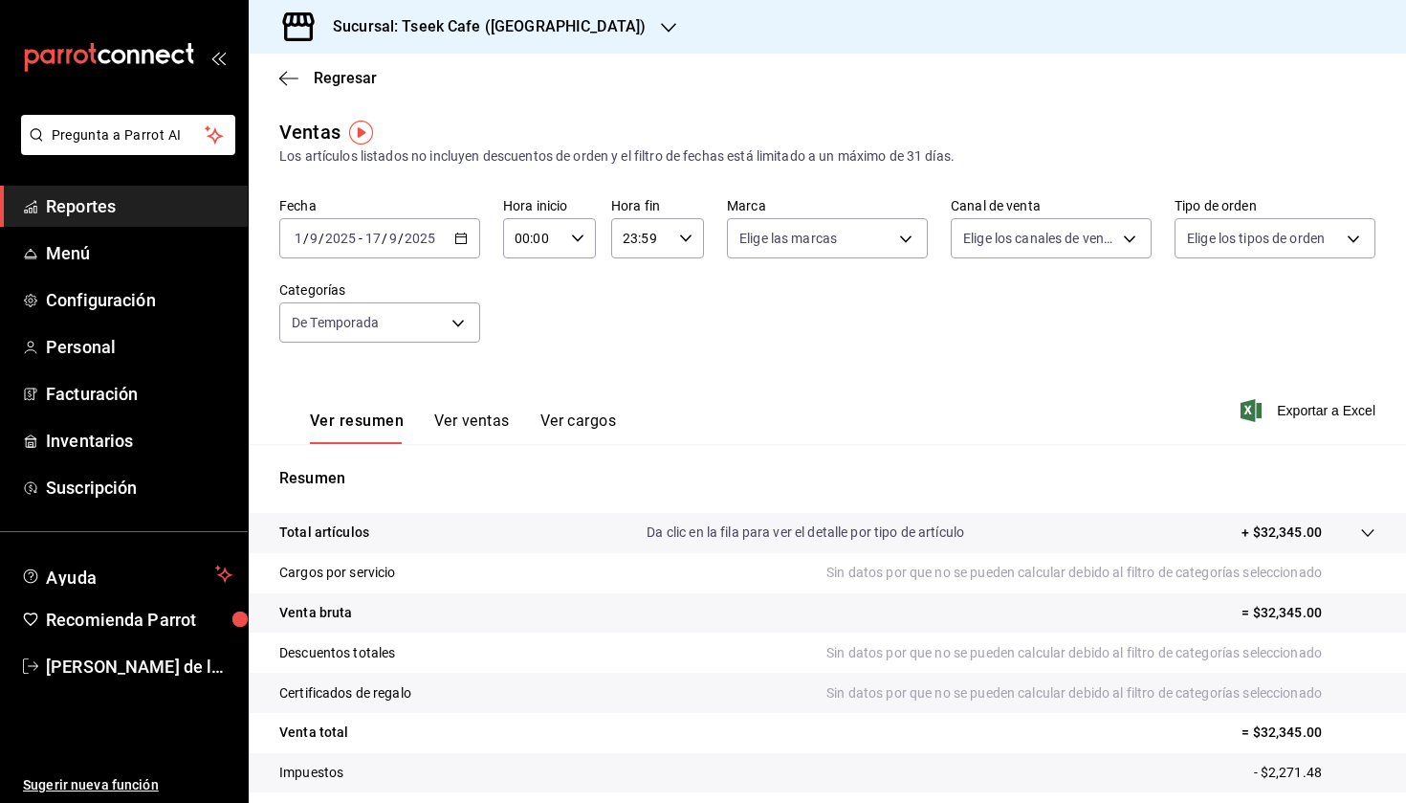
click at [842, 435] on div "Ver resumen Ver ventas Ver cargos Exportar a Excel" at bounding box center [828, 404] width 1158 height 78
click at [458, 427] on button "Ver ventas" at bounding box center [472, 427] width 76 height 33
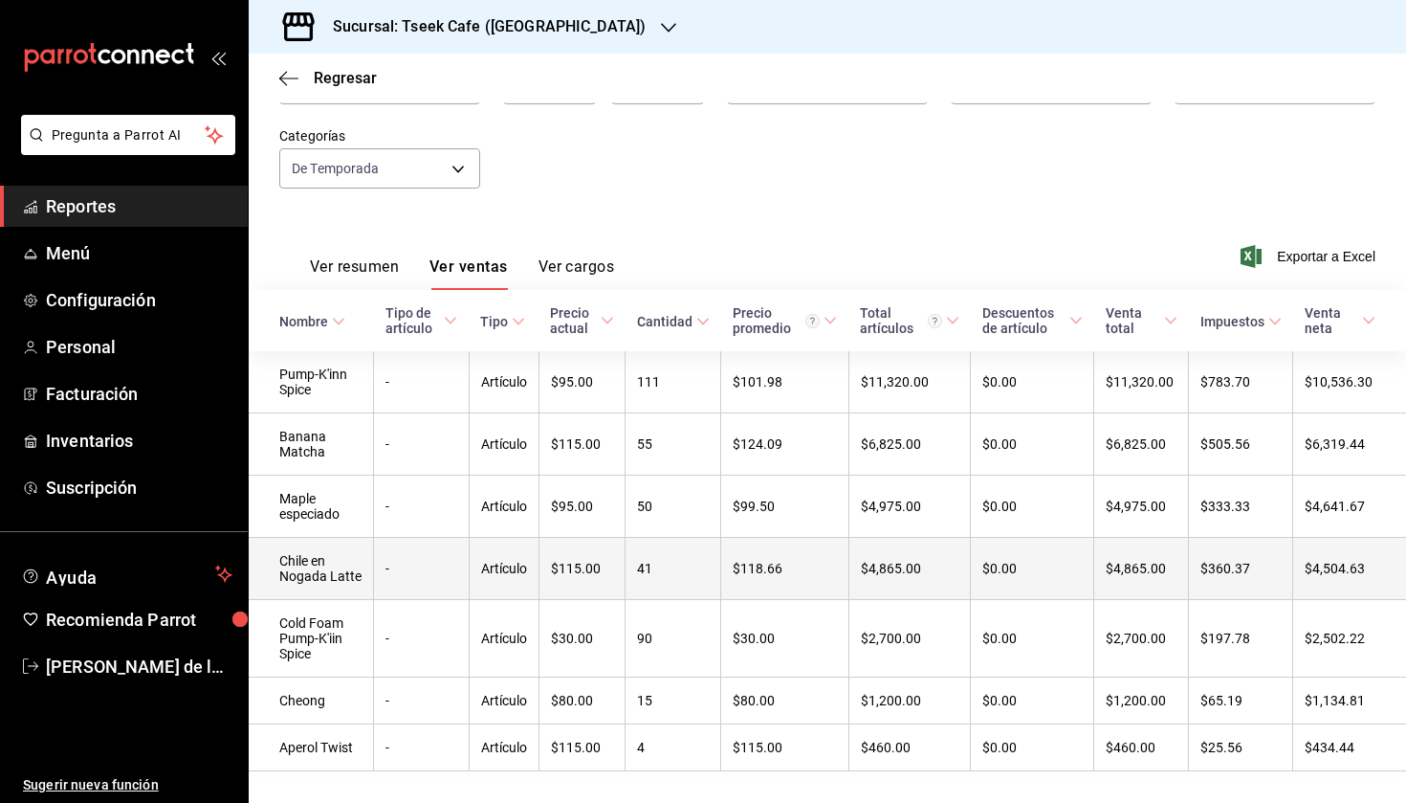
scroll to position [153, 0]
